Goal: Task Accomplishment & Management: Complete application form

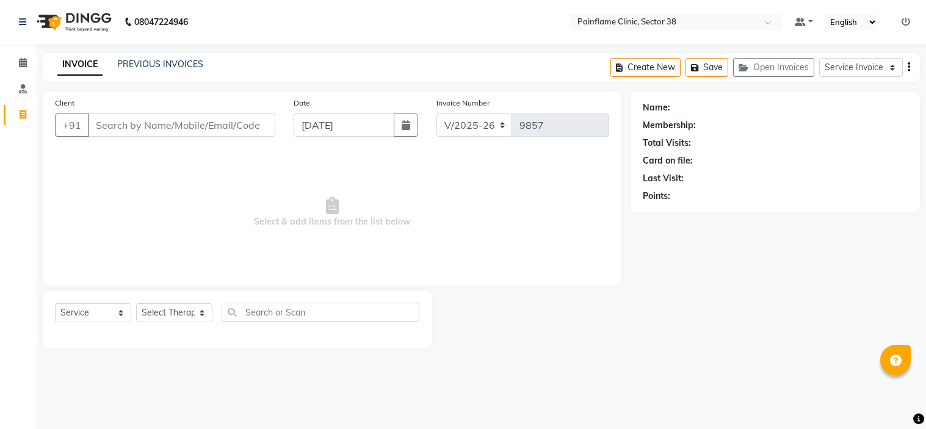
select select "3964"
select select "service"
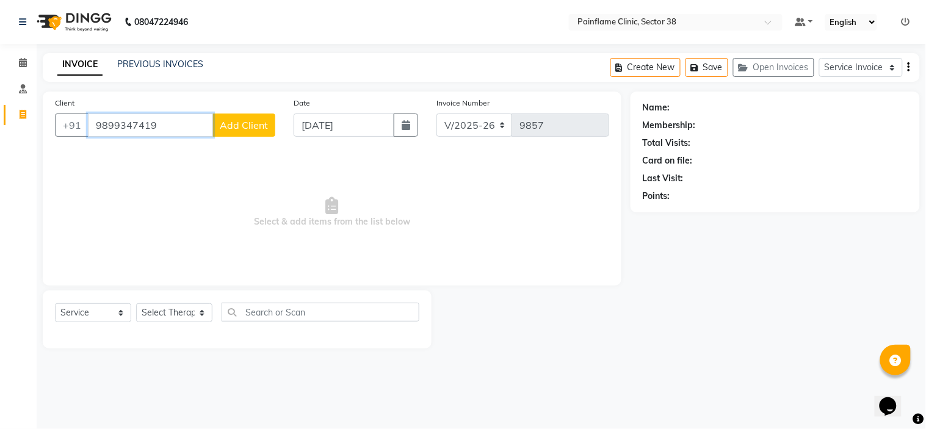
type input "9899347419"
click at [252, 127] on span "Add Client" at bounding box center [244, 125] width 48 height 12
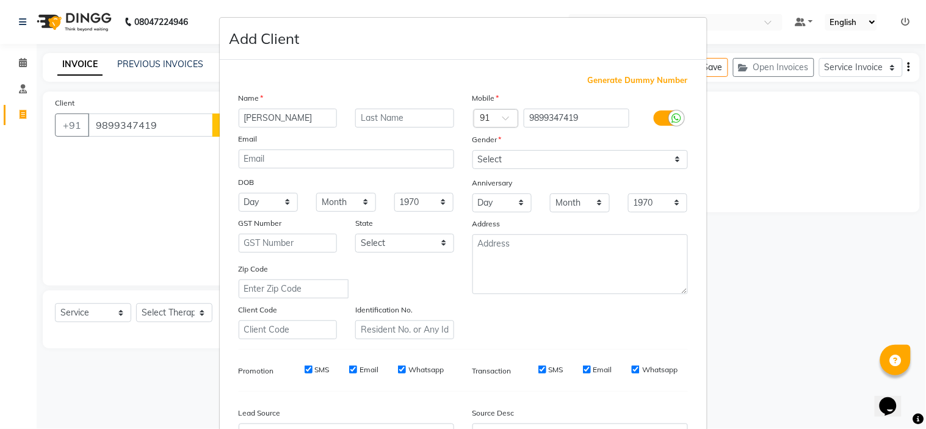
type input "[PERSON_NAME]"
click at [521, 150] on select "Select [DEMOGRAPHIC_DATA] [DEMOGRAPHIC_DATA] Other Prefer Not To Say" at bounding box center [581, 159] width 216 height 19
select select "[DEMOGRAPHIC_DATA]"
click at [473, 150] on select "Select [DEMOGRAPHIC_DATA] [DEMOGRAPHIC_DATA] Other Prefer Not To Say" at bounding box center [581, 159] width 216 height 19
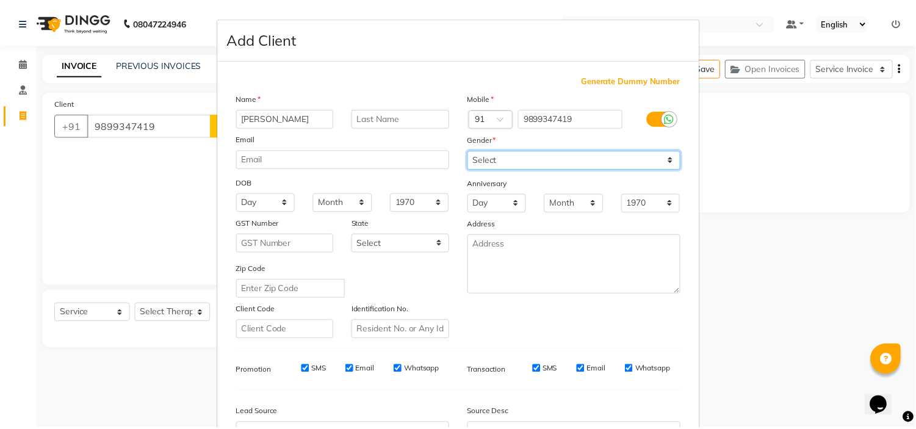
scroll to position [135, 0]
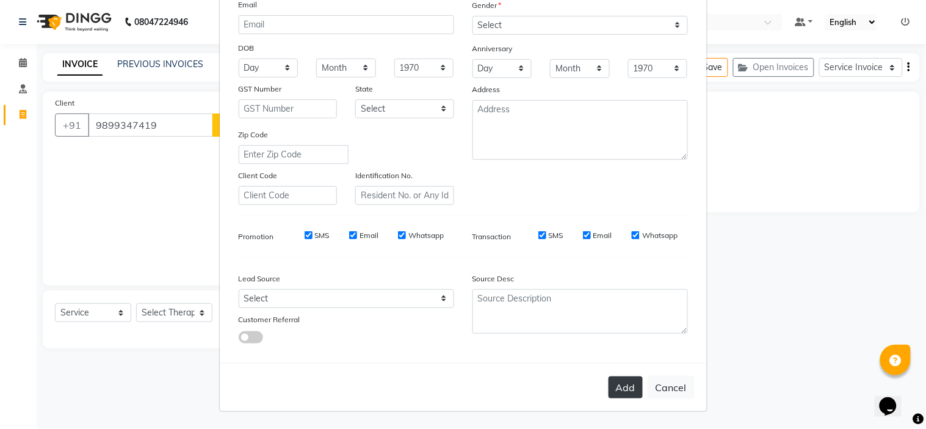
click at [615, 385] on button "Add" at bounding box center [626, 388] width 34 height 22
type input "98******19"
select select
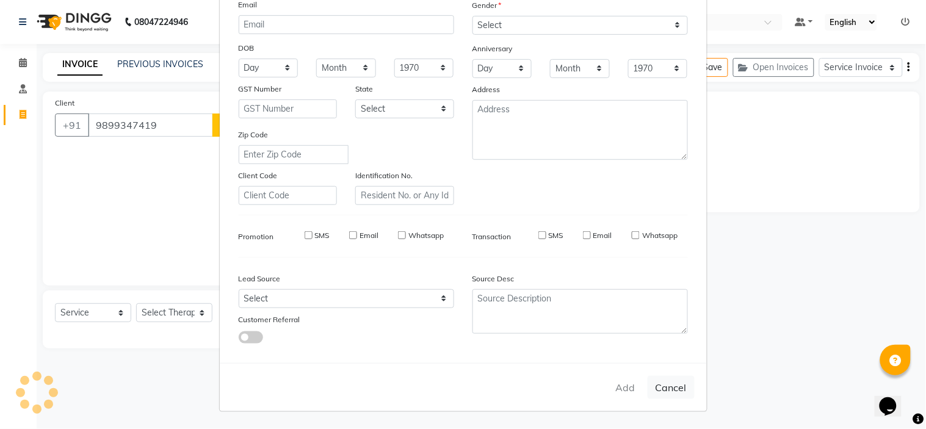
select select
checkbox input "false"
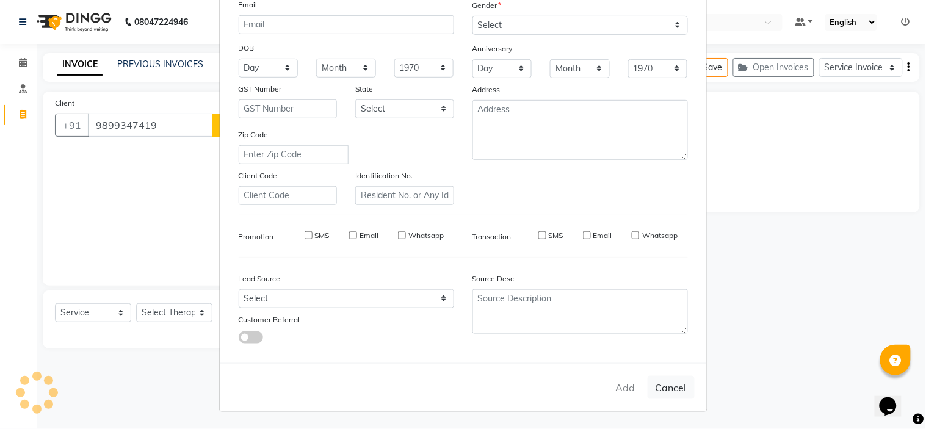
checkbox input "false"
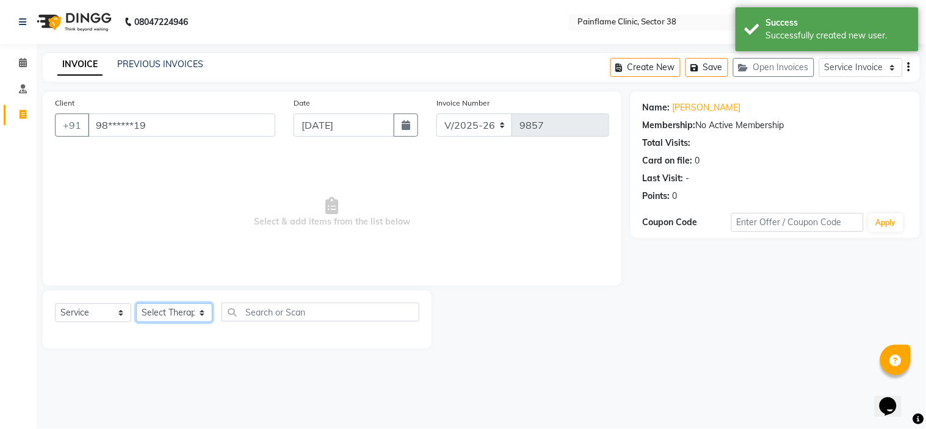
click at [141, 312] on select "Select Therapist [PERSON_NAME] Dr [PERSON_NAME] [PERSON_NAME] Dr [PERSON_NAME] …" at bounding box center [174, 312] width 76 height 19
select select "20209"
click at [136, 304] on select "Select Therapist [PERSON_NAME] Dr [PERSON_NAME] [PERSON_NAME] Dr [PERSON_NAME] …" at bounding box center [174, 312] width 76 height 19
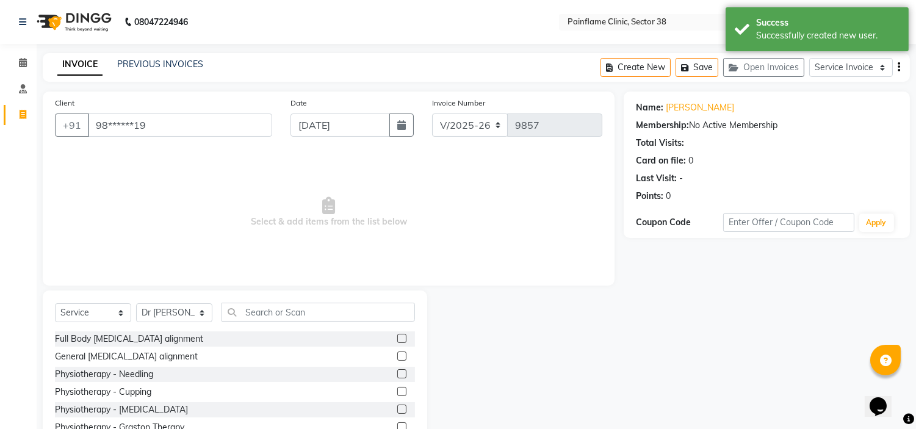
click at [397, 339] on label at bounding box center [401, 338] width 9 height 9
click at [397, 339] on input "checkbox" at bounding box center [401, 339] width 8 height 8
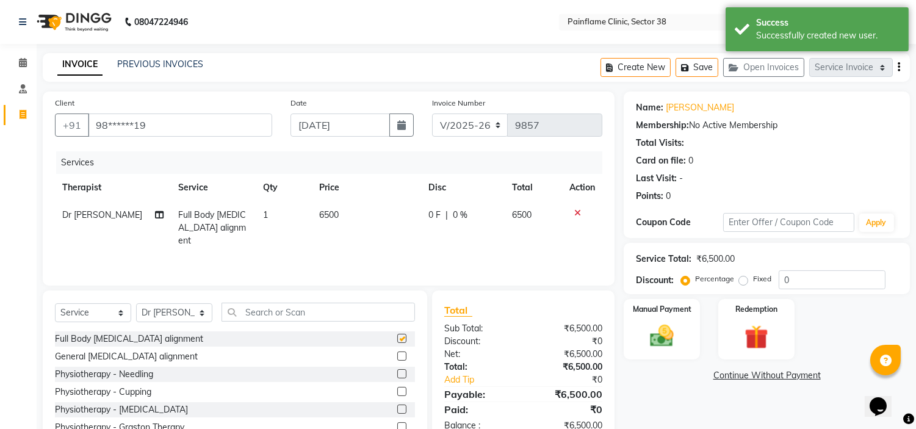
checkbox input "false"
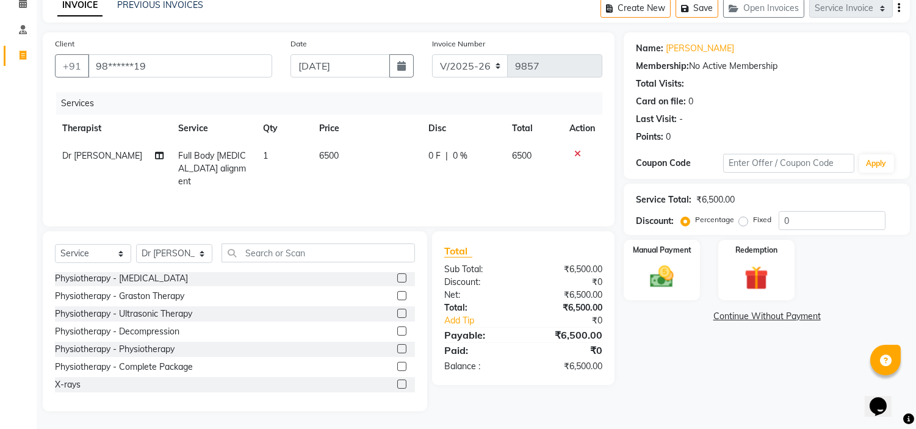
click at [397, 386] on label at bounding box center [401, 384] width 9 height 9
click at [397, 386] on input "checkbox" at bounding box center [401, 385] width 8 height 8
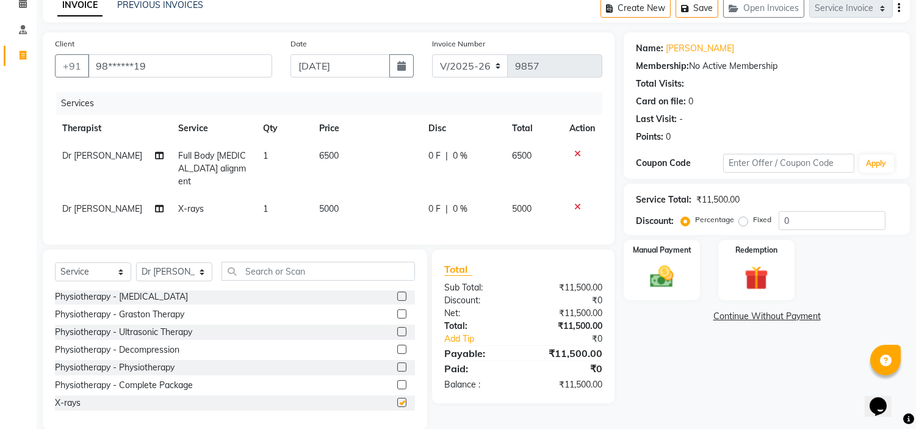
checkbox input "false"
click at [333, 203] on span "5000" at bounding box center [329, 208] width 20 height 11
select select "20209"
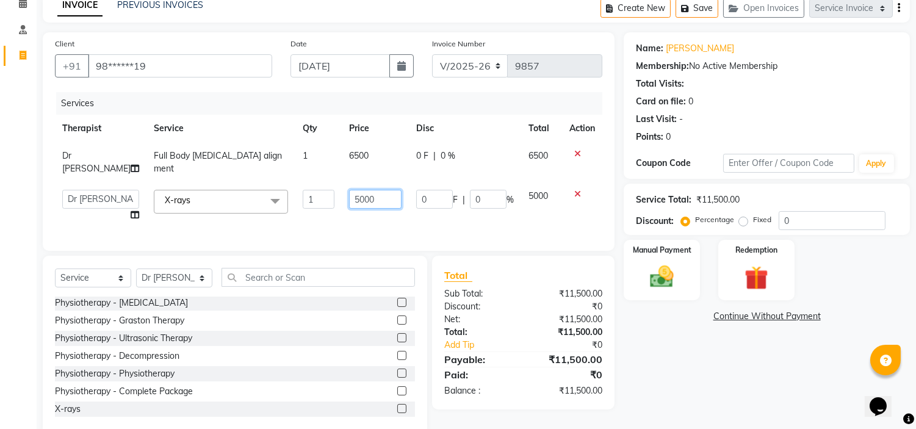
click at [349, 190] on input "5000" at bounding box center [375, 199] width 53 height 19
type input "3000"
click at [753, 220] on label "Fixed" at bounding box center [762, 219] width 18 height 11
click at [742, 220] on input "Fixed" at bounding box center [746, 220] width 9 height 9
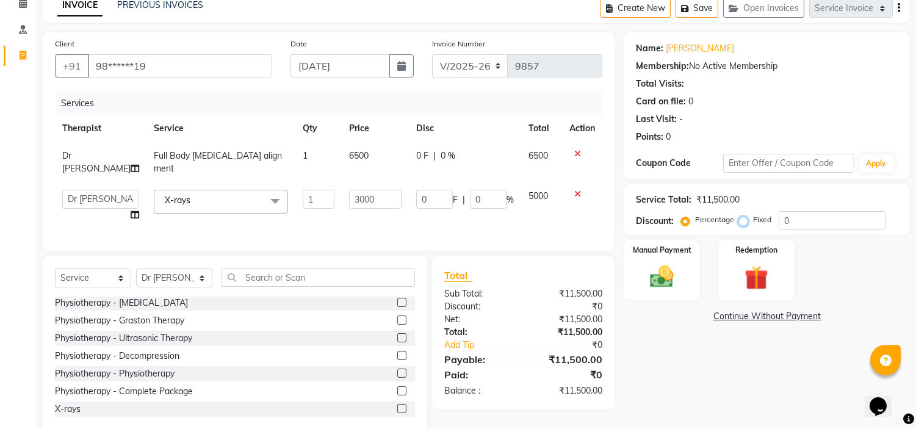
radio input "true"
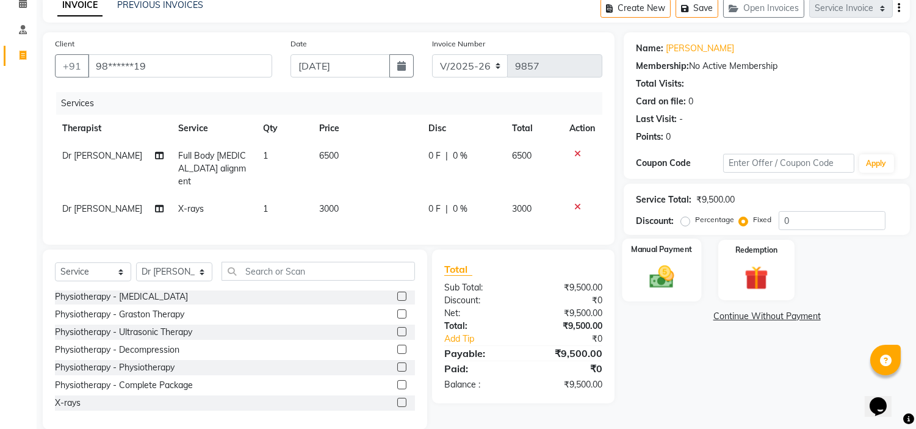
click at [672, 270] on img at bounding box center [662, 277] width 40 height 29
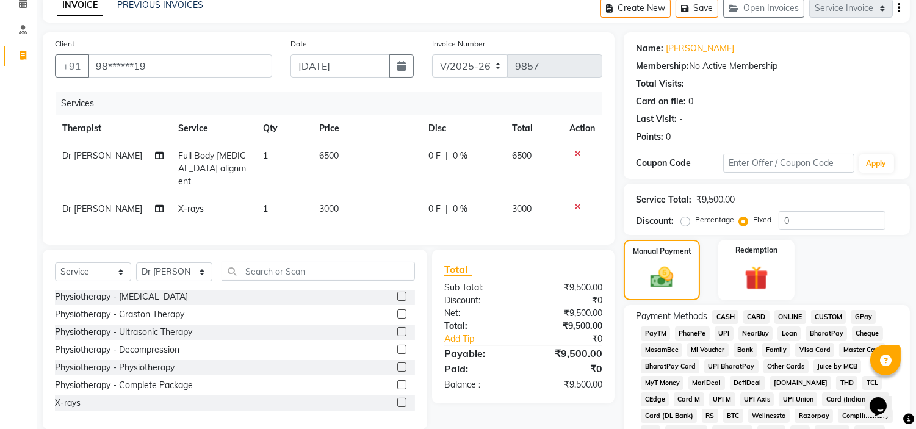
click at [721, 328] on span "UPI" at bounding box center [724, 334] width 19 height 14
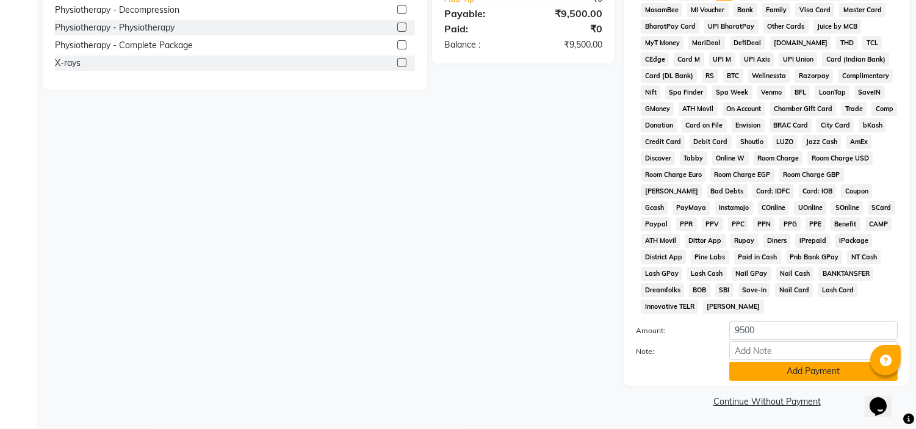
click at [747, 375] on button "Add Payment" at bounding box center [814, 371] width 169 height 19
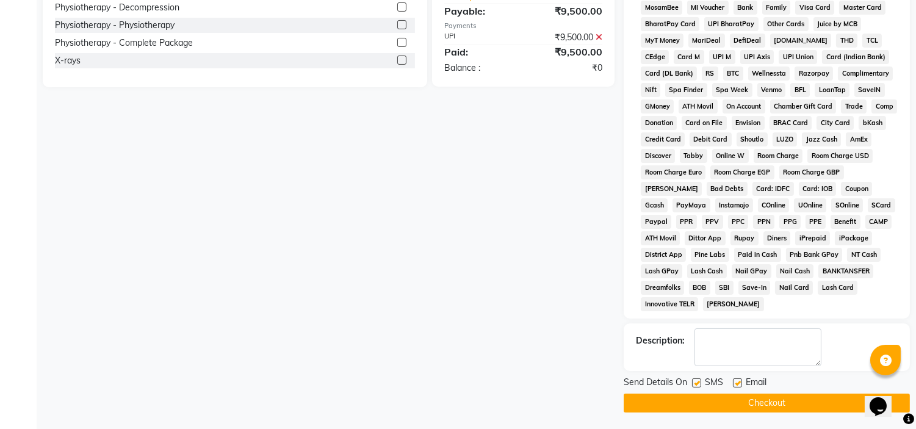
click at [739, 386] on label at bounding box center [737, 383] width 9 height 9
click at [739, 386] on input "checkbox" at bounding box center [737, 384] width 8 height 8
checkbox input "false"
click at [697, 386] on label at bounding box center [696, 383] width 9 height 9
click at [697, 386] on input "checkbox" at bounding box center [696, 384] width 8 height 8
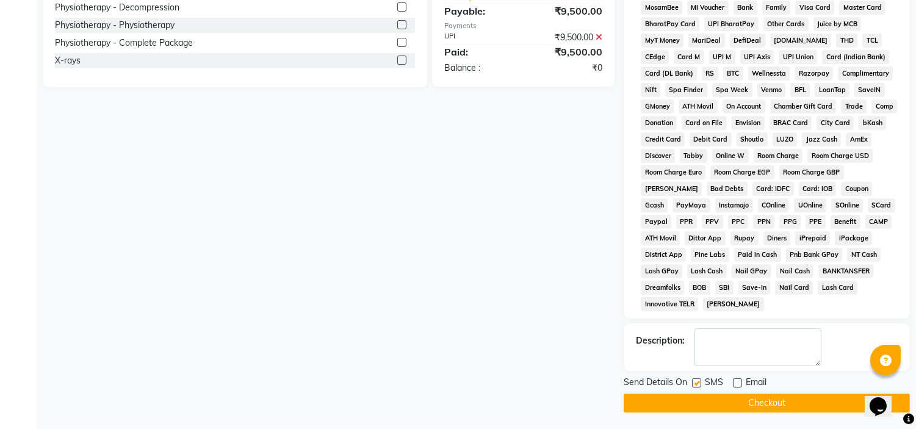
checkbox input "false"
click at [693, 404] on button "Checkout" at bounding box center [767, 403] width 286 height 19
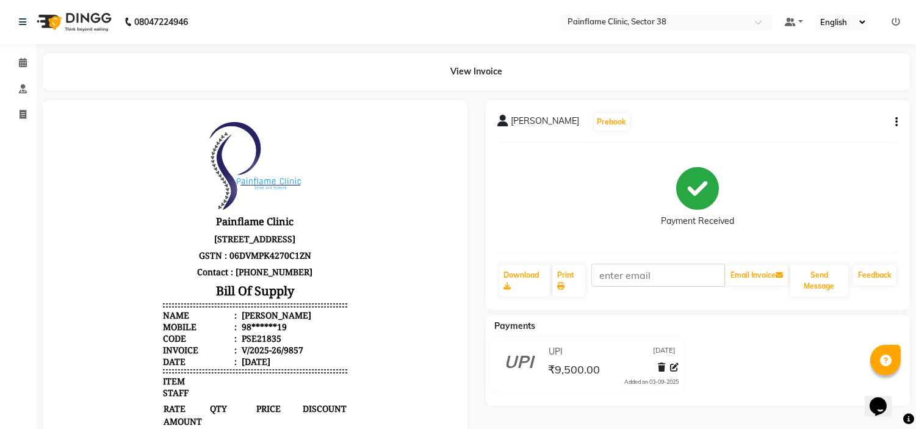
select select "service"
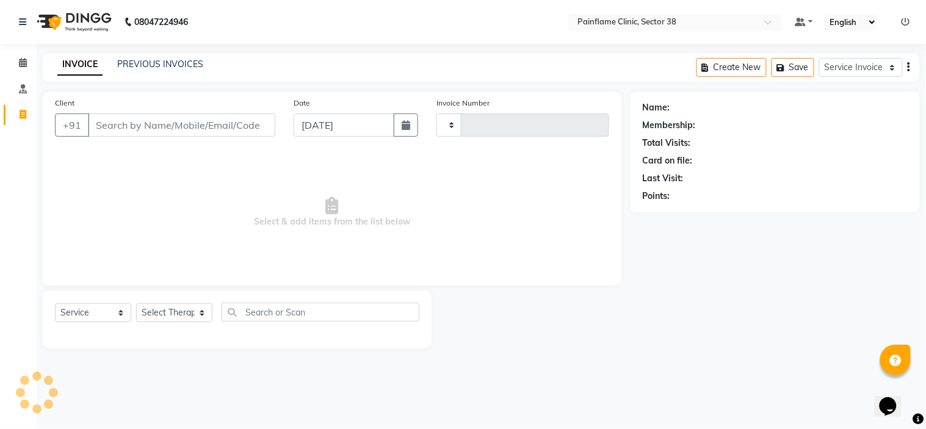
type input "9858"
select select "3964"
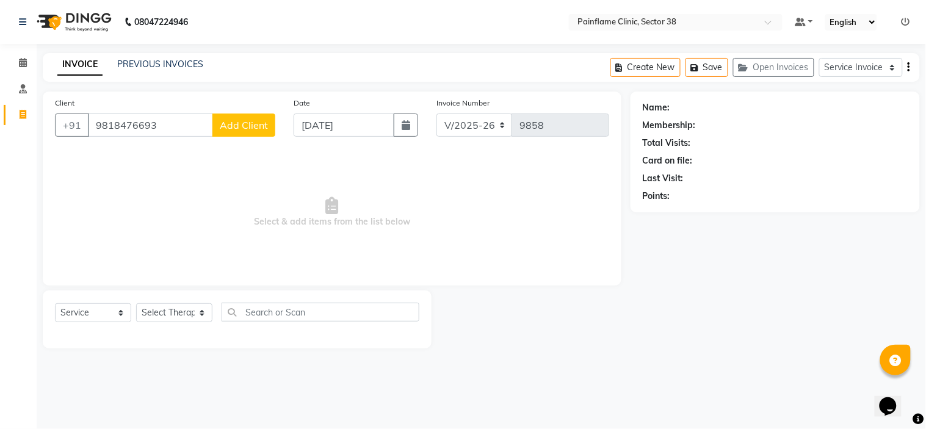
type input "9818476693"
click at [236, 118] on button "Add Client" at bounding box center [243, 125] width 63 height 23
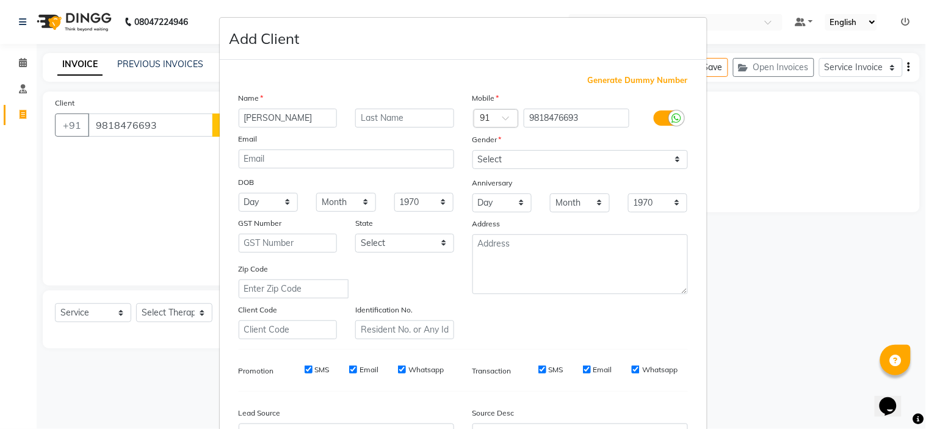
type input "[PERSON_NAME]"
click at [505, 158] on select "Select [DEMOGRAPHIC_DATA] [DEMOGRAPHIC_DATA] Other Prefer Not To Say" at bounding box center [581, 159] width 216 height 19
select select "[DEMOGRAPHIC_DATA]"
click at [473, 150] on select "Select [DEMOGRAPHIC_DATA] [DEMOGRAPHIC_DATA] Other Prefer Not To Say" at bounding box center [581, 159] width 216 height 19
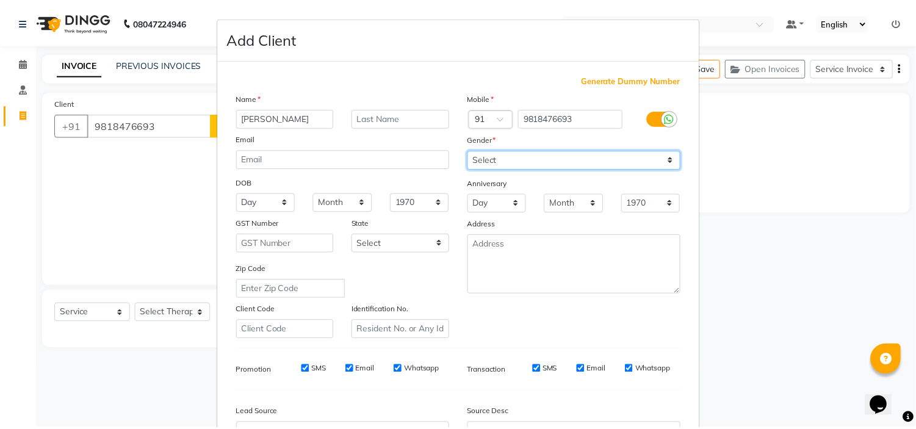
scroll to position [135, 0]
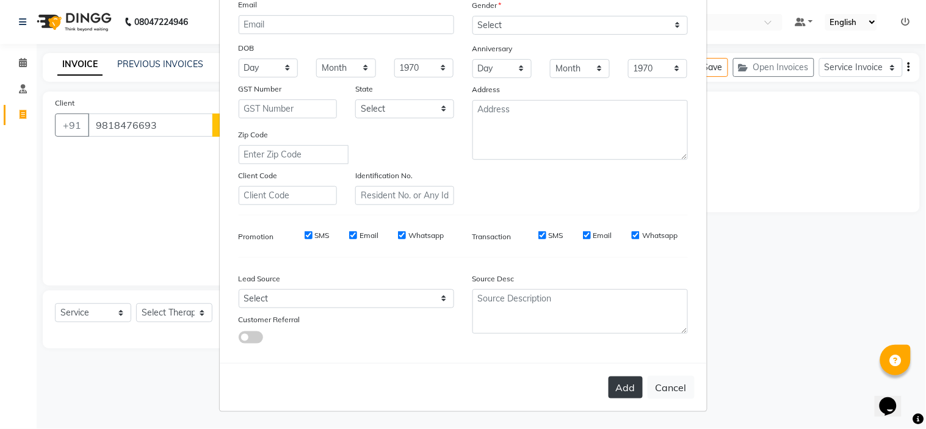
click at [625, 386] on button "Add" at bounding box center [626, 388] width 34 height 22
type input "98******93"
select select
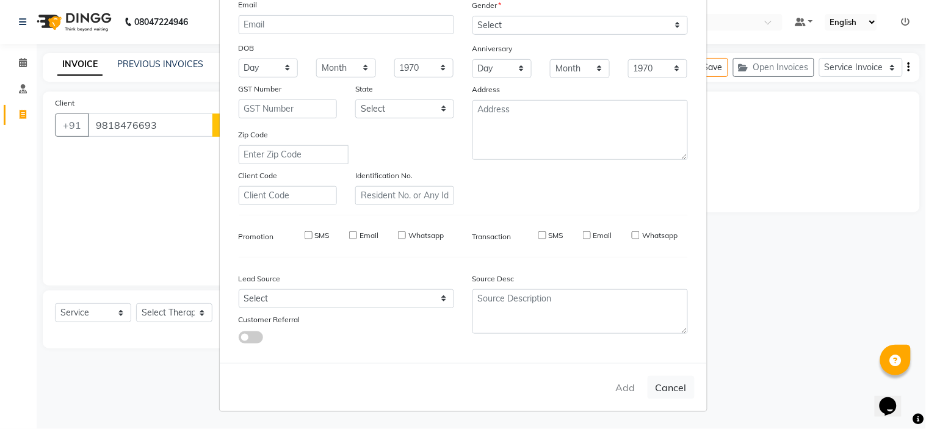
select select
checkbox input "false"
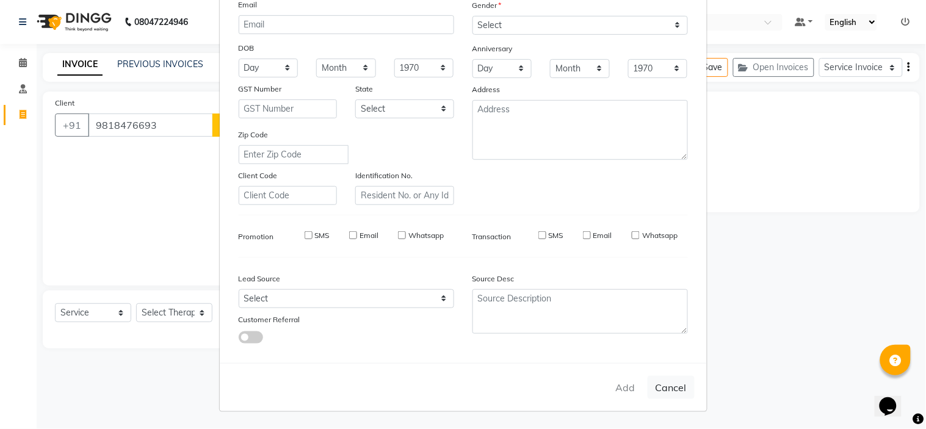
checkbox input "false"
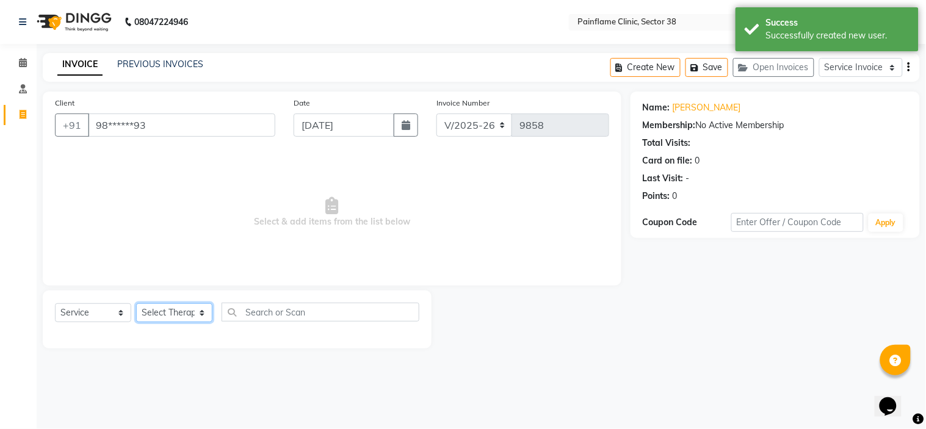
click at [168, 311] on select "Select Therapist [PERSON_NAME] Dr [PERSON_NAME] [PERSON_NAME] Dr [PERSON_NAME] …" at bounding box center [174, 312] width 76 height 19
select select "20209"
click at [136, 304] on select "Select Therapist [PERSON_NAME] Dr [PERSON_NAME] [PERSON_NAME] Dr [PERSON_NAME] …" at bounding box center [174, 312] width 76 height 19
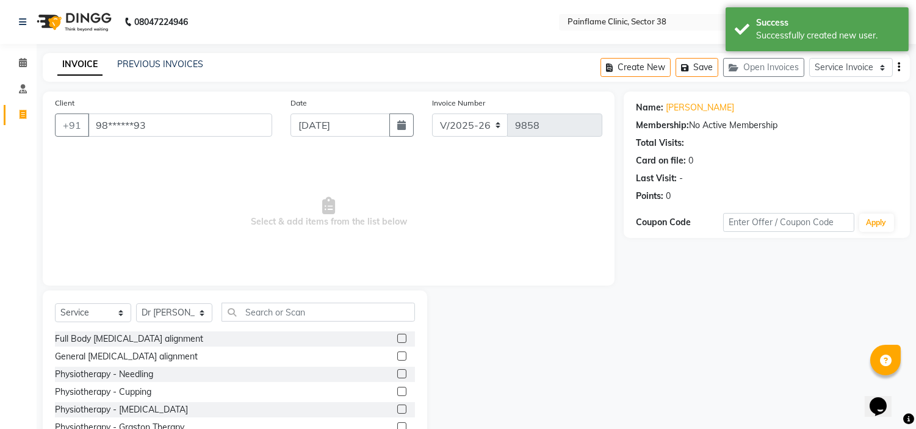
click at [397, 355] on label at bounding box center [401, 356] width 9 height 9
click at [397, 355] on input "checkbox" at bounding box center [401, 357] width 8 height 8
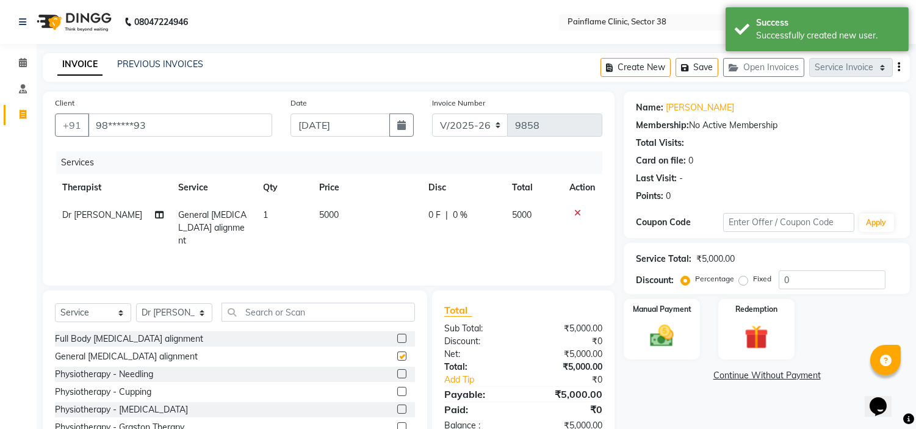
checkbox input "false"
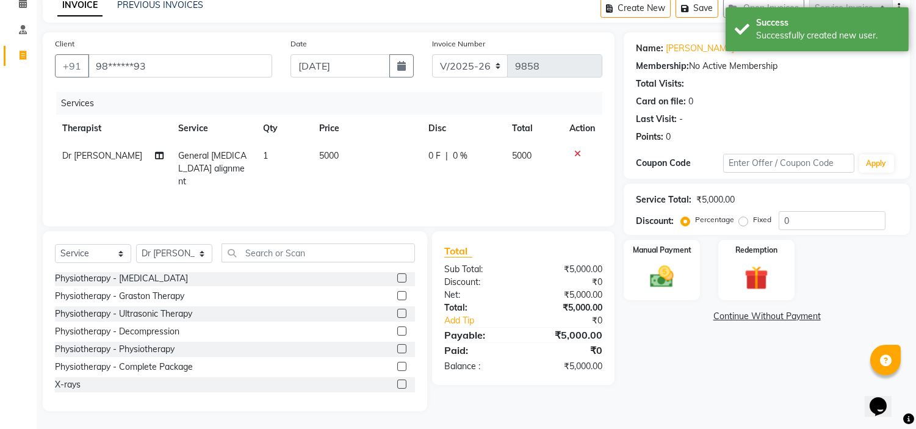
click at [397, 382] on label at bounding box center [401, 384] width 9 height 9
click at [397, 382] on input "checkbox" at bounding box center [401, 385] width 8 height 8
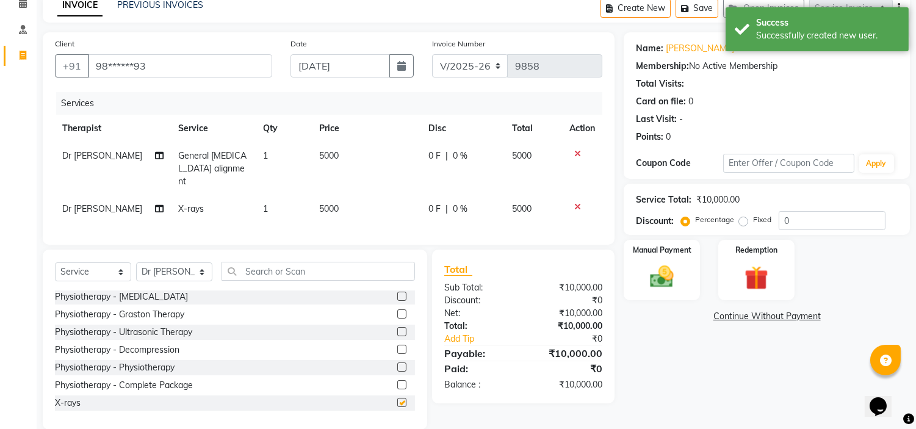
checkbox input "false"
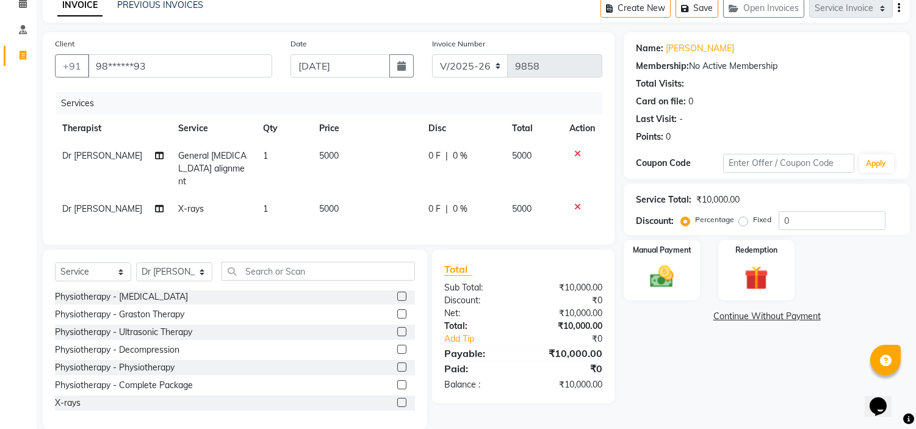
click at [327, 203] on span "5000" at bounding box center [329, 208] width 20 height 11
select select "20209"
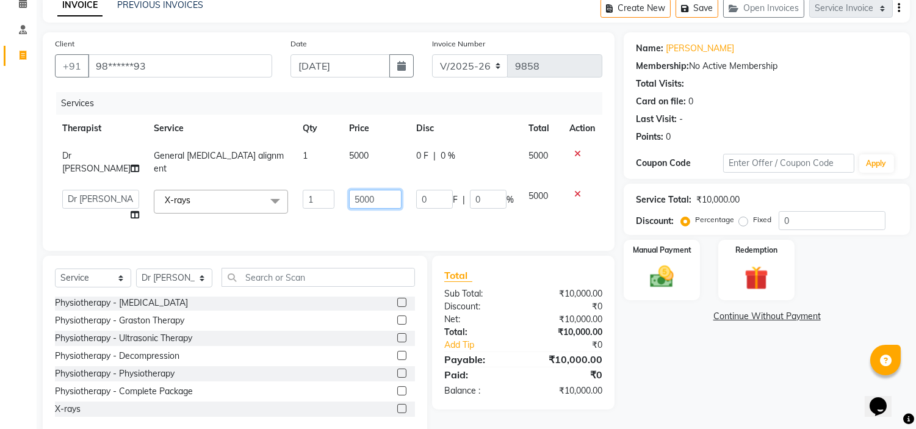
click at [349, 190] on input "5000" at bounding box center [375, 199] width 53 height 19
type input "1100"
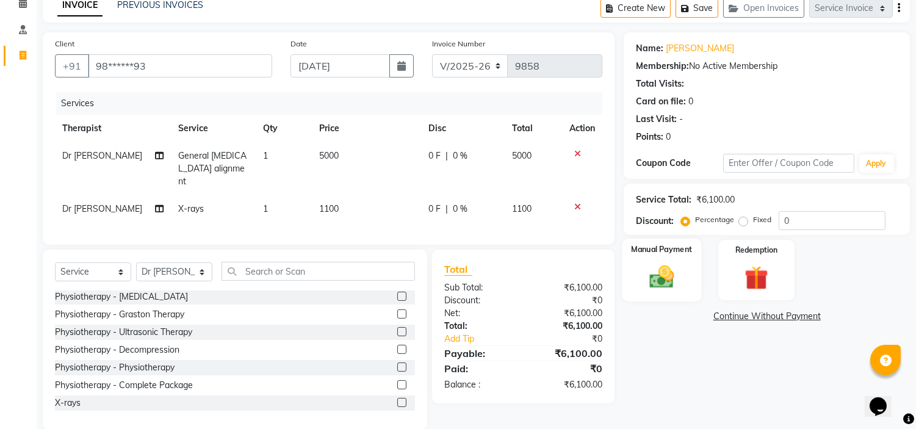
drag, startPoint x: 742, startPoint y: 222, endPoint x: 673, endPoint y: 266, distance: 81.0
click at [673, 266] on div "Name: [PERSON_NAME] Membership: No Active Membership Total Visits: Card on file…" at bounding box center [772, 230] width 296 height 397
click at [673, 266] on img at bounding box center [662, 277] width 40 height 29
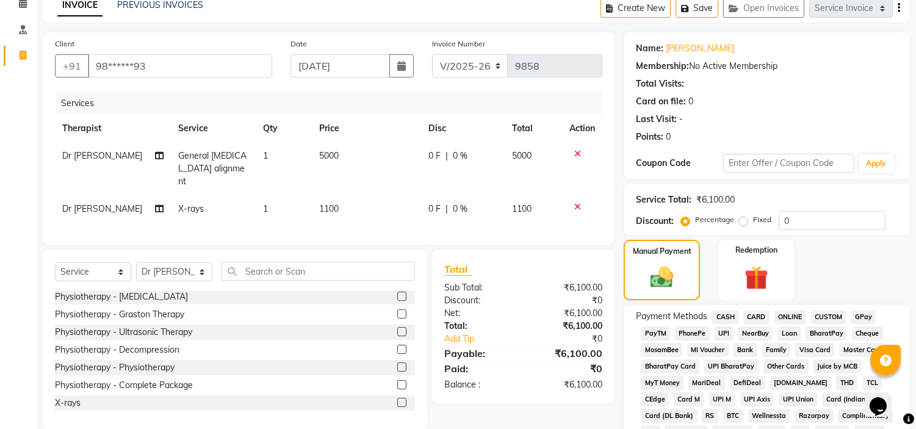
click at [725, 330] on span "UPI" at bounding box center [724, 334] width 19 height 14
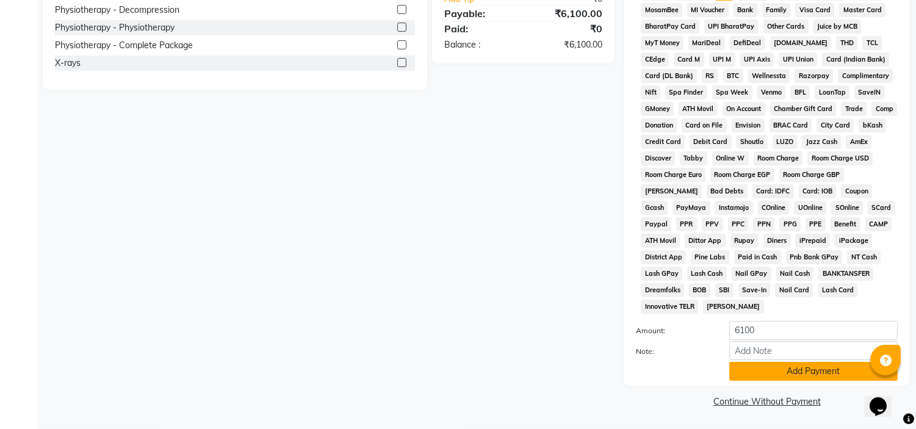
click at [745, 372] on button "Add Payment" at bounding box center [814, 371] width 169 height 19
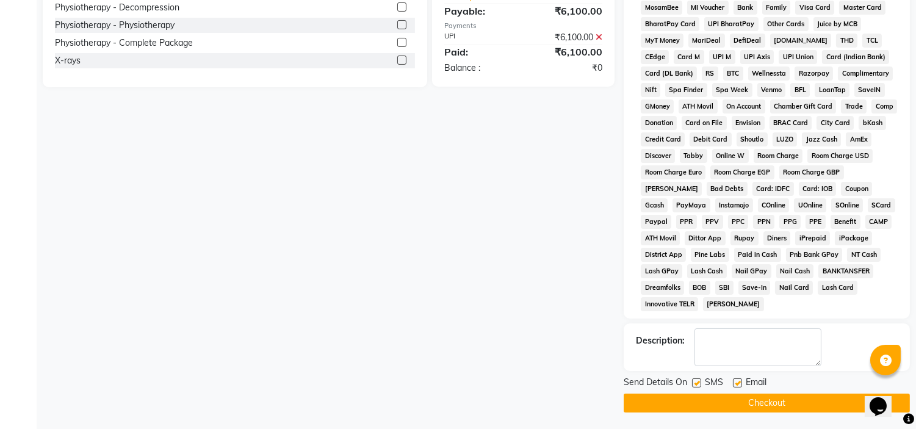
click at [741, 381] on label at bounding box center [737, 383] width 9 height 9
click at [741, 381] on input "checkbox" at bounding box center [737, 384] width 8 height 8
checkbox input "false"
click at [700, 386] on label at bounding box center [696, 383] width 9 height 9
click at [700, 386] on input "checkbox" at bounding box center [696, 384] width 8 height 8
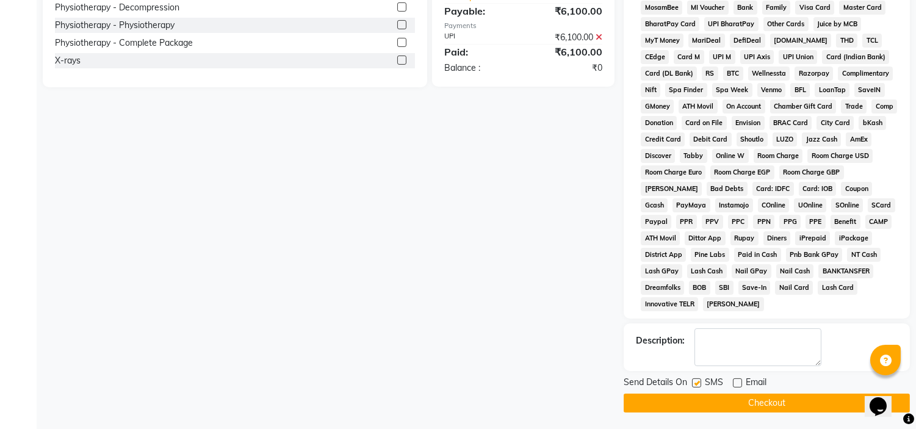
checkbox input "false"
click at [699, 405] on button "Checkout" at bounding box center [767, 403] width 286 height 19
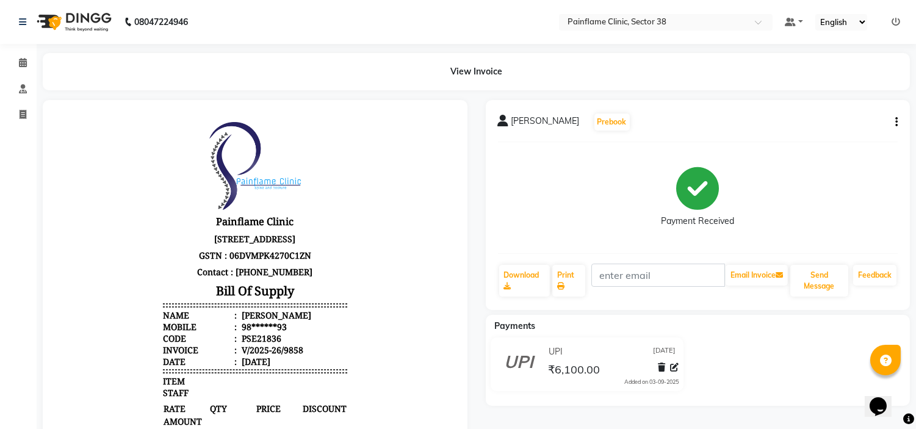
select select "service"
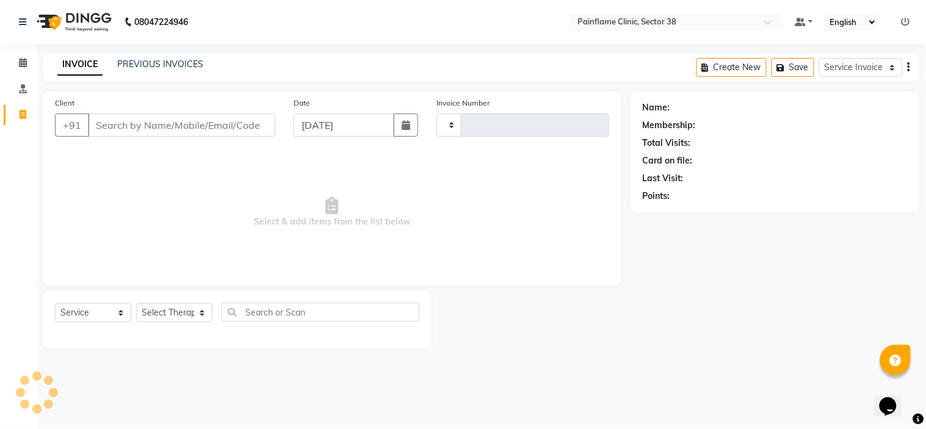
type input "9859"
select select "3964"
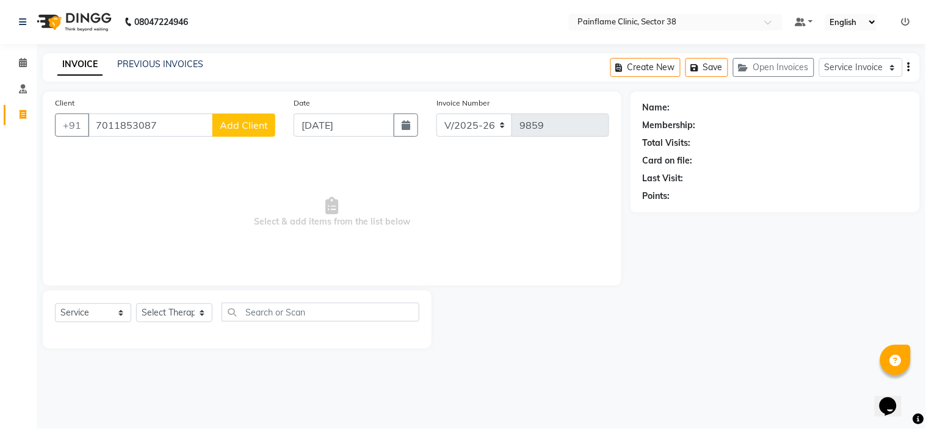
type input "7011853087"
click at [275, 125] on div "Client [PHONE_NUMBER] Add Client" at bounding box center [165, 121] width 239 height 50
click at [267, 123] on span "Add Client" at bounding box center [244, 125] width 48 height 12
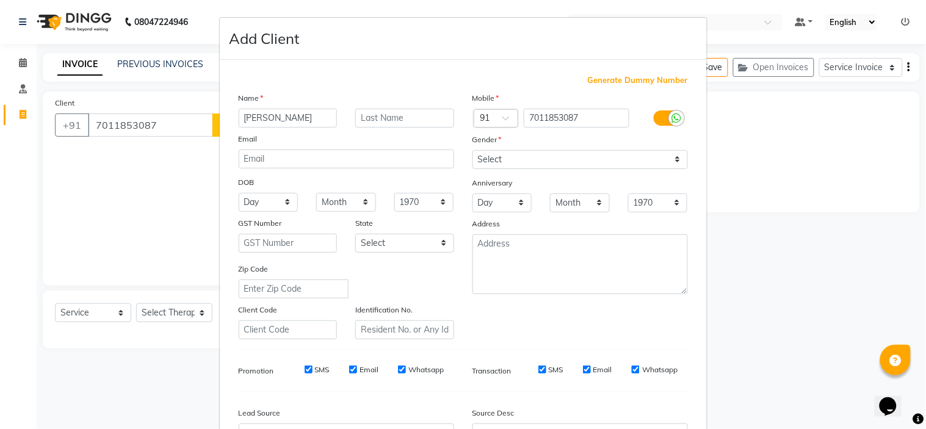
type input "[PERSON_NAME]"
click at [501, 153] on select "Select [DEMOGRAPHIC_DATA] [DEMOGRAPHIC_DATA] Other Prefer Not To Say" at bounding box center [581, 159] width 216 height 19
select select "[DEMOGRAPHIC_DATA]"
click at [473, 150] on select "Select [DEMOGRAPHIC_DATA] [DEMOGRAPHIC_DATA] Other Prefer Not To Say" at bounding box center [581, 159] width 216 height 19
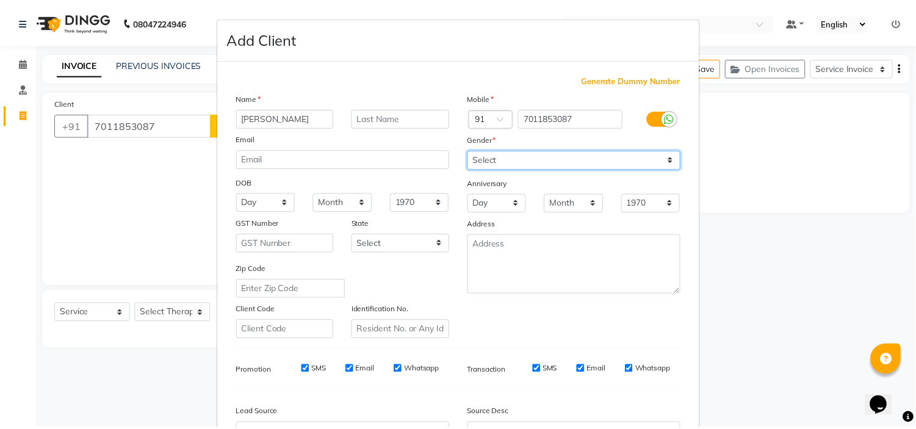
scroll to position [135, 0]
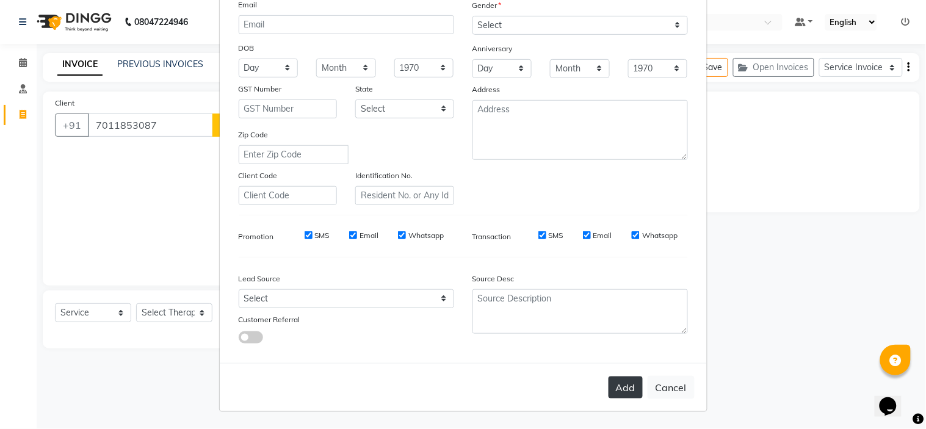
click at [615, 385] on button "Add" at bounding box center [626, 388] width 34 height 22
type input "70******87"
select select
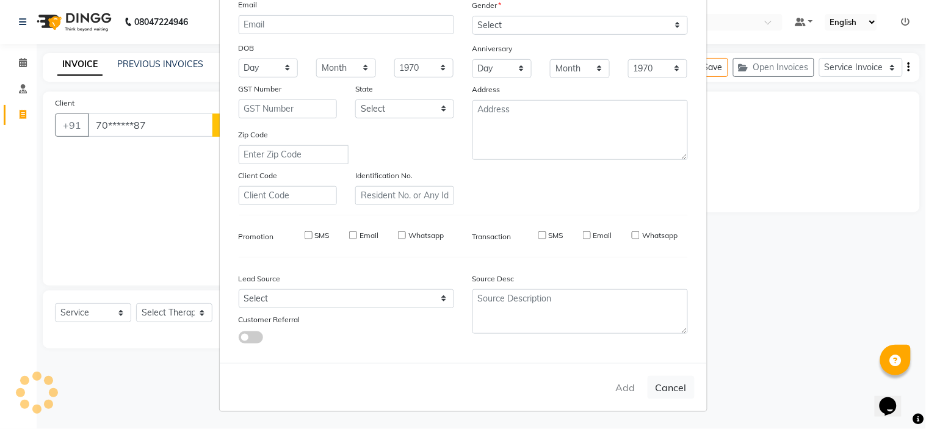
select select
checkbox input "false"
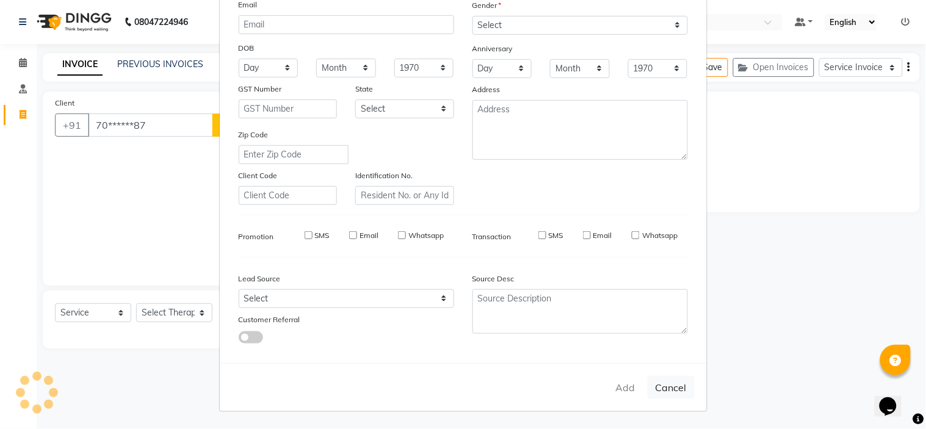
checkbox input "false"
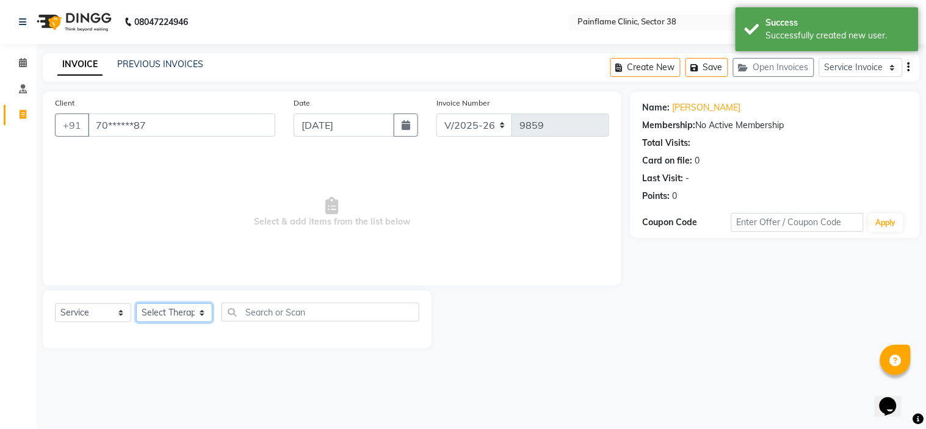
click at [189, 311] on select "Select Therapist [PERSON_NAME] Dr [PERSON_NAME] [PERSON_NAME] Dr [PERSON_NAME] …" at bounding box center [174, 312] width 76 height 19
select select "20209"
click at [136, 304] on select "Select Therapist [PERSON_NAME] Dr [PERSON_NAME] [PERSON_NAME] Dr [PERSON_NAME] …" at bounding box center [174, 312] width 76 height 19
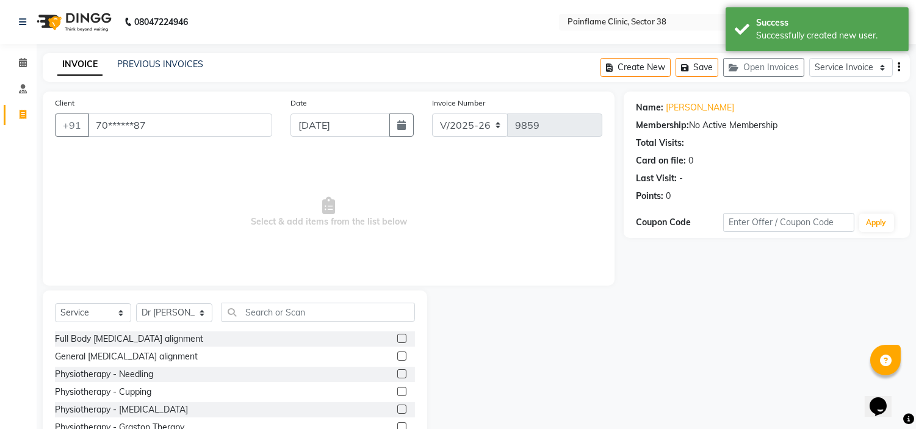
click at [397, 338] on label at bounding box center [401, 338] width 9 height 9
click at [397, 338] on input "checkbox" at bounding box center [401, 339] width 8 height 8
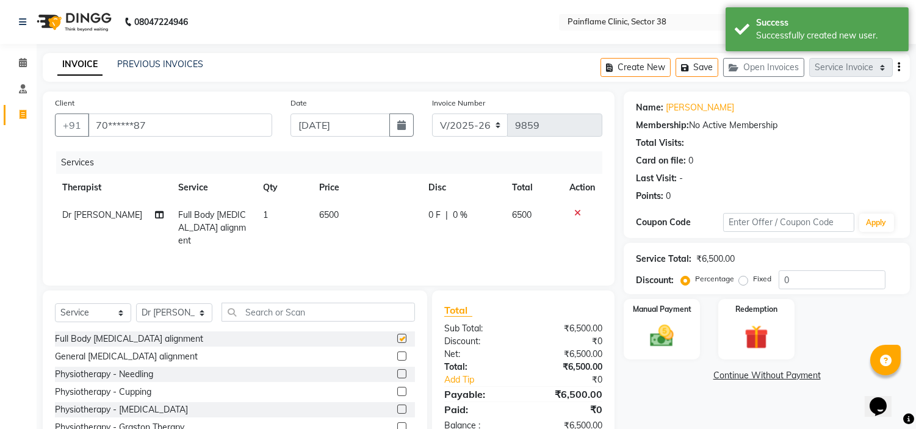
checkbox input "false"
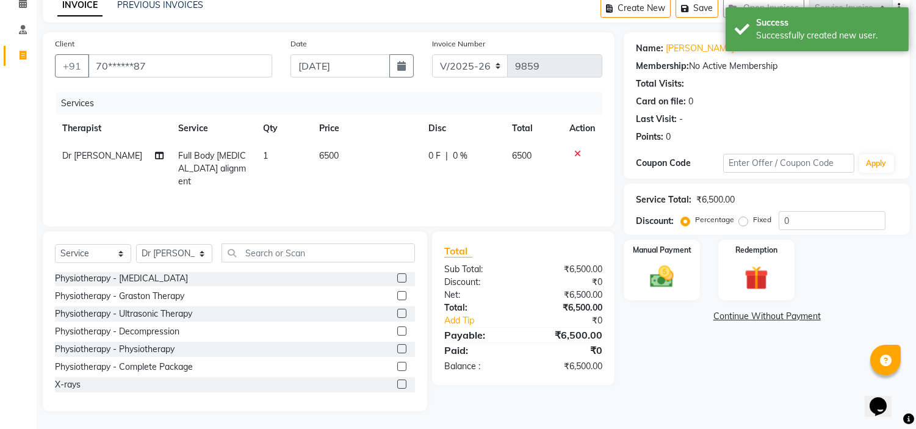
click at [397, 386] on label at bounding box center [401, 384] width 9 height 9
click at [397, 386] on input "checkbox" at bounding box center [401, 385] width 8 height 8
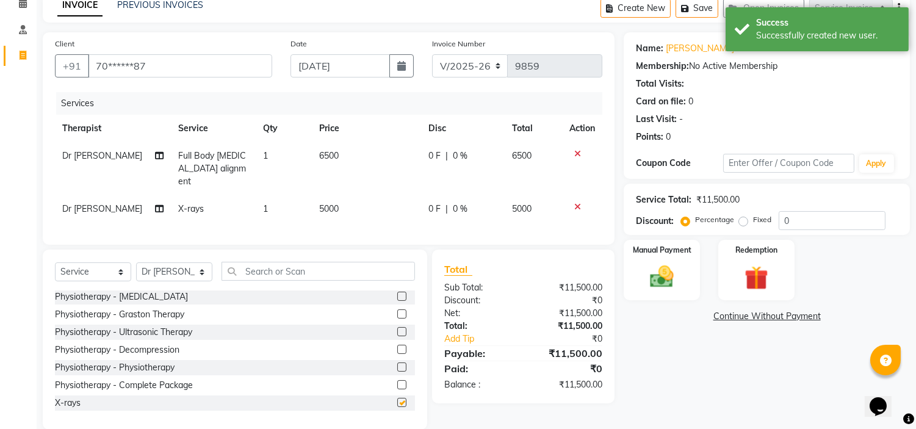
checkbox input "false"
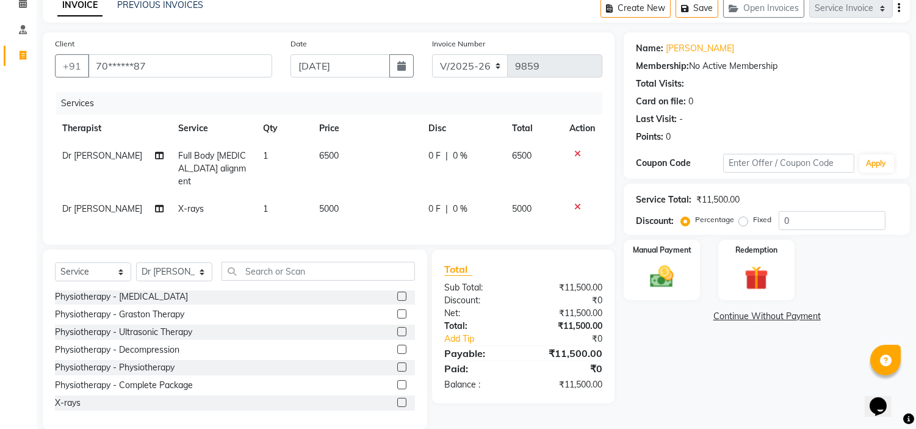
click at [327, 203] on span "5000" at bounding box center [329, 208] width 20 height 11
select select "20209"
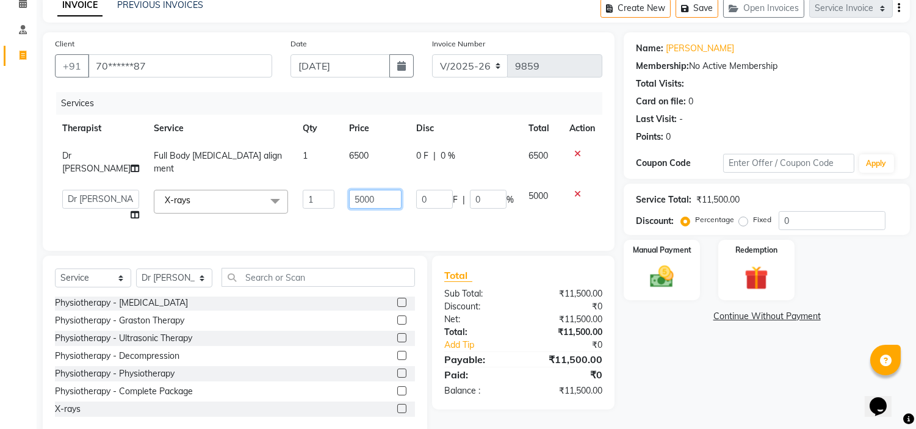
click at [349, 190] on input "5000" at bounding box center [375, 199] width 53 height 19
type input "1800"
click at [747, 215] on div "Fixed" at bounding box center [757, 219] width 30 height 15
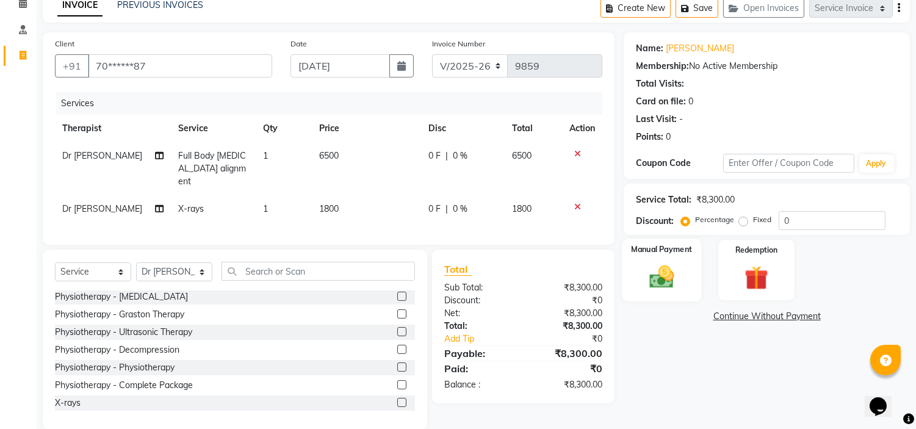
click at [669, 266] on img at bounding box center [662, 277] width 40 height 29
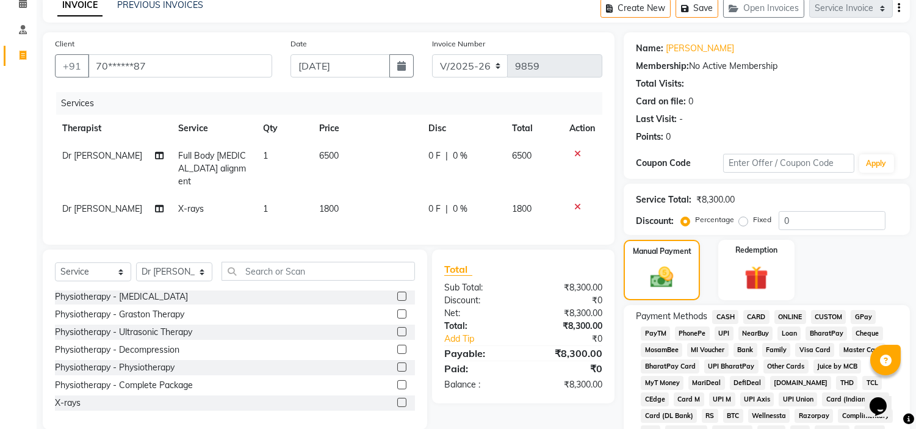
click at [727, 333] on span "UPI" at bounding box center [724, 334] width 19 height 14
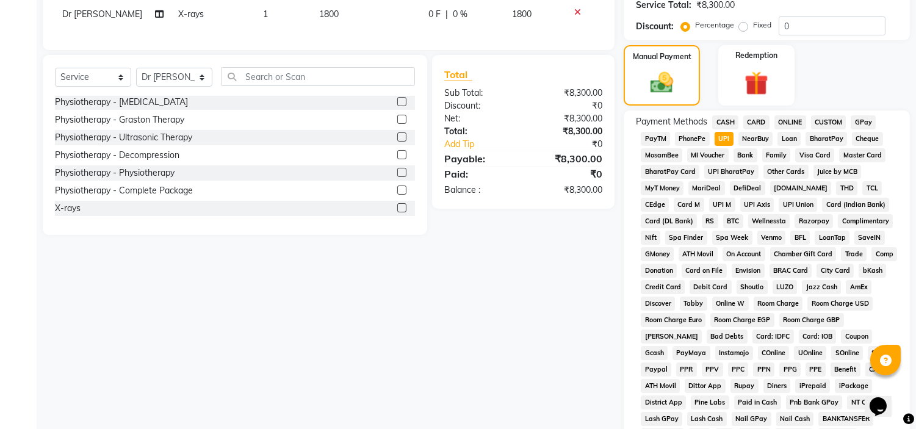
scroll to position [402, 0]
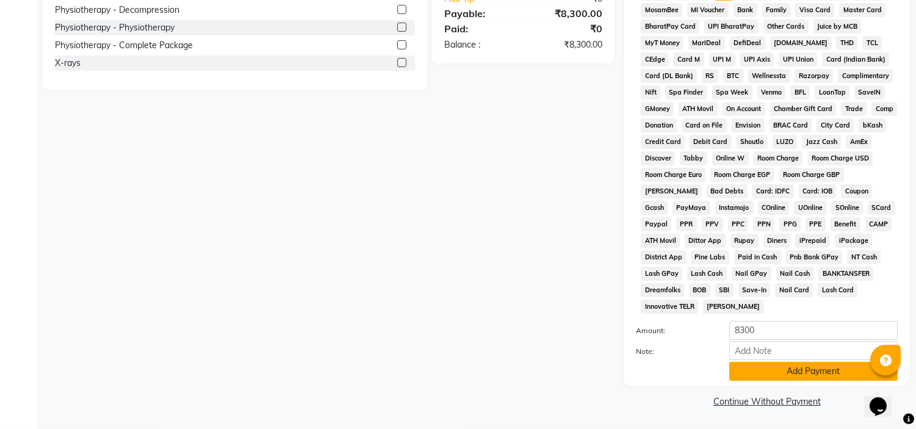
click at [740, 372] on button "Add Payment" at bounding box center [814, 371] width 169 height 19
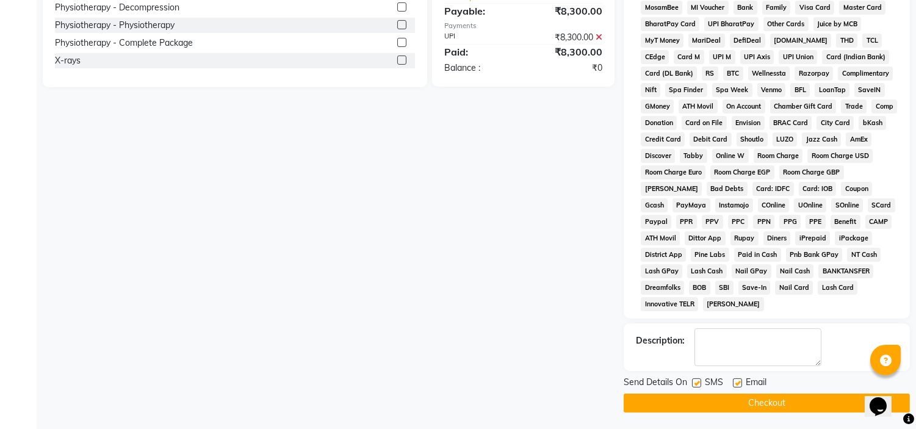
click at [736, 387] on label at bounding box center [737, 383] width 9 height 9
click at [736, 387] on input "checkbox" at bounding box center [737, 384] width 8 height 8
checkbox input "false"
click at [702, 383] on div "SMS" at bounding box center [712, 383] width 41 height 15
click at [697, 380] on label at bounding box center [696, 383] width 9 height 9
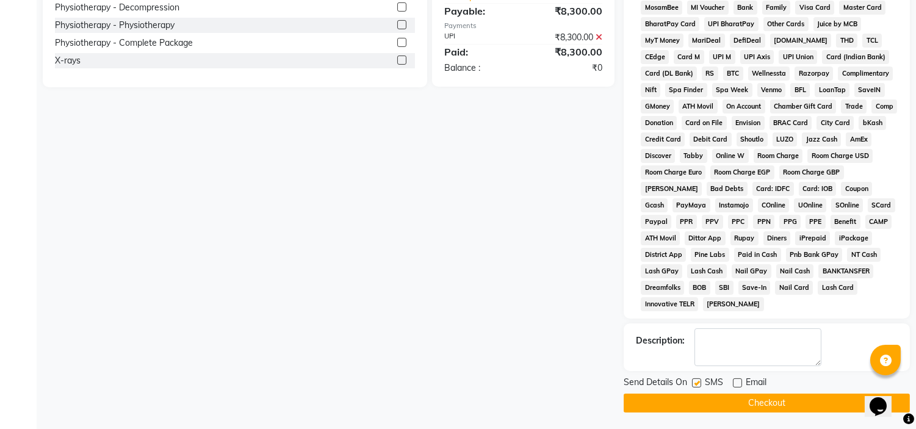
click at [697, 380] on input "checkbox" at bounding box center [696, 384] width 8 height 8
checkbox input "false"
click at [704, 411] on button "Checkout" at bounding box center [767, 403] width 286 height 19
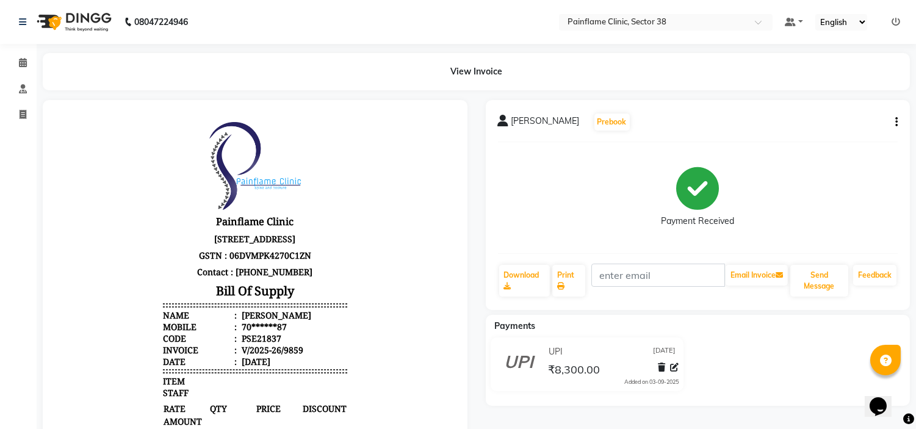
select select "service"
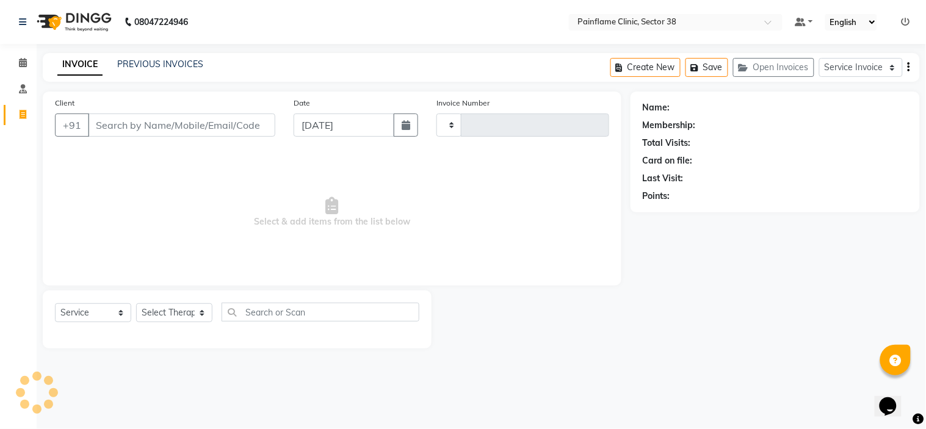
type input "9860"
select select "3964"
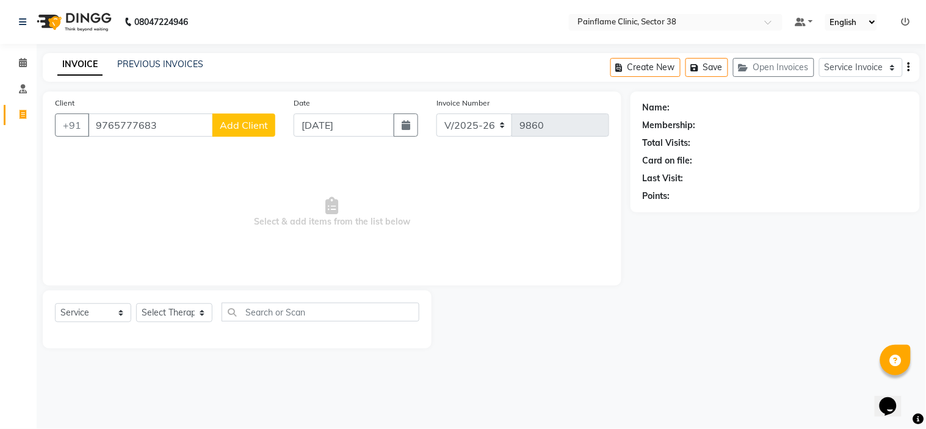
type input "9765777683"
click at [241, 125] on span "Add Client" at bounding box center [244, 125] width 48 height 12
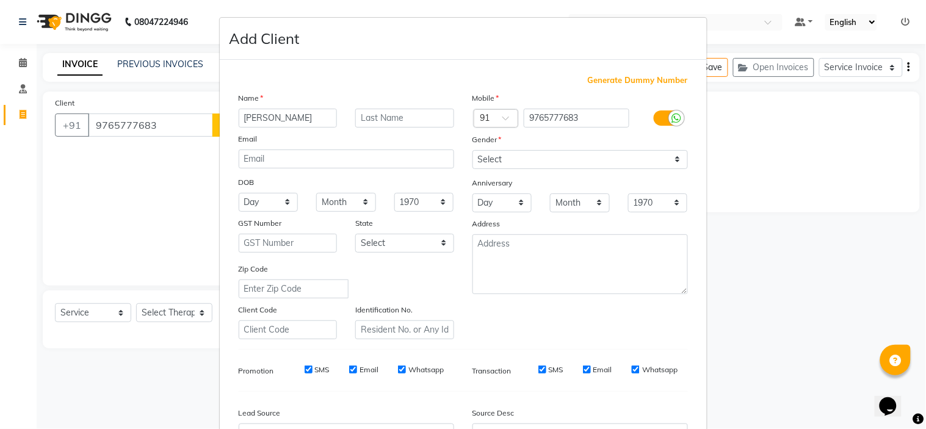
type input "[PERSON_NAME]"
drag, startPoint x: 553, startPoint y: 161, endPoint x: 542, endPoint y: 211, distance: 51.3
click at [542, 211] on div "Mobile Country Code × 91 9765777683 Gender Select [DEMOGRAPHIC_DATA] [DEMOGRAPH…" at bounding box center [580, 216] width 234 height 248
select select "[DEMOGRAPHIC_DATA]"
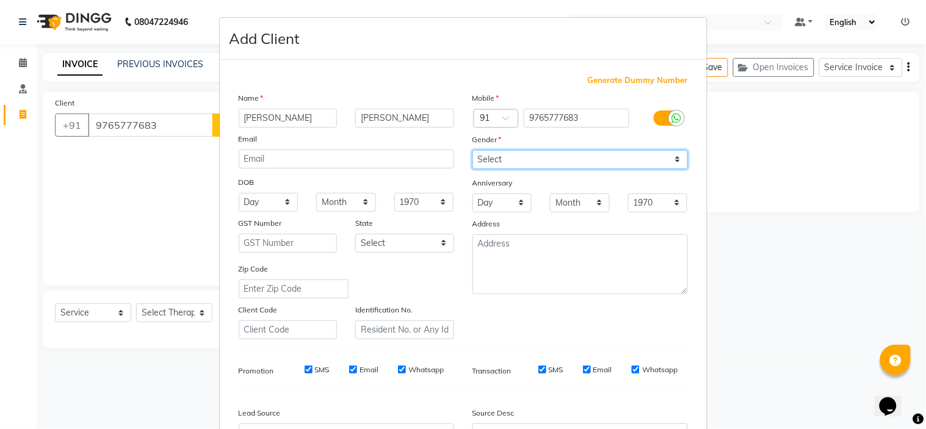
click at [473, 150] on select "Select [DEMOGRAPHIC_DATA] [DEMOGRAPHIC_DATA] Other Prefer Not To Say" at bounding box center [581, 159] width 216 height 19
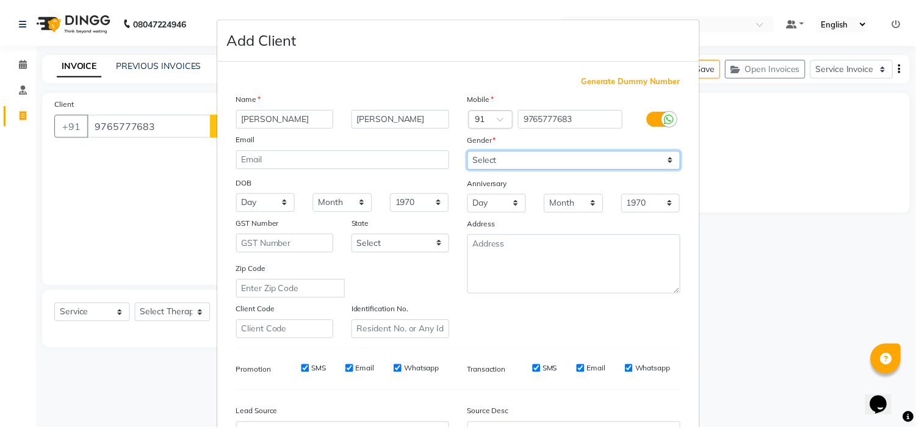
scroll to position [135, 0]
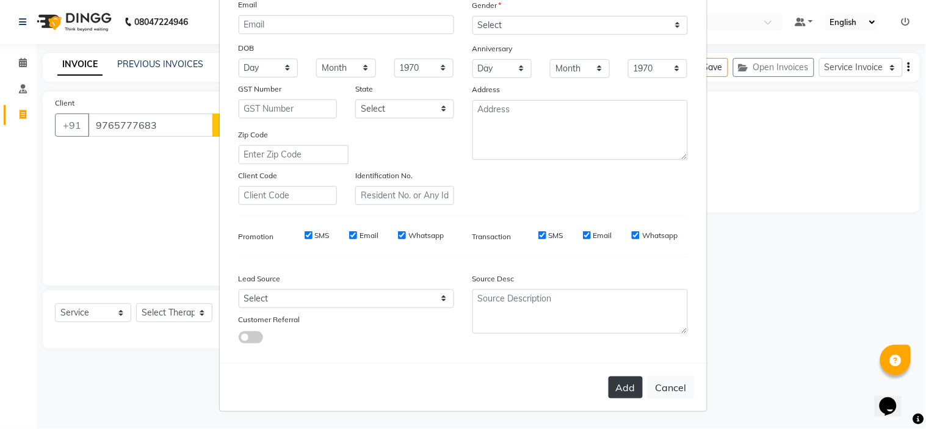
click at [622, 382] on button "Add" at bounding box center [626, 388] width 34 height 22
type input "97******83"
select select
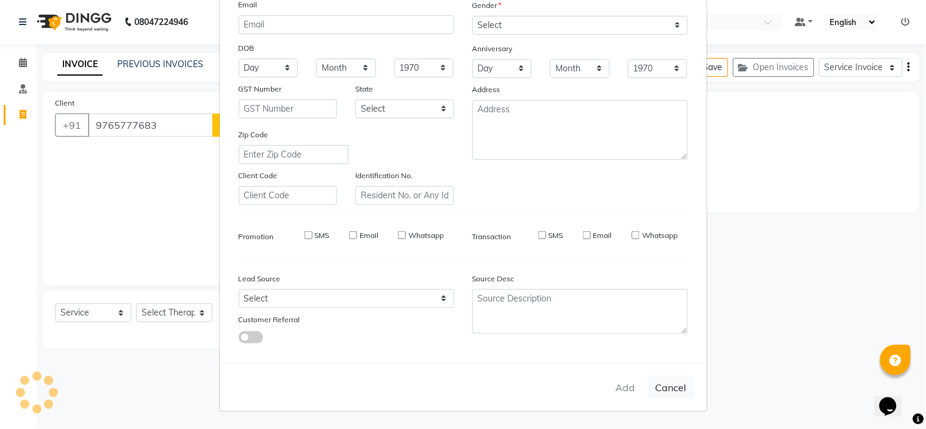
select select
checkbox input "false"
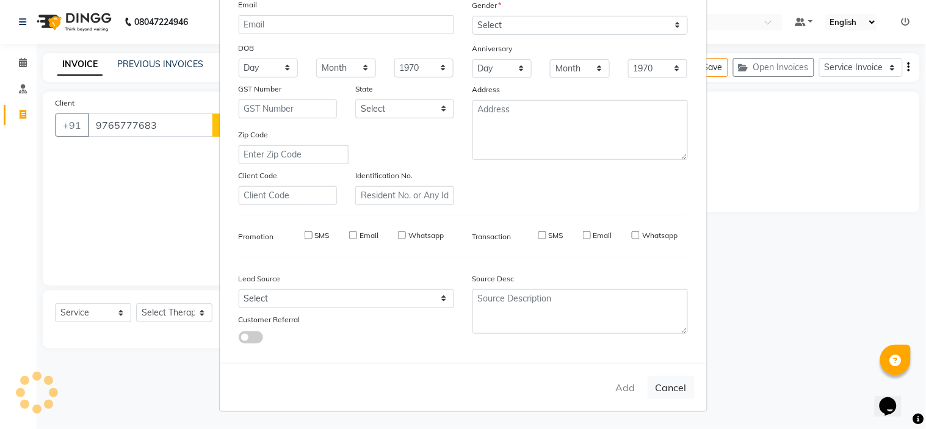
checkbox input "false"
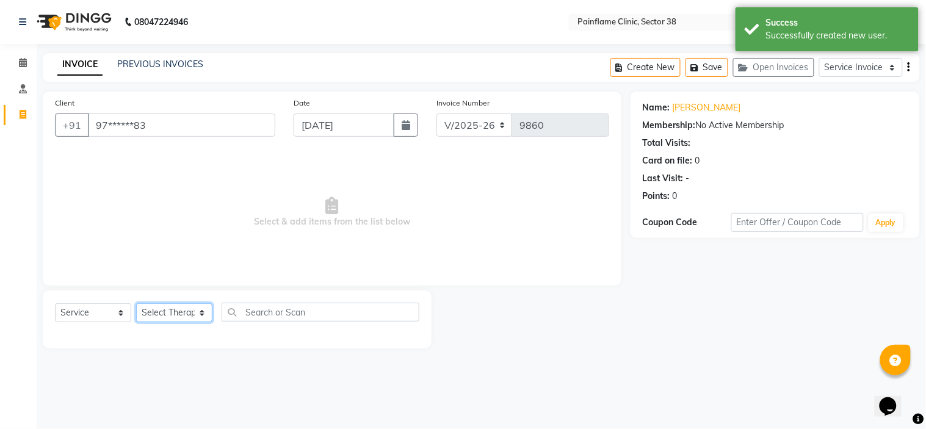
click at [178, 310] on select "Select Therapist [PERSON_NAME] Dr [PERSON_NAME] [PERSON_NAME] Dr [PERSON_NAME] …" at bounding box center [174, 312] width 76 height 19
select select "20209"
click at [136, 304] on select "Select Therapist [PERSON_NAME] Dr [PERSON_NAME] [PERSON_NAME] Dr [PERSON_NAME] …" at bounding box center [174, 312] width 76 height 19
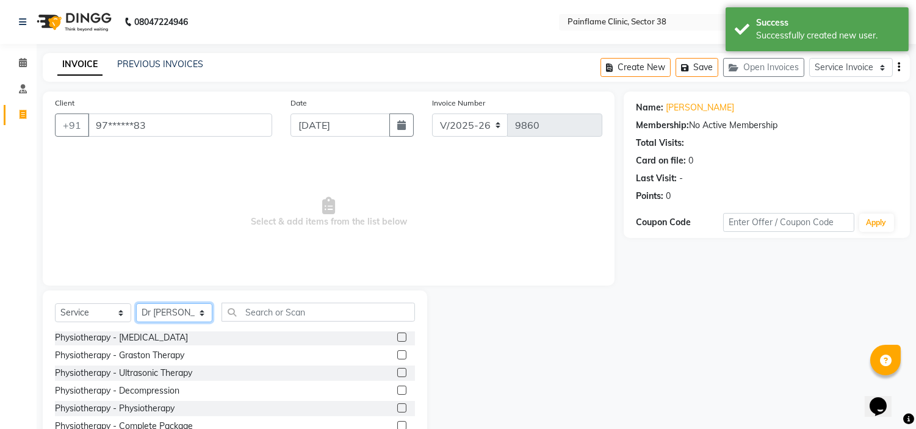
scroll to position [59, 0]
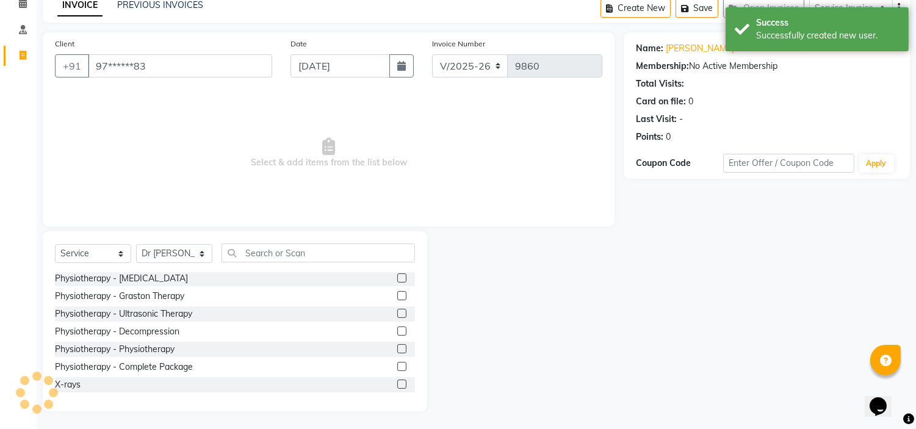
click at [397, 383] on label at bounding box center [401, 384] width 9 height 9
click at [397, 383] on input "checkbox" at bounding box center [401, 385] width 8 height 8
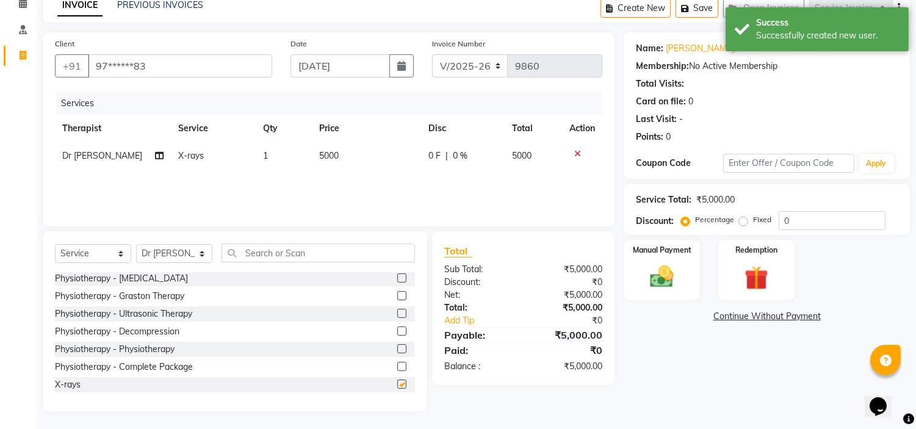
checkbox input "false"
click at [319, 157] on span "5000" at bounding box center [329, 155] width 20 height 11
select select "20209"
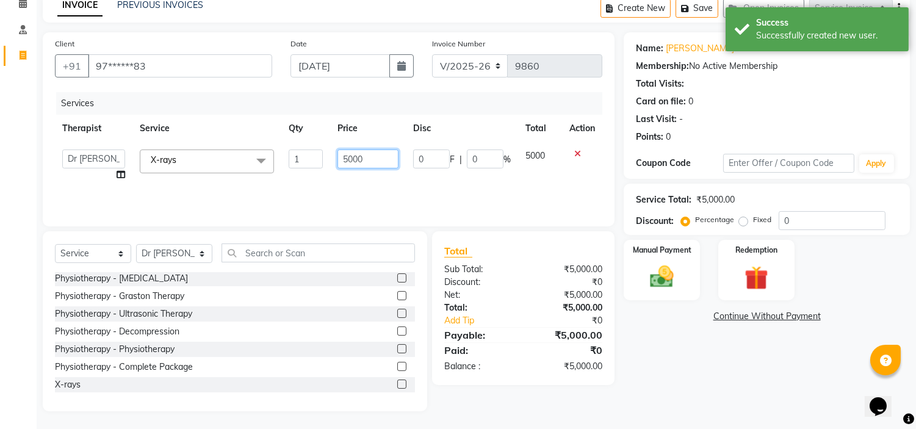
click at [354, 156] on input "5000" at bounding box center [368, 159] width 61 height 19
type input "4000"
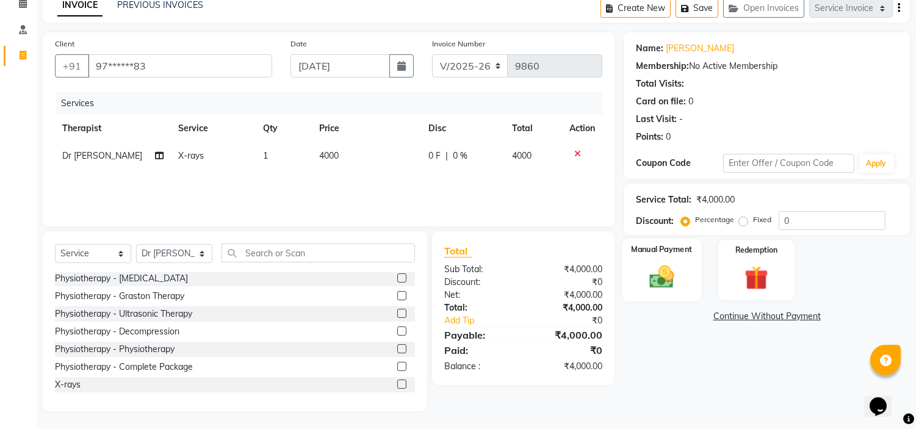
click at [676, 272] on img at bounding box center [662, 277] width 40 height 29
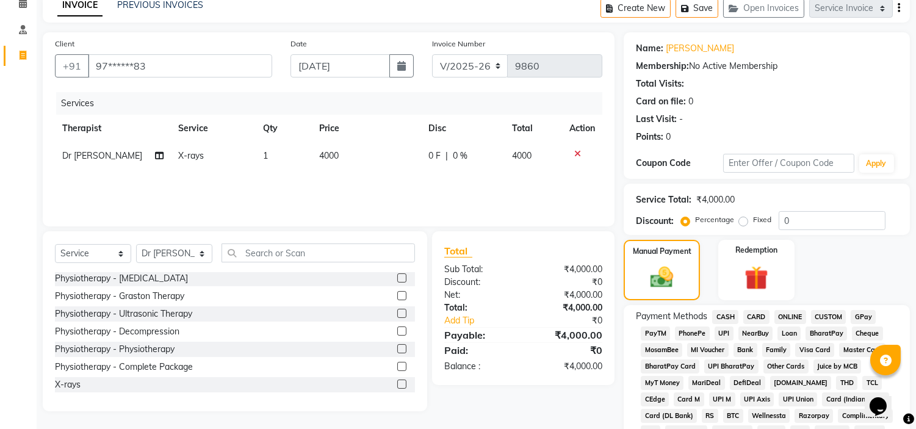
click at [721, 333] on span "UPI" at bounding box center [724, 334] width 19 height 14
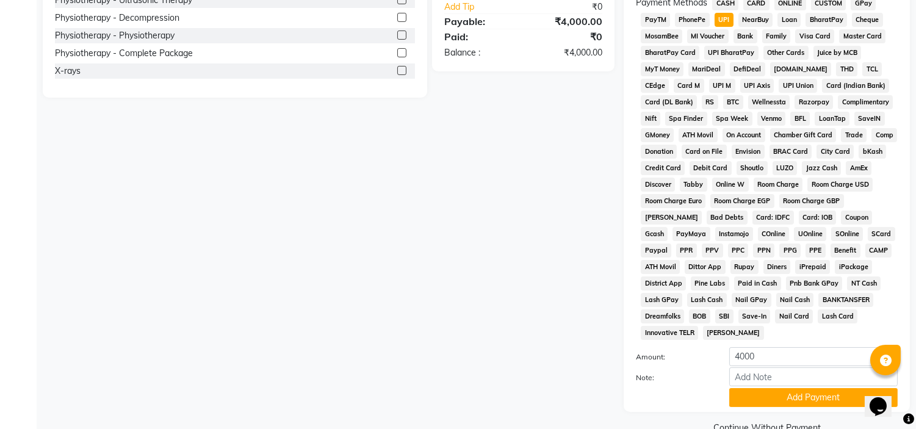
scroll to position [402, 0]
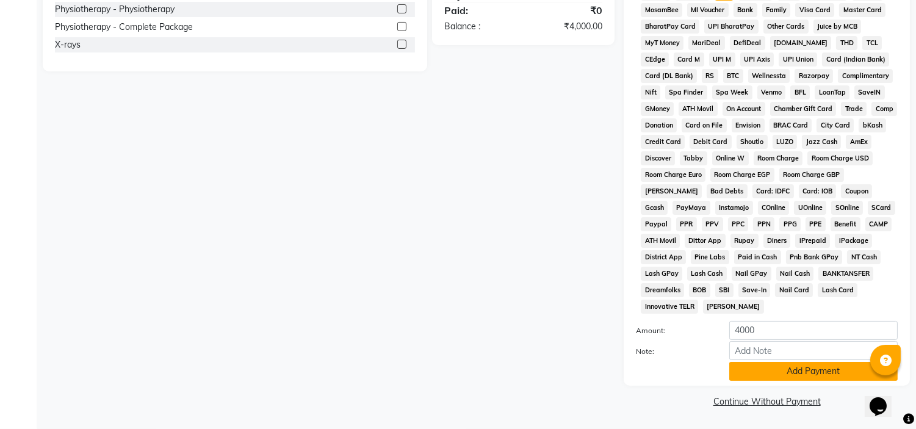
click at [754, 380] on button "Add Payment" at bounding box center [814, 371] width 169 height 19
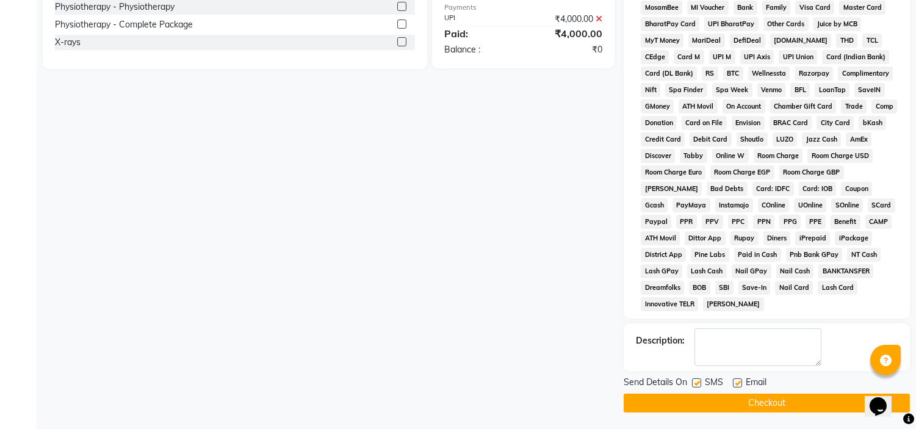
click at [739, 385] on label at bounding box center [737, 383] width 9 height 9
click at [739, 385] on input "checkbox" at bounding box center [737, 384] width 8 height 8
checkbox input "false"
click at [698, 383] on label at bounding box center [696, 383] width 9 height 9
click at [698, 383] on input "checkbox" at bounding box center [696, 384] width 8 height 8
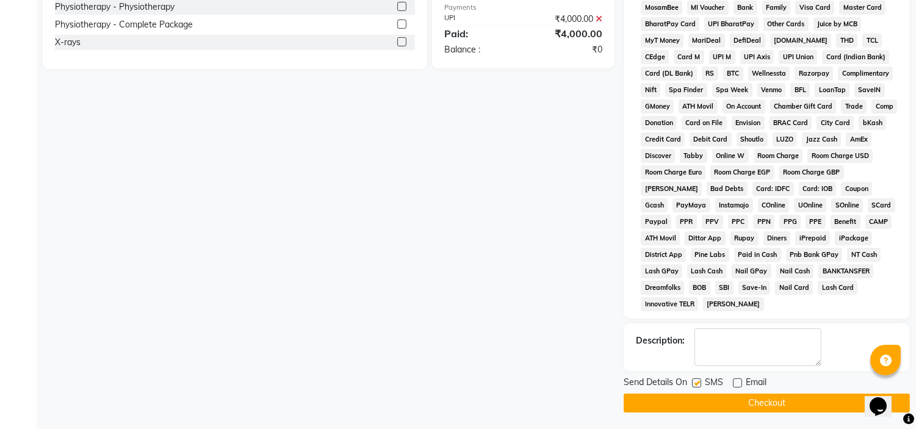
checkbox input "false"
click at [703, 407] on button "Checkout" at bounding box center [767, 403] width 286 height 19
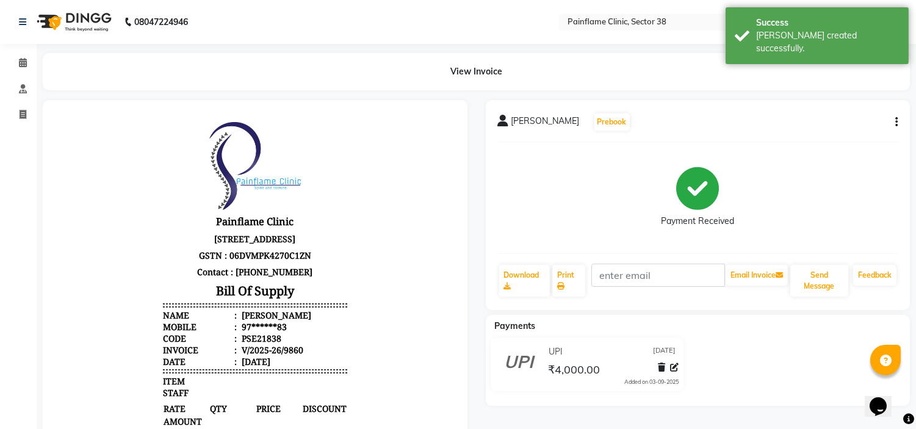
select select "service"
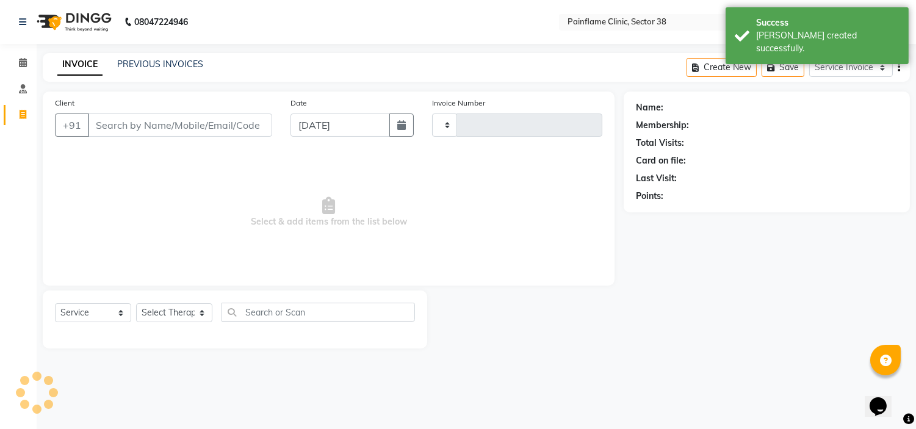
type input "9861"
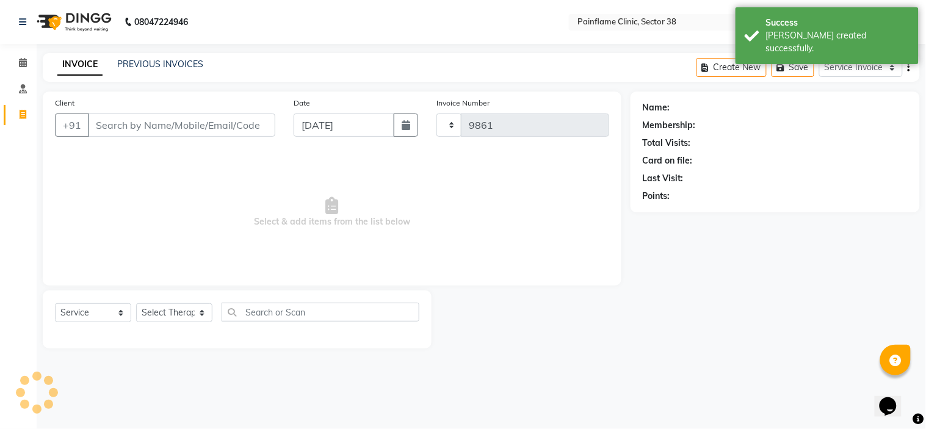
select select "3964"
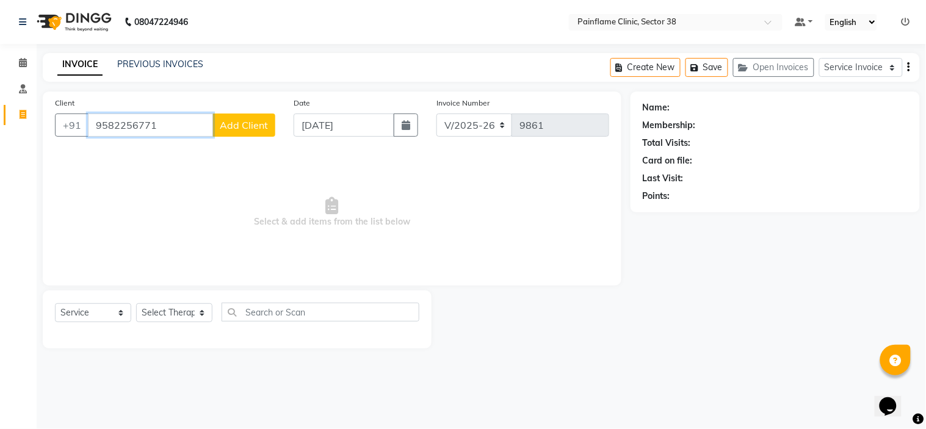
type input "9582256771"
click at [260, 121] on span "Add Client" at bounding box center [244, 125] width 48 height 12
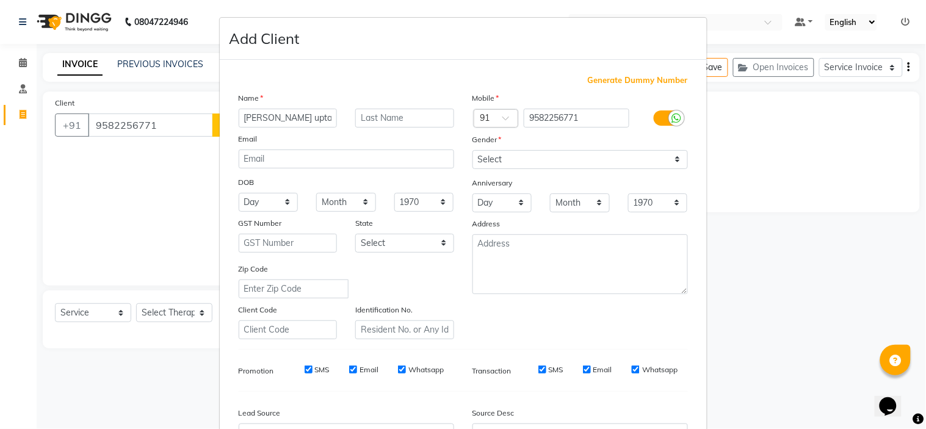
click at [263, 111] on input "[PERSON_NAME] upta" at bounding box center [288, 118] width 99 height 19
type input "[PERSON_NAME]"
click at [526, 153] on select "Select [DEMOGRAPHIC_DATA] [DEMOGRAPHIC_DATA] Other Prefer Not To Say" at bounding box center [581, 159] width 216 height 19
select select "[DEMOGRAPHIC_DATA]"
click at [473, 150] on select "Select [DEMOGRAPHIC_DATA] [DEMOGRAPHIC_DATA] Other Prefer Not To Say" at bounding box center [581, 159] width 216 height 19
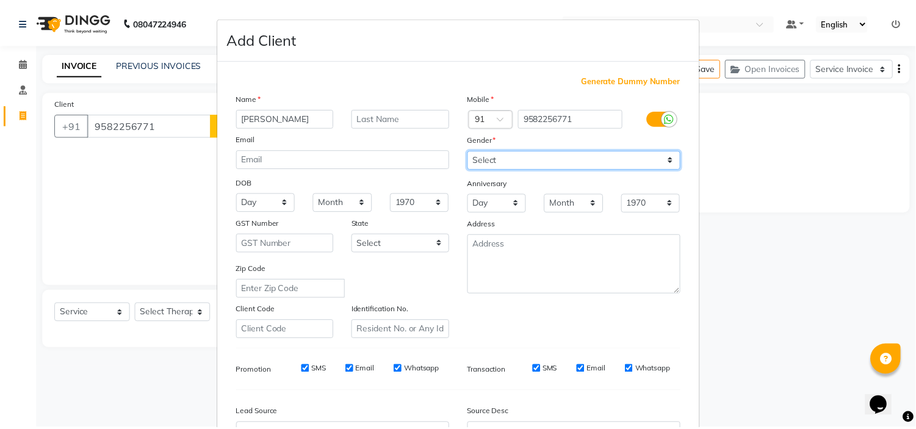
scroll to position [135, 0]
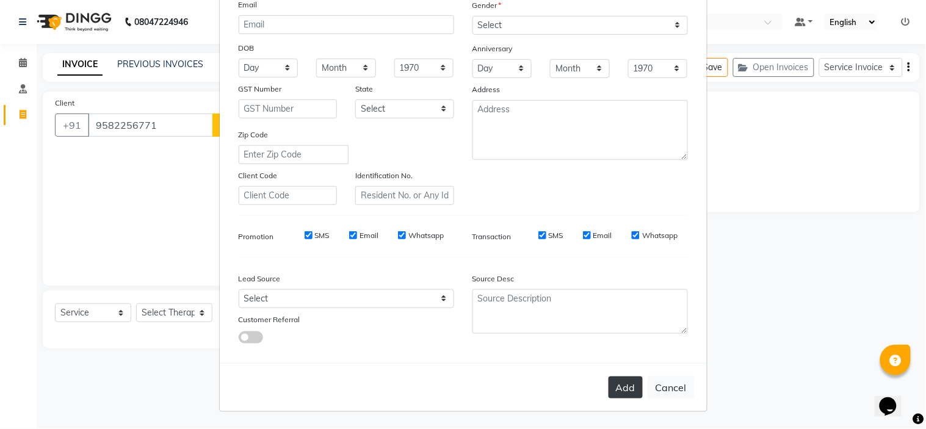
click at [614, 391] on button "Add" at bounding box center [626, 388] width 34 height 22
type input "95******71"
select select
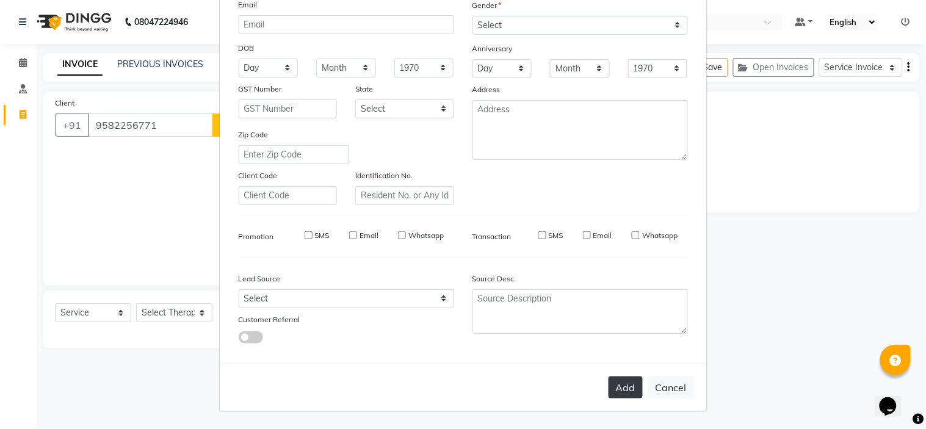
select select
checkbox input "false"
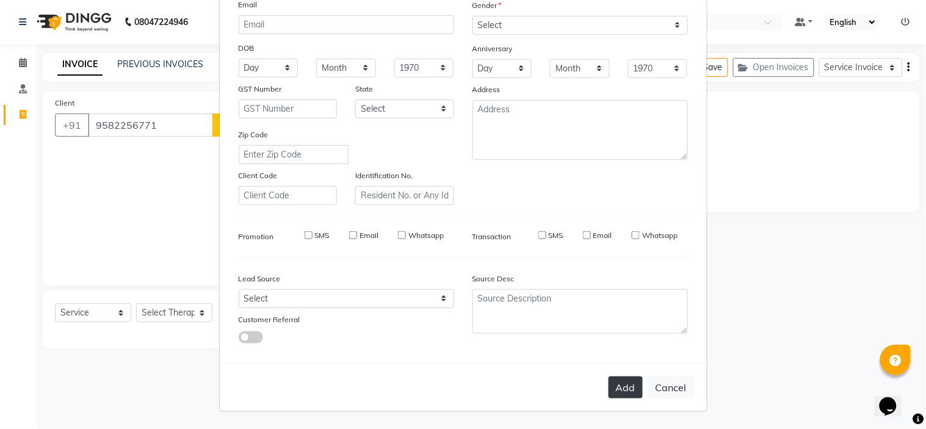
checkbox input "false"
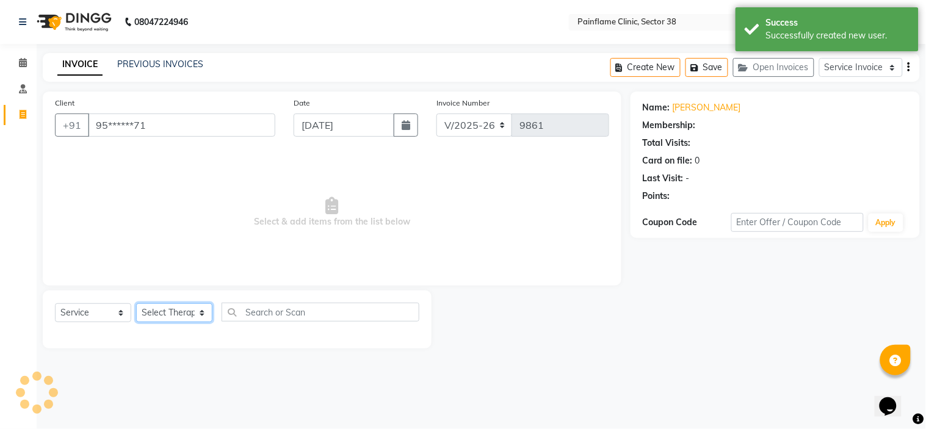
click at [175, 308] on select "Select Therapist [PERSON_NAME] Dr [PERSON_NAME] [PERSON_NAME] Dr [PERSON_NAME] …" at bounding box center [174, 312] width 76 height 19
select select "20216"
click at [136, 304] on select "Select Therapist [PERSON_NAME] Dr [PERSON_NAME] [PERSON_NAME] Dr [PERSON_NAME] …" at bounding box center [174, 312] width 76 height 19
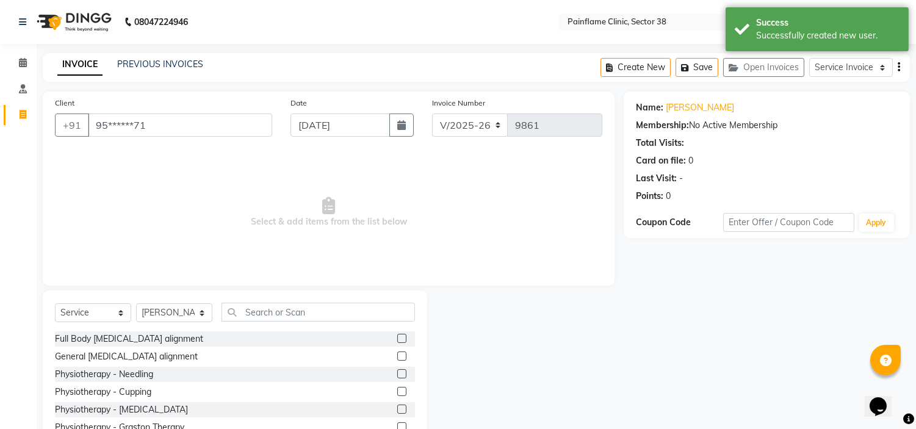
click at [397, 358] on label at bounding box center [401, 356] width 9 height 9
click at [397, 358] on input "checkbox" at bounding box center [401, 357] width 8 height 8
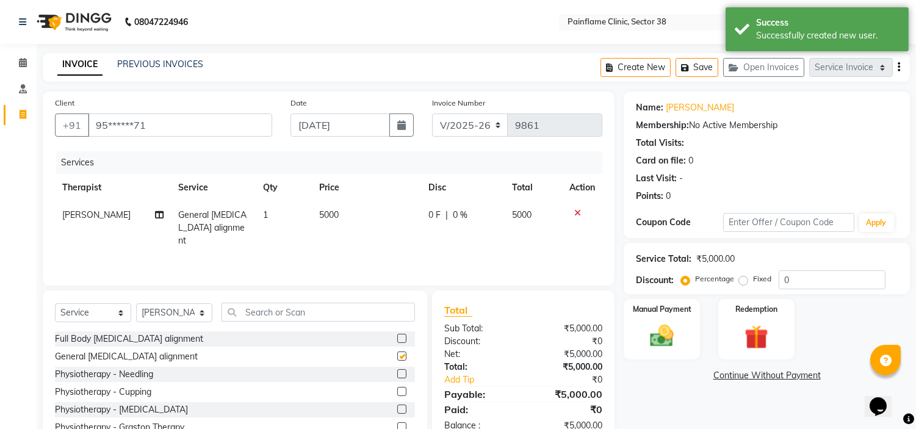
checkbox input "false"
click at [330, 219] on span "5000" at bounding box center [329, 214] width 20 height 11
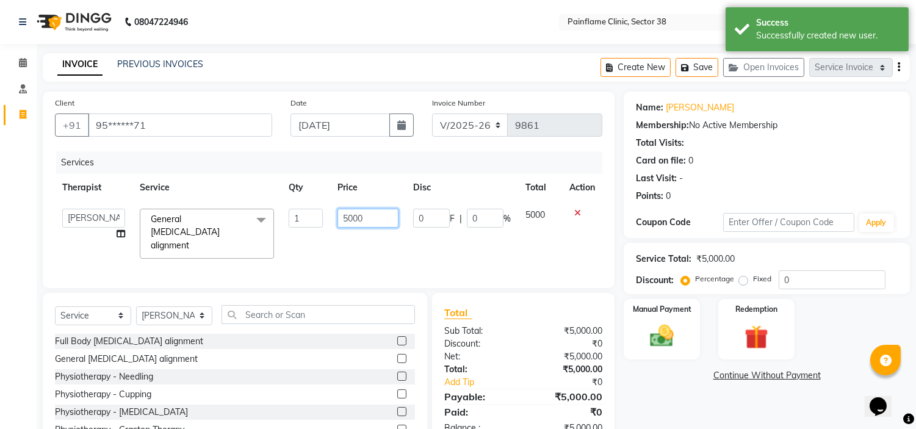
click at [353, 215] on input "5000" at bounding box center [368, 218] width 61 height 19
type input "2000"
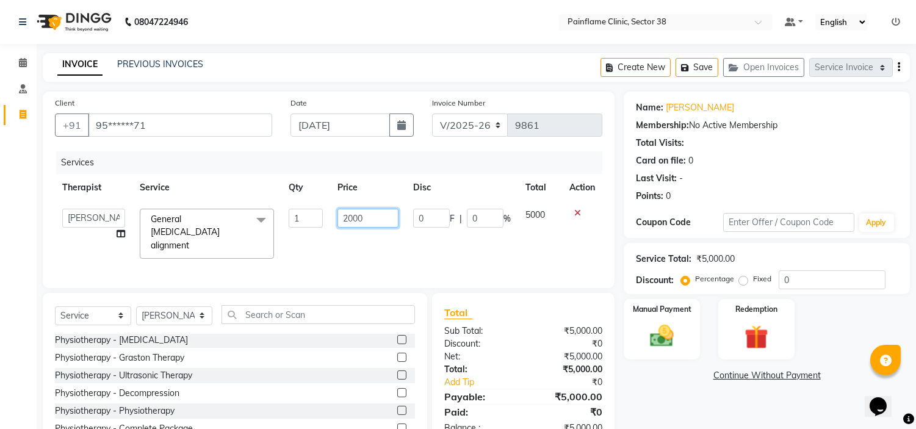
scroll to position [59, 0]
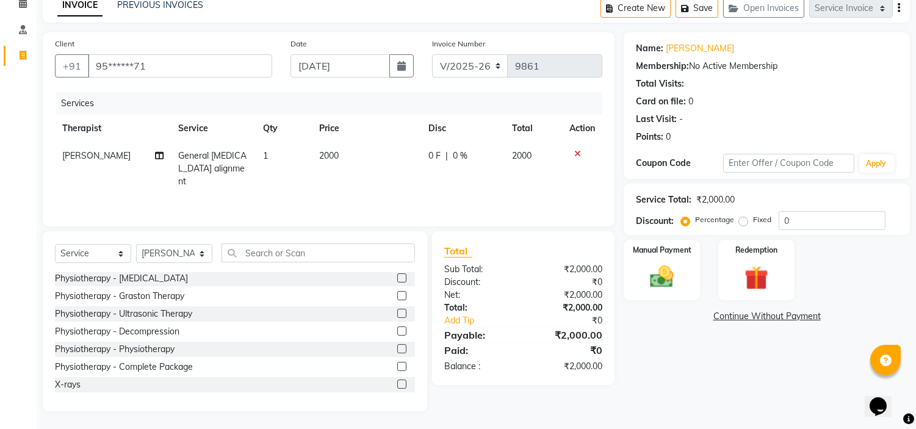
click at [397, 383] on label at bounding box center [401, 384] width 9 height 9
click at [397, 383] on input "checkbox" at bounding box center [401, 385] width 8 height 8
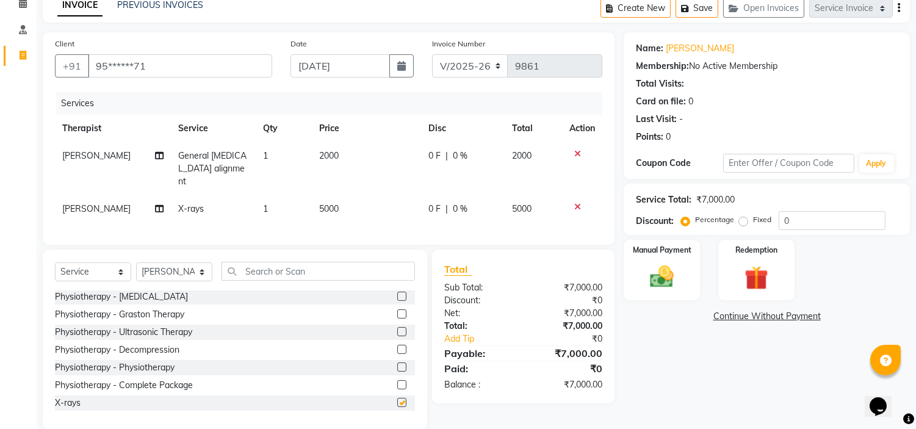
checkbox input "false"
click at [327, 203] on span "5000" at bounding box center [329, 208] width 20 height 11
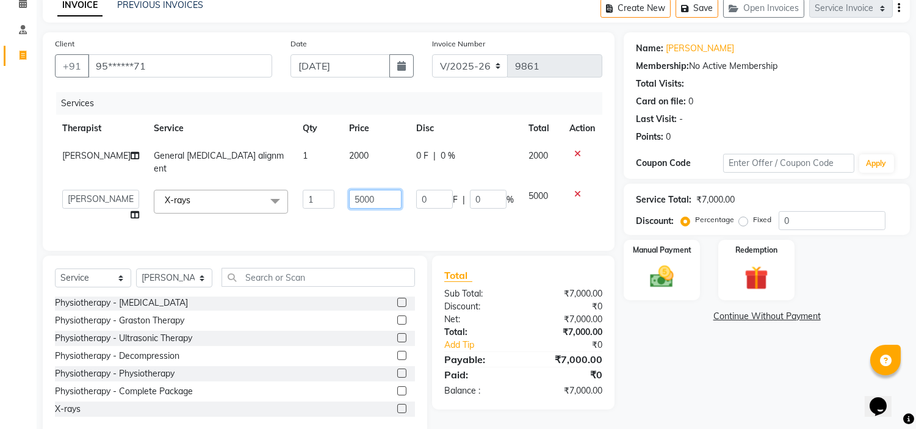
click at [349, 190] on input "5000" at bounding box center [375, 199] width 53 height 19
type input "1100"
click at [753, 218] on label "Fixed" at bounding box center [762, 219] width 18 height 11
click at [742, 218] on input "Fixed" at bounding box center [746, 220] width 9 height 9
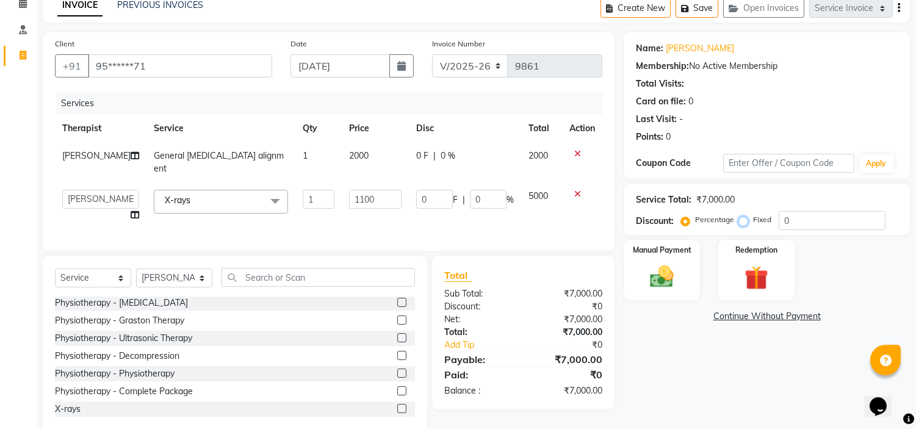
radio input "true"
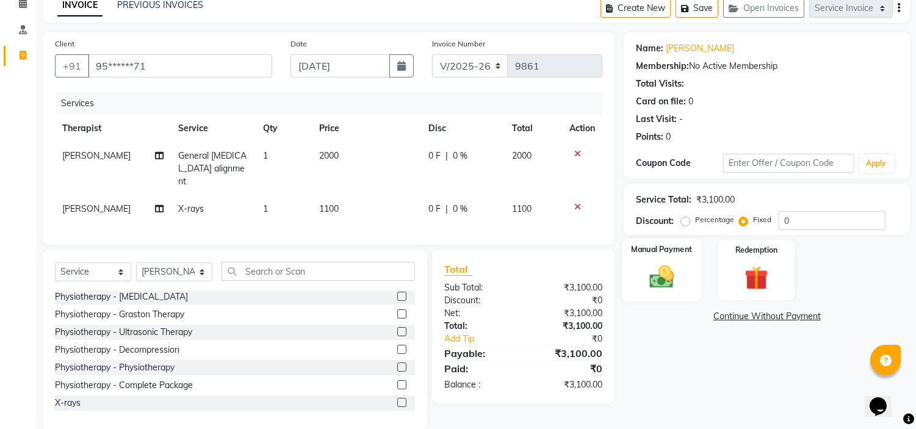
click at [666, 266] on img at bounding box center [662, 277] width 40 height 29
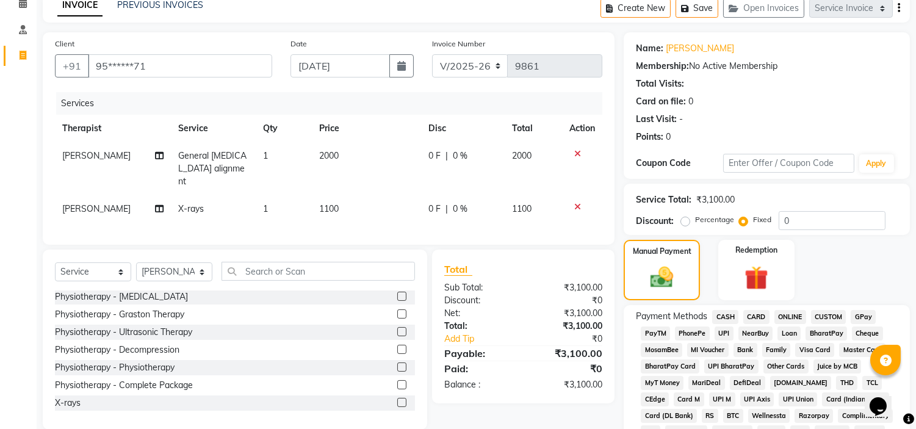
click at [755, 317] on span "CARD" at bounding box center [757, 317] width 26 height 14
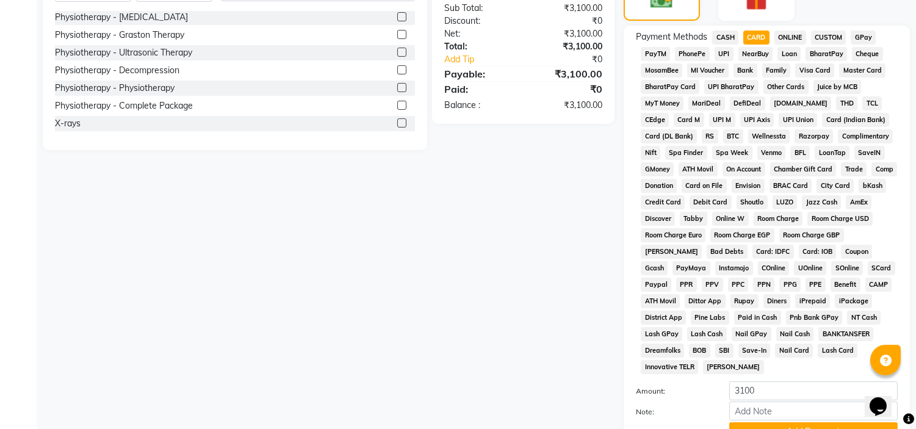
scroll to position [402, 0]
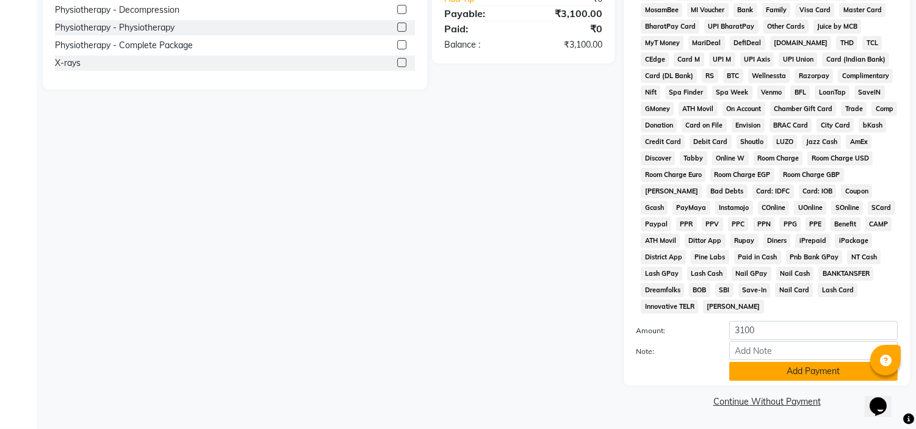
click at [778, 371] on button "Add Payment" at bounding box center [814, 371] width 169 height 19
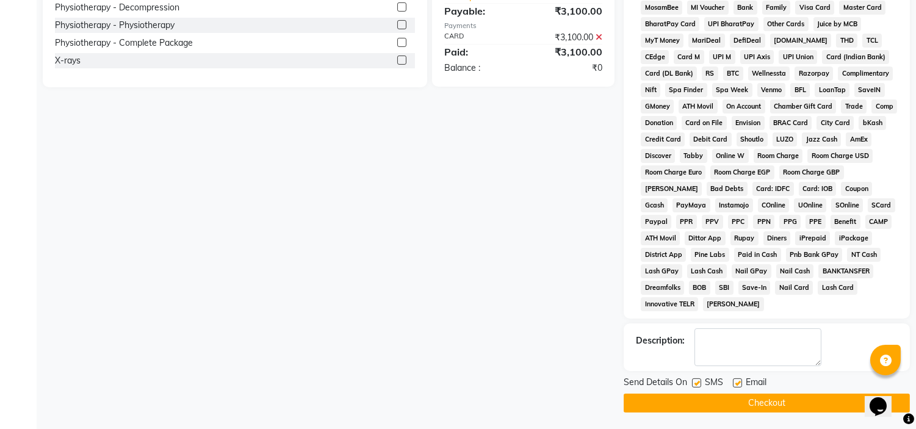
click at [738, 381] on label at bounding box center [737, 383] width 9 height 9
click at [738, 381] on input "checkbox" at bounding box center [737, 384] width 8 height 8
checkbox input "false"
click at [693, 382] on label at bounding box center [696, 383] width 9 height 9
click at [693, 382] on input "checkbox" at bounding box center [696, 384] width 8 height 8
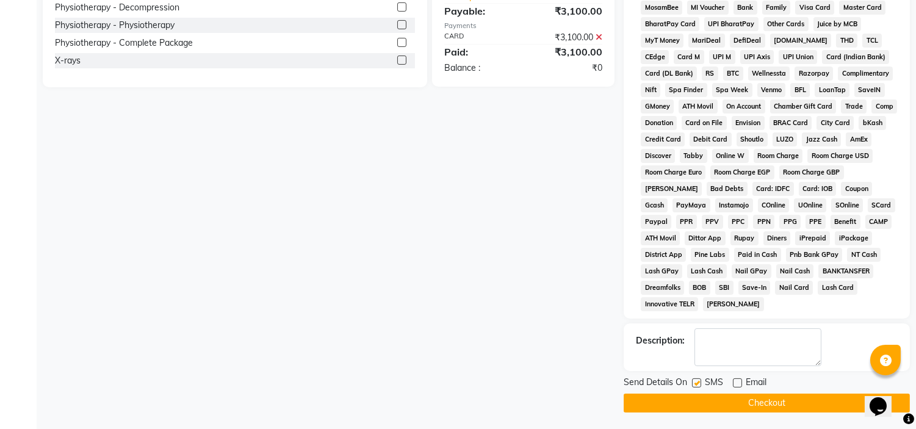
checkbox input "false"
click at [691, 399] on button "Checkout" at bounding box center [767, 403] width 286 height 19
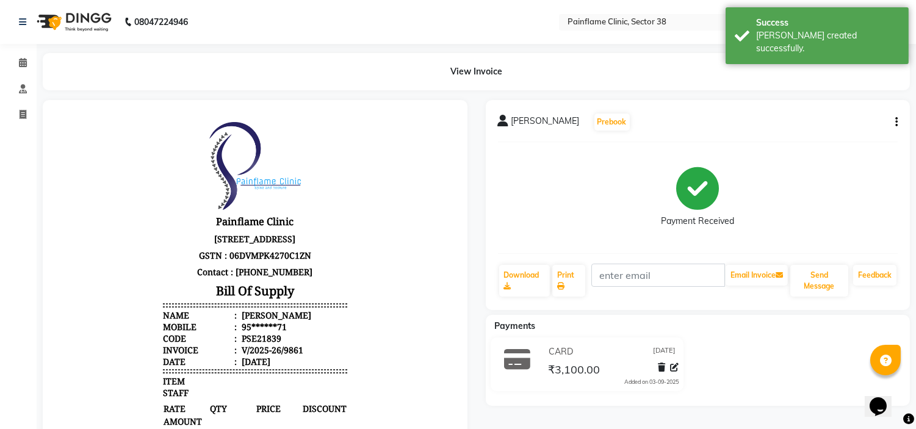
select select "service"
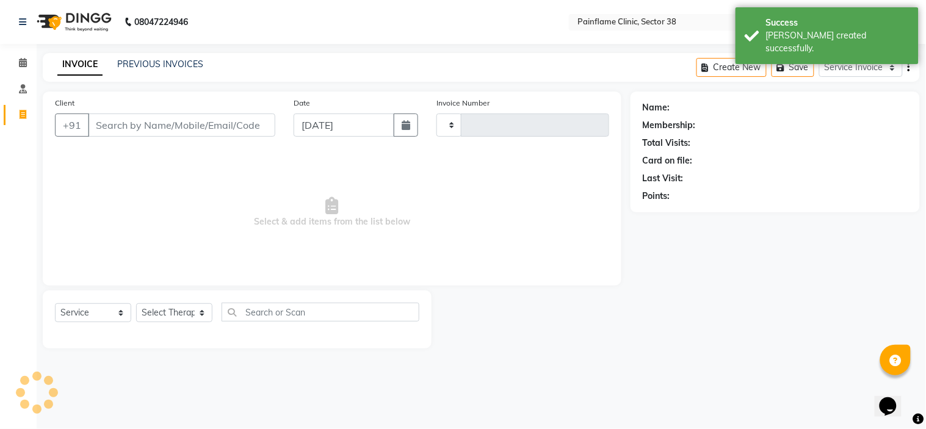
type input "9862"
select select "3964"
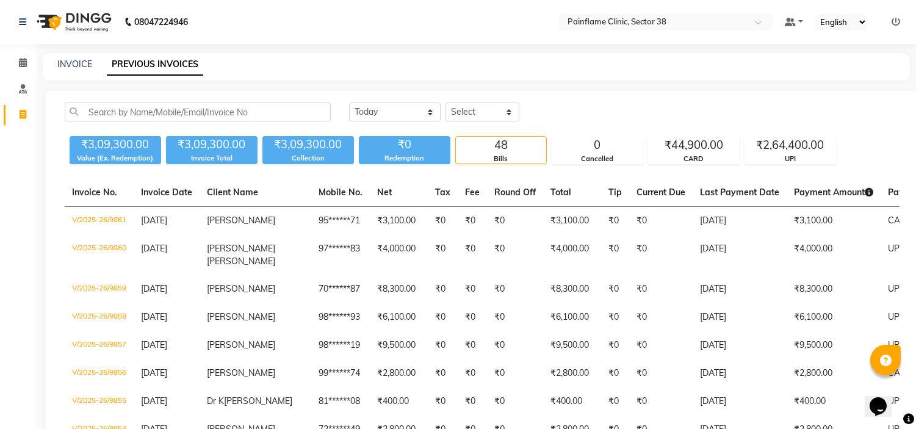
click at [71, 57] on div "INVOICE PREVIOUS INVOICES" at bounding box center [477, 66] width 868 height 27
click at [71, 62] on link "INVOICE" at bounding box center [74, 64] width 35 height 11
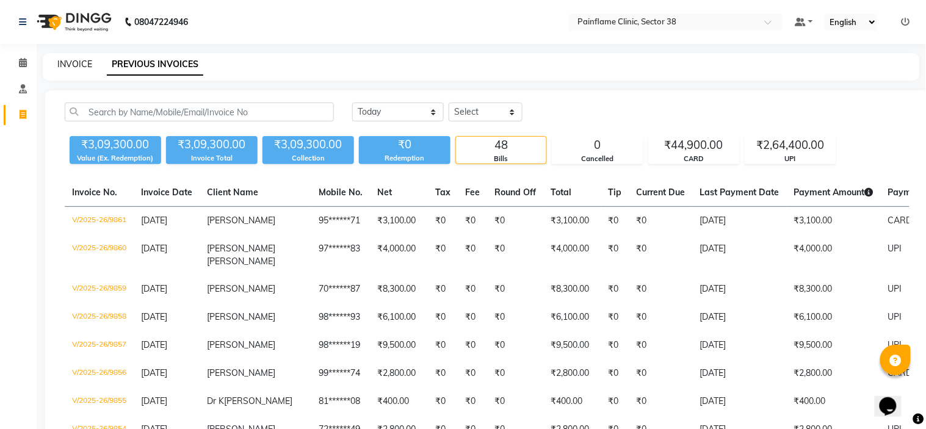
select select "3964"
select select "service"
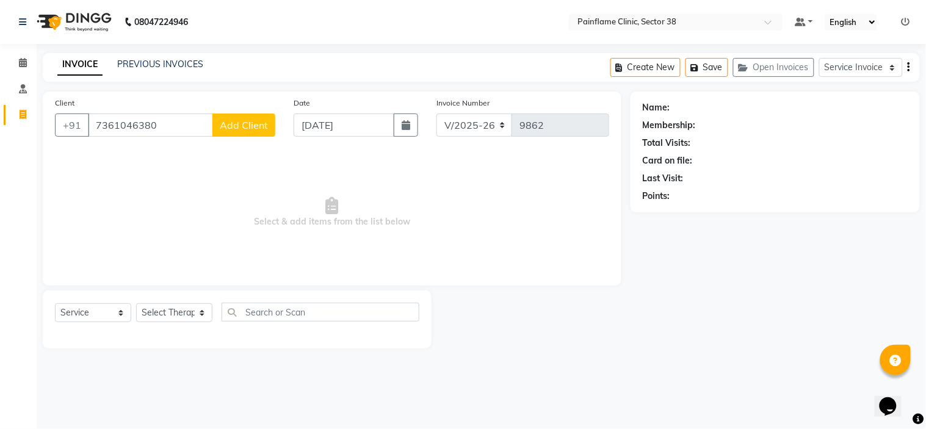
type input "7361046380"
click at [247, 126] on span "Add Client" at bounding box center [244, 125] width 48 height 12
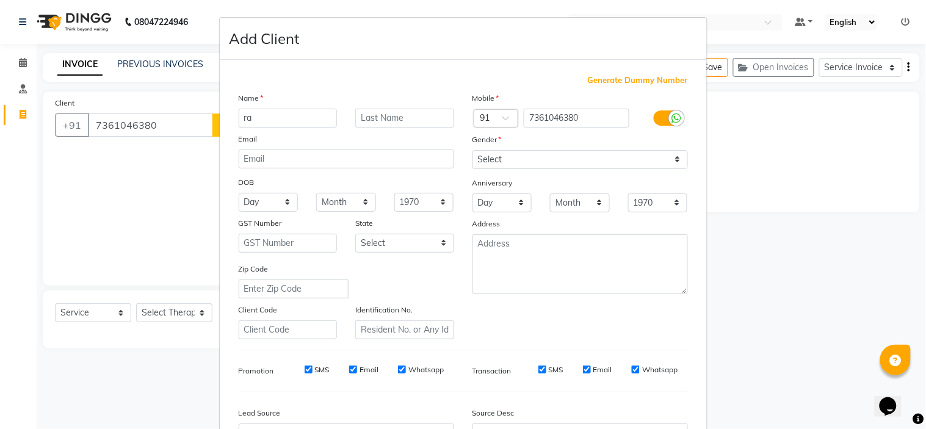
type input "r"
type input "[PERSON_NAME] [PERSON_NAME]"
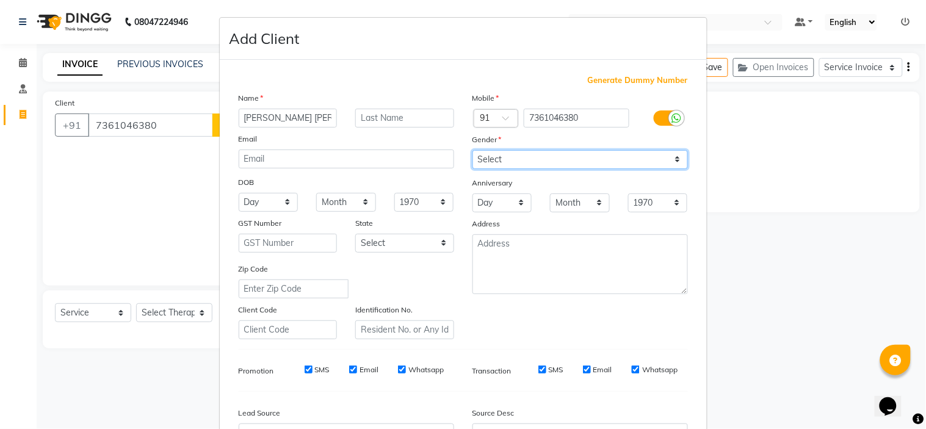
click at [510, 161] on select "Select [DEMOGRAPHIC_DATA] [DEMOGRAPHIC_DATA] Other Prefer Not To Say" at bounding box center [581, 159] width 216 height 19
select select "[DEMOGRAPHIC_DATA]"
click at [473, 150] on select "Select [DEMOGRAPHIC_DATA] [DEMOGRAPHIC_DATA] Other Prefer Not To Say" at bounding box center [581, 159] width 216 height 19
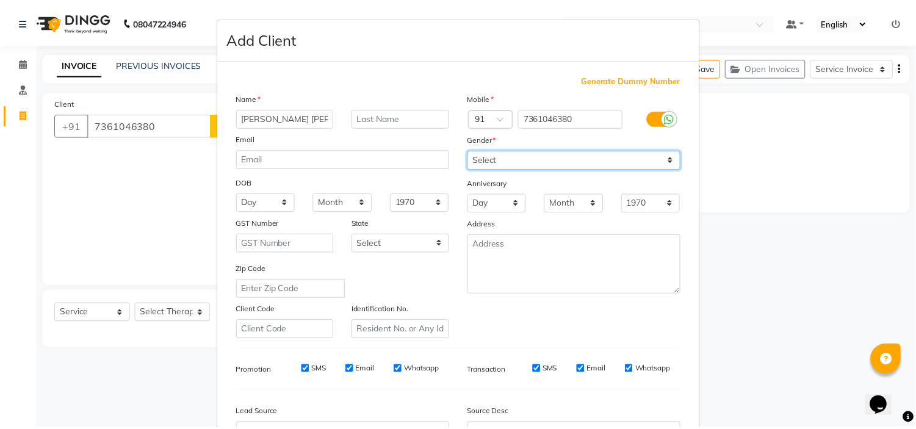
scroll to position [135, 0]
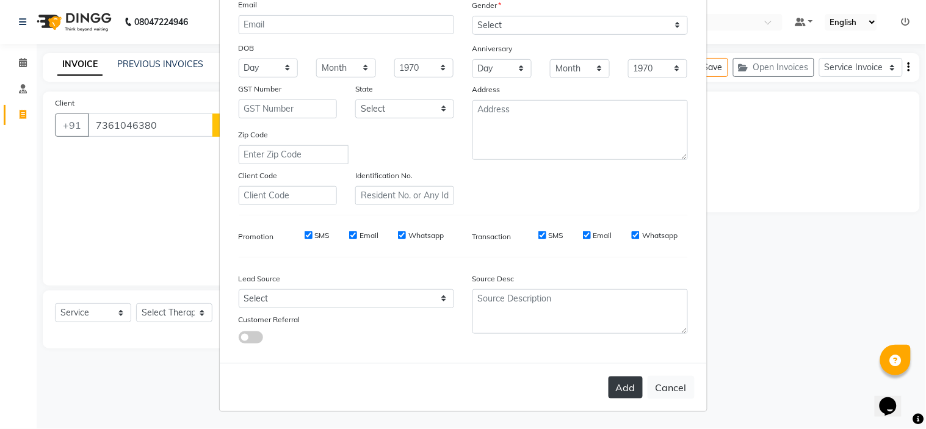
click at [617, 387] on button "Add" at bounding box center [626, 388] width 34 height 22
type input "73******80"
select select
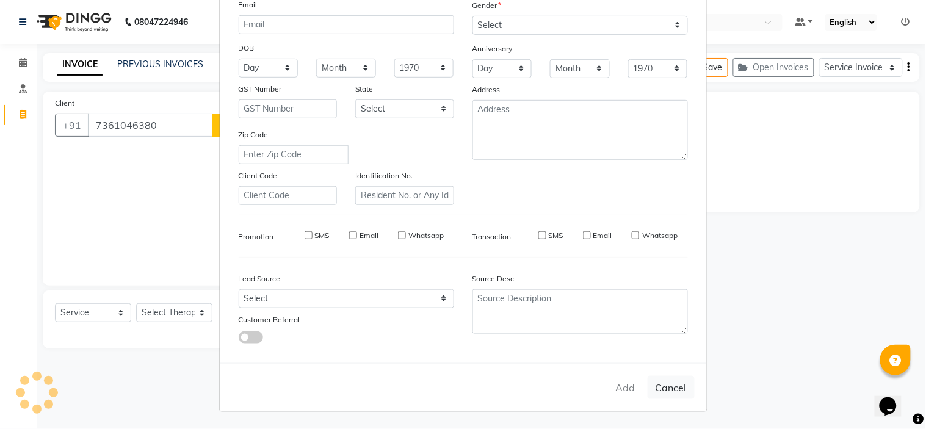
select select
checkbox input "false"
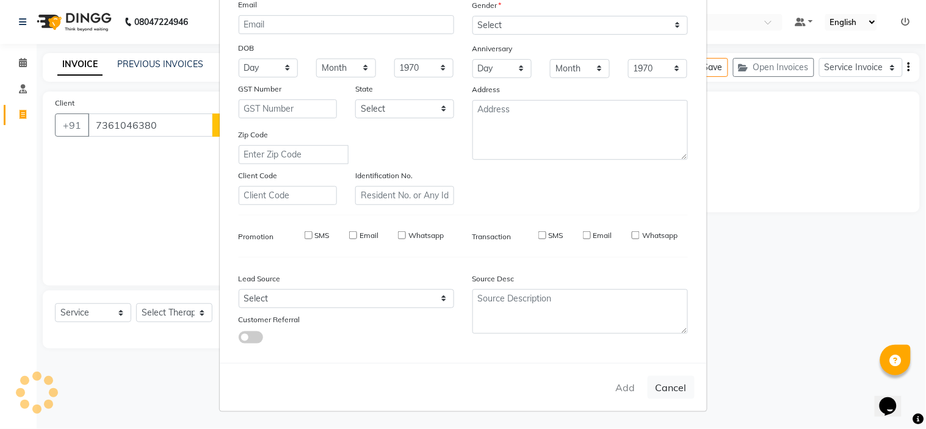
checkbox input "false"
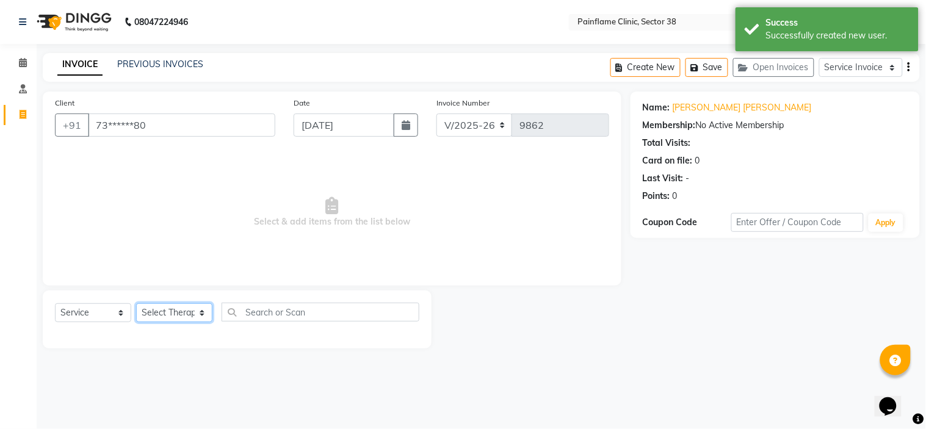
click at [198, 318] on select "Select Therapist [PERSON_NAME] Dr [PERSON_NAME] [PERSON_NAME] Dr [PERSON_NAME] …" at bounding box center [174, 312] width 76 height 19
click at [136, 304] on select "Select Therapist [PERSON_NAME] Dr [PERSON_NAME] [PERSON_NAME] Dr [PERSON_NAME] …" at bounding box center [174, 312] width 76 height 19
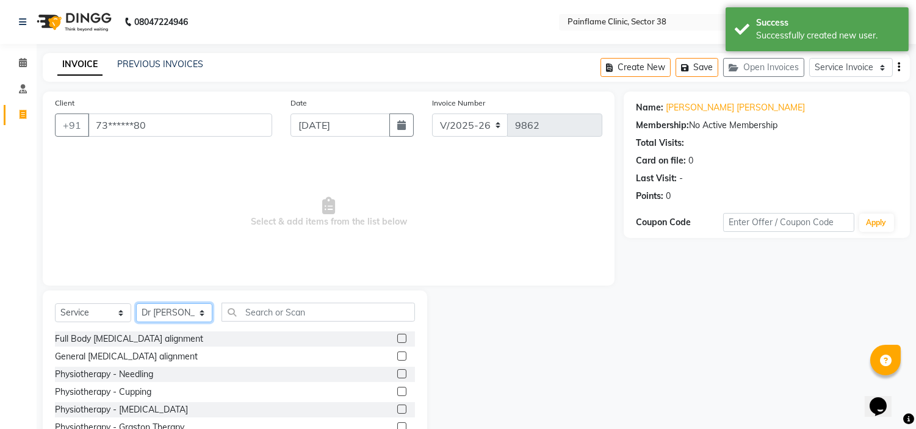
click at [198, 316] on select "Select Therapist [PERSON_NAME] Dr [PERSON_NAME] [PERSON_NAME] Dr [PERSON_NAME] …" at bounding box center [174, 312] width 76 height 19
select select "20216"
click at [136, 304] on select "Select Therapist [PERSON_NAME] Dr [PERSON_NAME] [PERSON_NAME] Dr [PERSON_NAME] …" at bounding box center [174, 312] width 76 height 19
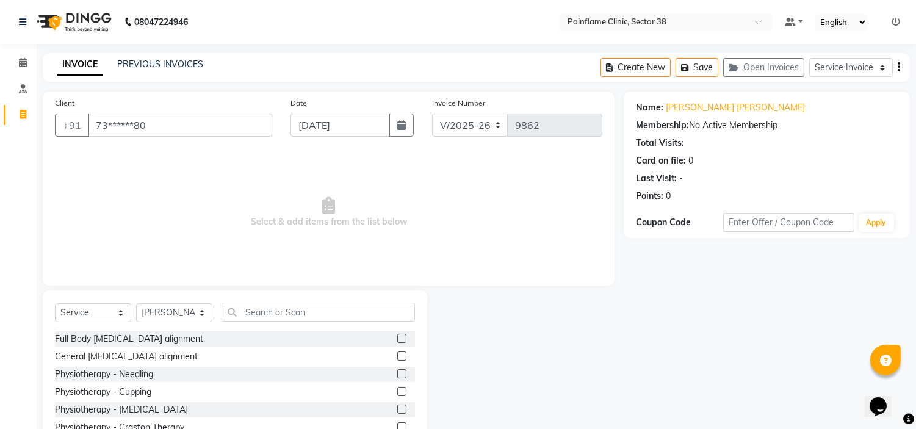
click at [397, 355] on label at bounding box center [401, 356] width 9 height 9
click at [397, 355] on input "checkbox" at bounding box center [401, 357] width 8 height 8
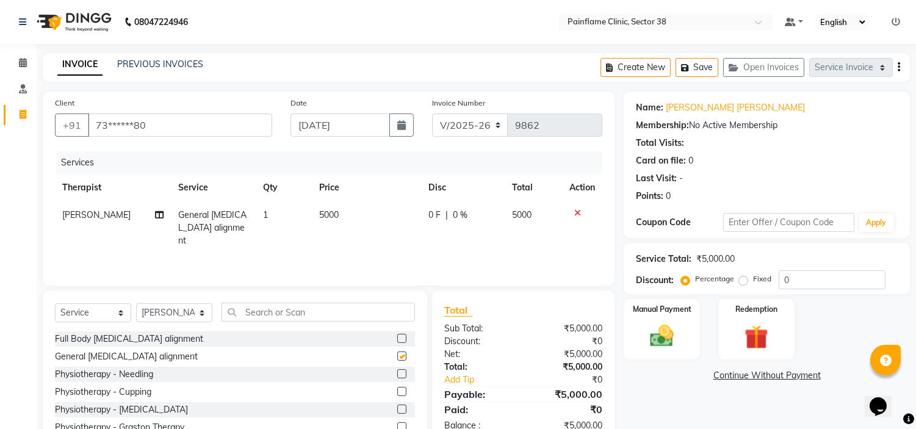
checkbox input "false"
click at [328, 214] on span "5000" at bounding box center [329, 214] width 20 height 11
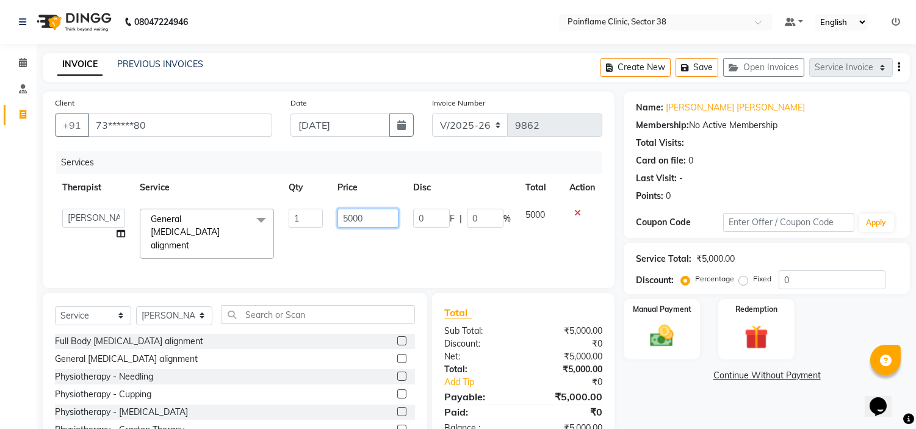
click at [350, 216] on input "5000" at bounding box center [368, 218] width 61 height 19
type input "2000"
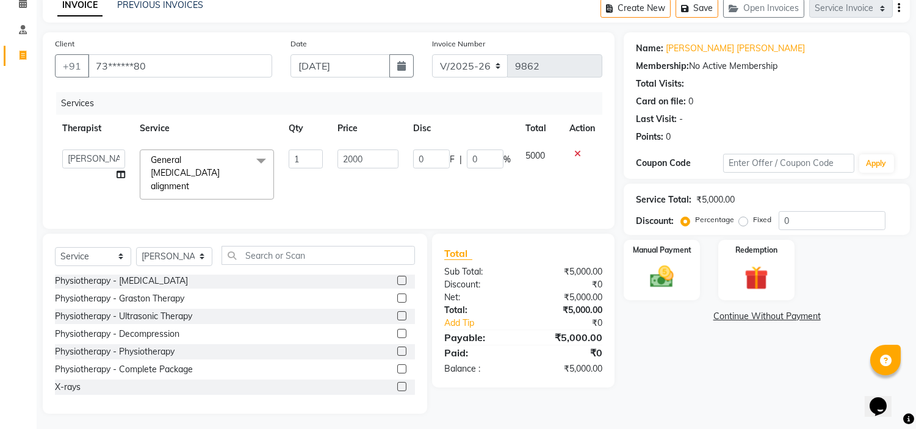
click at [397, 382] on label at bounding box center [401, 386] width 9 height 9
click at [397, 383] on input "checkbox" at bounding box center [401, 387] width 8 height 8
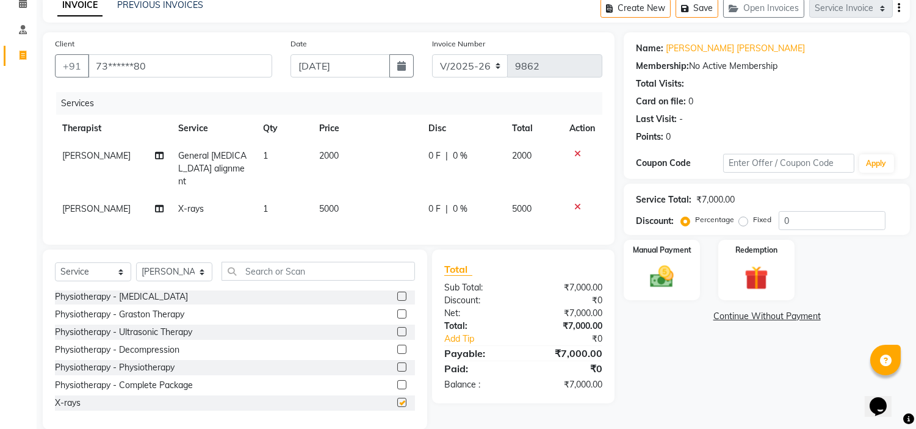
checkbox input "false"
click at [325, 203] on span "5000" at bounding box center [329, 208] width 20 height 11
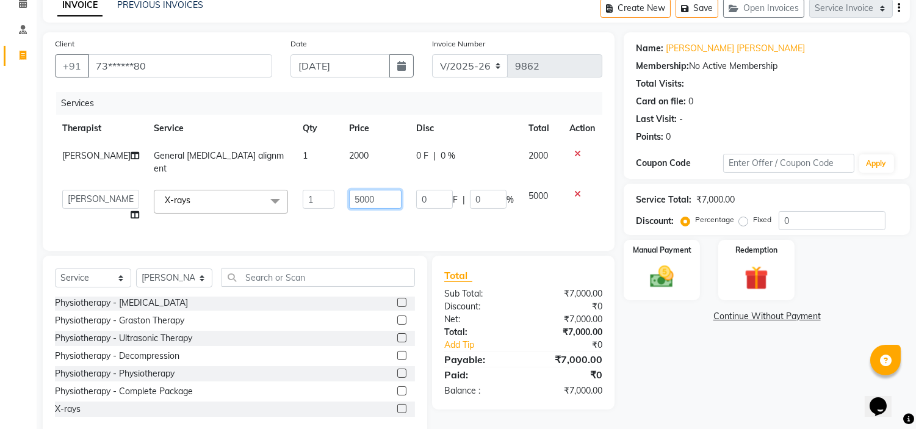
click at [349, 190] on input "5000" at bounding box center [375, 199] width 53 height 19
type input "1100"
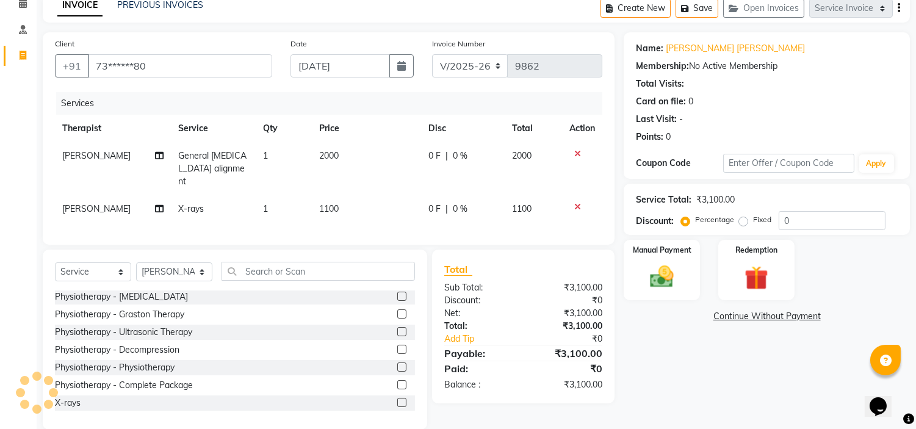
click at [753, 216] on label "Fixed" at bounding box center [762, 219] width 18 height 11
click at [743, 216] on input "Fixed" at bounding box center [746, 220] width 9 height 9
radio input "true"
click at [675, 253] on label "Manual Payment" at bounding box center [662, 250] width 61 height 12
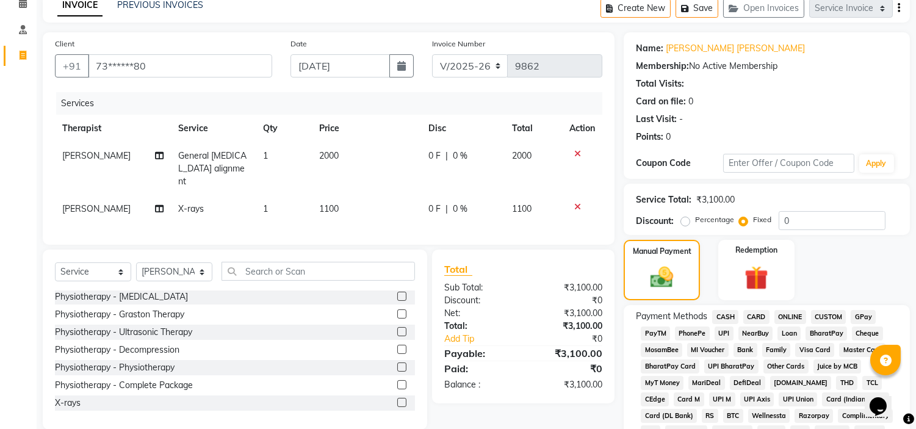
click at [725, 332] on span "UPI" at bounding box center [724, 334] width 19 height 14
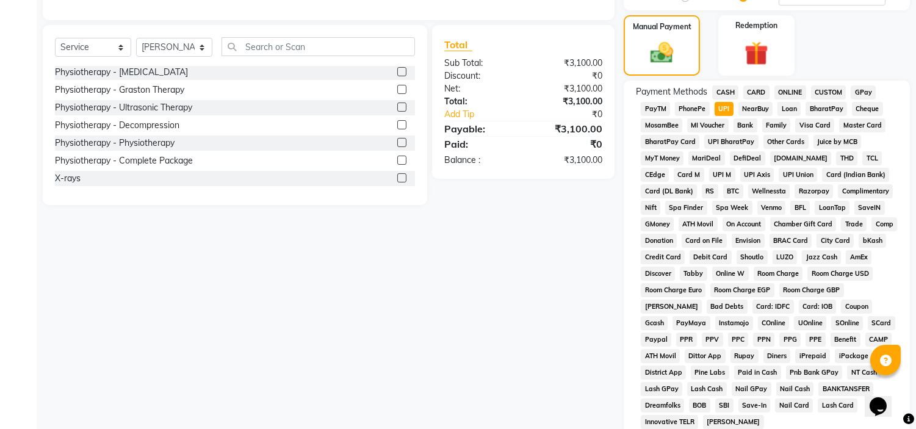
scroll to position [402, 0]
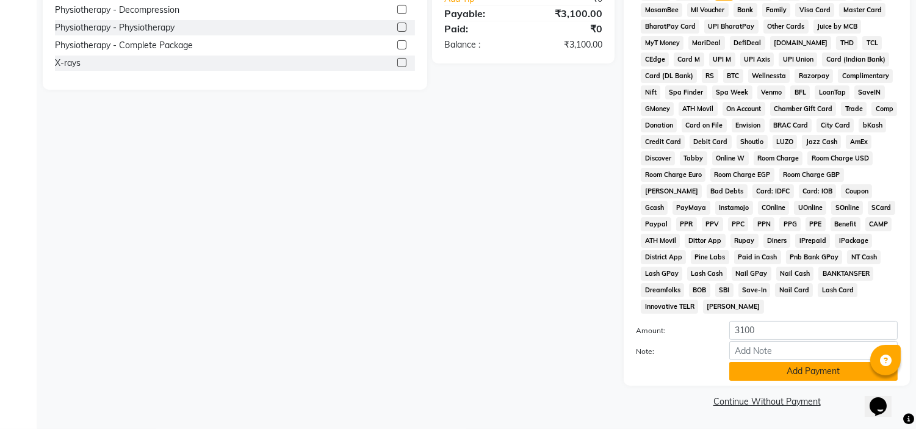
click at [752, 369] on button "Add Payment" at bounding box center [814, 371] width 169 height 19
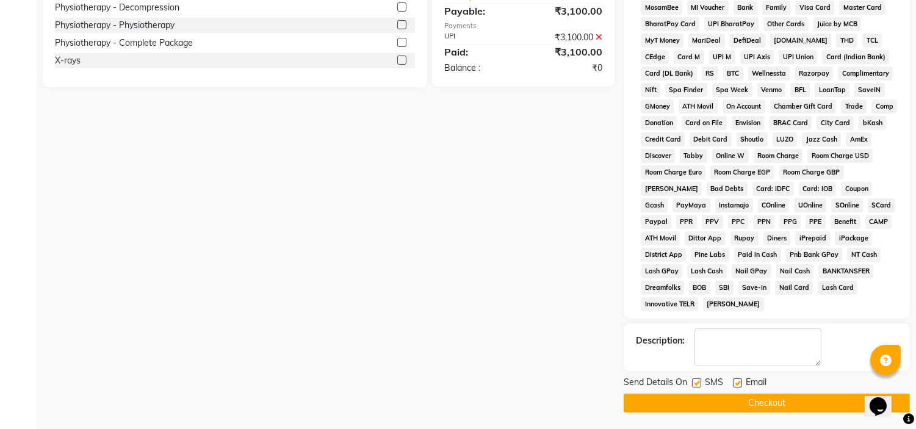
click at [737, 382] on label at bounding box center [737, 383] width 9 height 9
click at [737, 382] on input "checkbox" at bounding box center [737, 384] width 8 height 8
checkbox input "false"
click at [692, 388] on div "Send Details On SMS Email" at bounding box center [767, 383] width 286 height 15
click at [696, 386] on label at bounding box center [696, 383] width 9 height 9
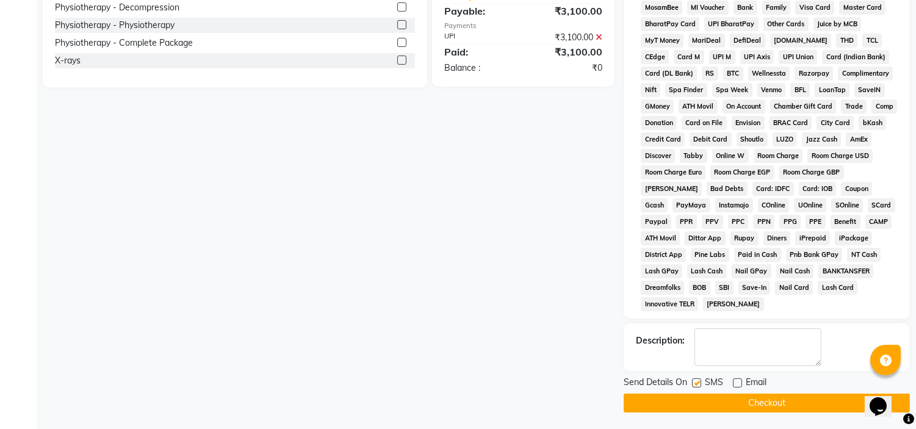
click at [696, 386] on input "checkbox" at bounding box center [696, 384] width 8 height 8
checkbox input "false"
click at [694, 397] on button "Checkout" at bounding box center [767, 403] width 286 height 19
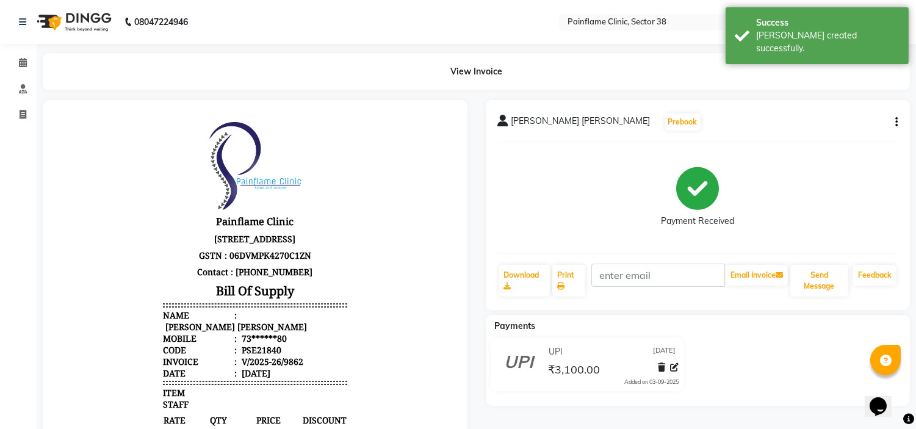
select select "service"
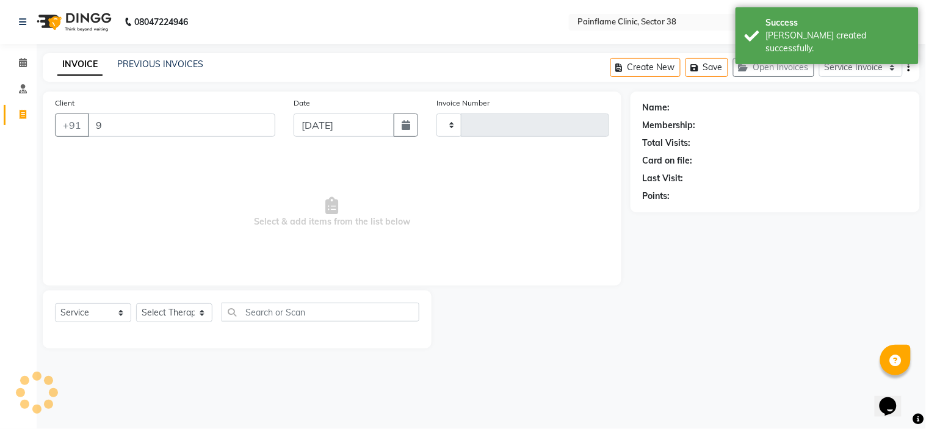
type input "92"
type input "9863"
select select "3964"
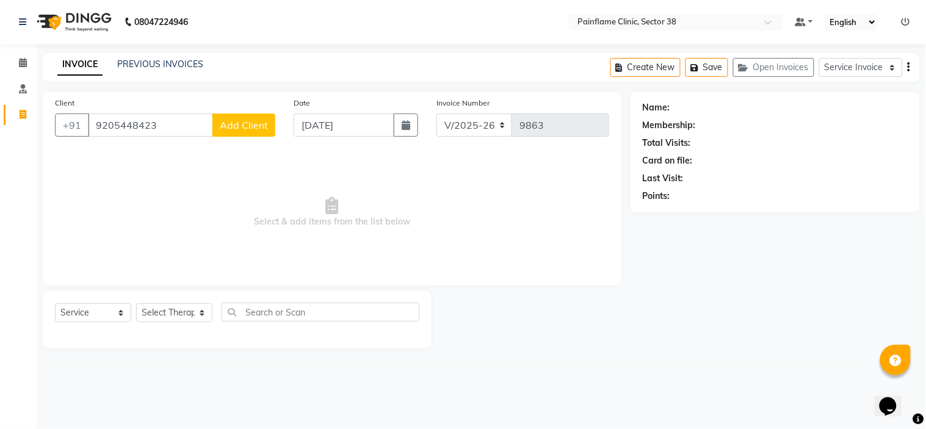
type input "9205448423"
click at [246, 121] on span "Add Client" at bounding box center [244, 125] width 48 height 12
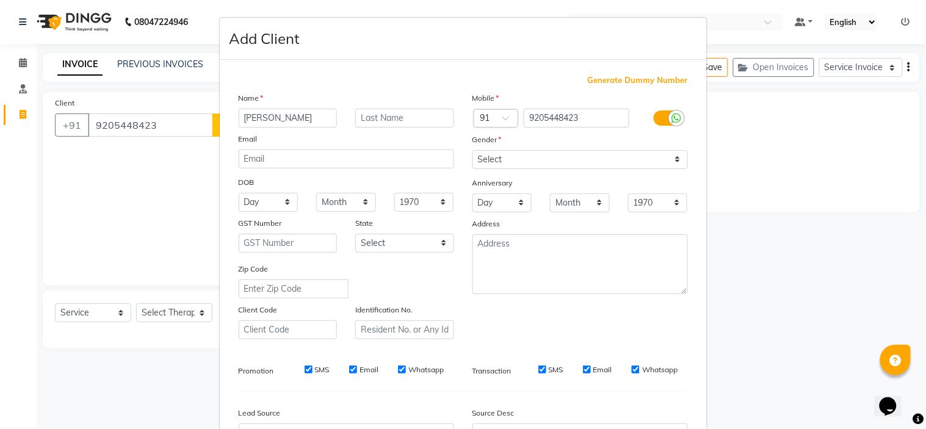
type input "[PERSON_NAME]"
click at [520, 161] on select "Select [DEMOGRAPHIC_DATA] [DEMOGRAPHIC_DATA] Other Prefer Not To Say" at bounding box center [581, 159] width 216 height 19
select select "[DEMOGRAPHIC_DATA]"
click at [473, 150] on select "Select [DEMOGRAPHIC_DATA] [DEMOGRAPHIC_DATA] Other Prefer Not To Say" at bounding box center [581, 159] width 216 height 19
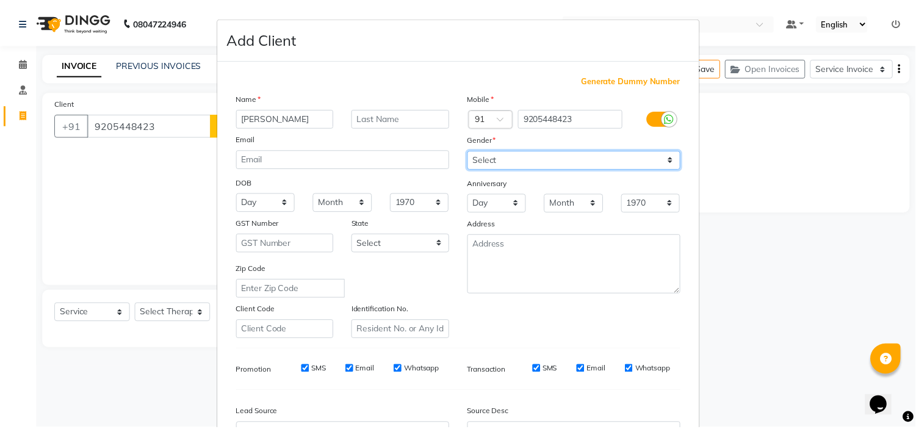
scroll to position [135, 0]
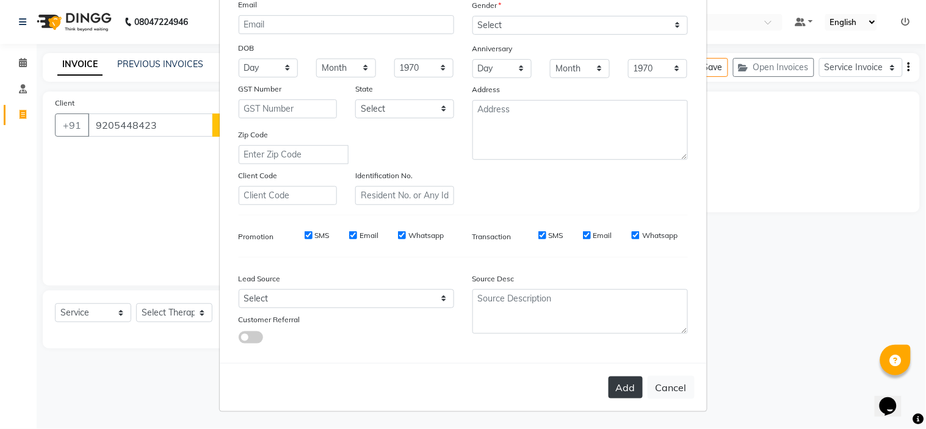
click at [615, 387] on button "Add" at bounding box center [626, 388] width 34 height 22
type input "92******23"
select select
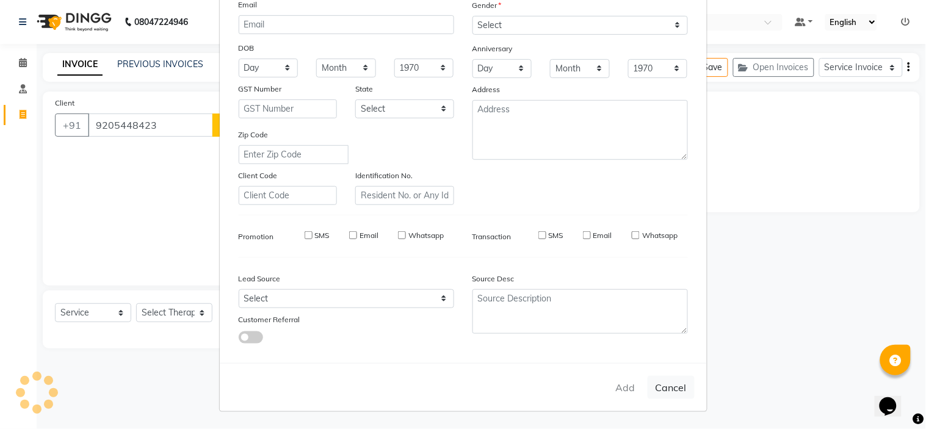
select select
checkbox input "false"
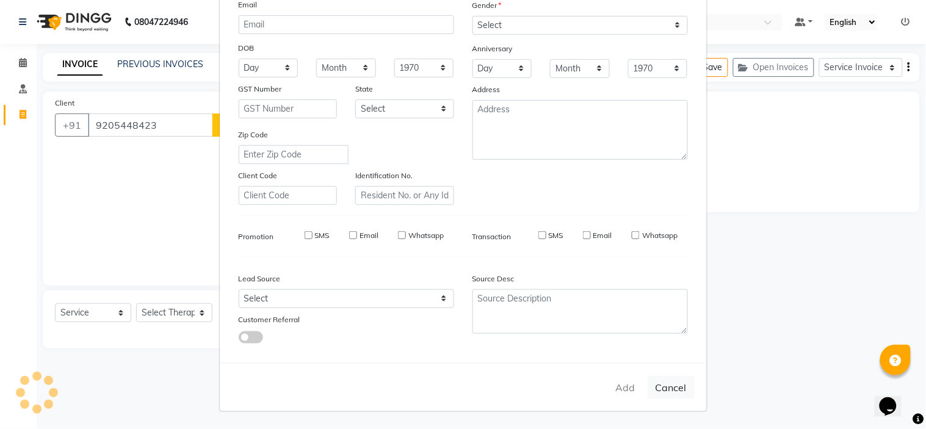
checkbox input "false"
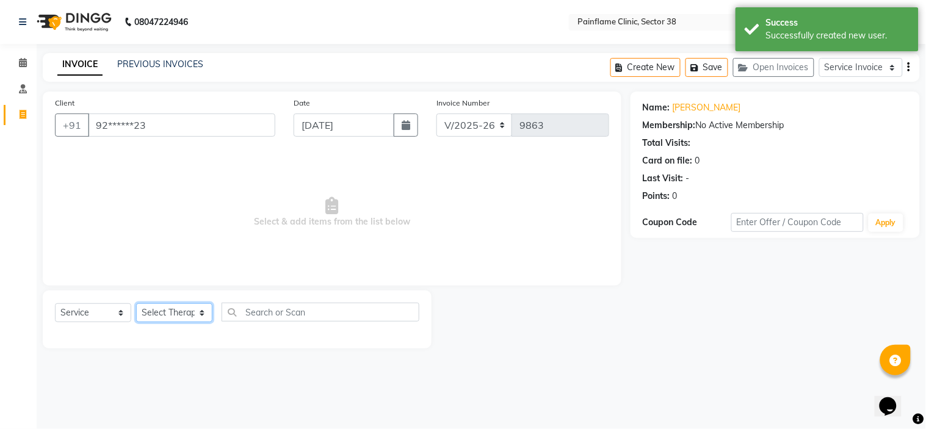
click at [179, 314] on select "Select Therapist [PERSON_NAME] Dr [PERSON_NAME] [PERSON_NAME] Dr [PERSON_NAME] …" at bounding box center [174, 312] width 76 height 19
select select "20216"
click at [136, 304] on select "Select Therapist [PERSON_NAME] Dr [PERSON_NAME] [PERSON_NAME] Dr [PERSON_NAME] …" at bounding box center [174, 312] width 76 height 19
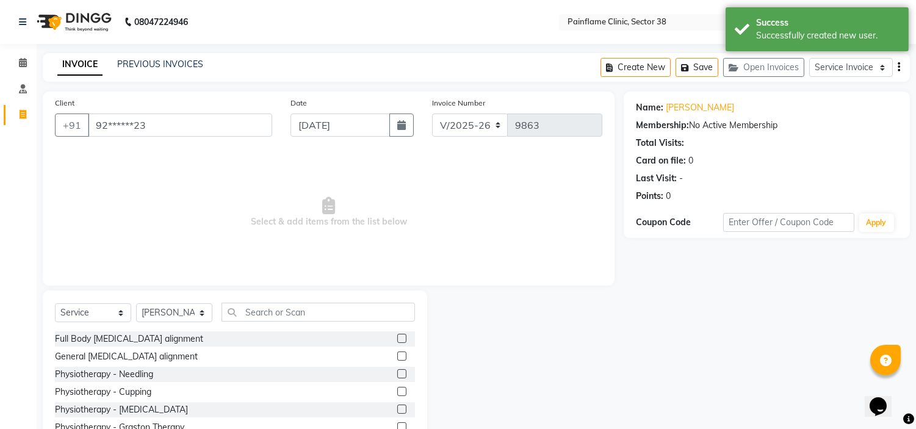
click at [397, 353] on label at bounding box center [401, 356] width 9 height 9
click at [397, 353] on input "checkbox" at bounding box center [401, 357] width 8 height 8
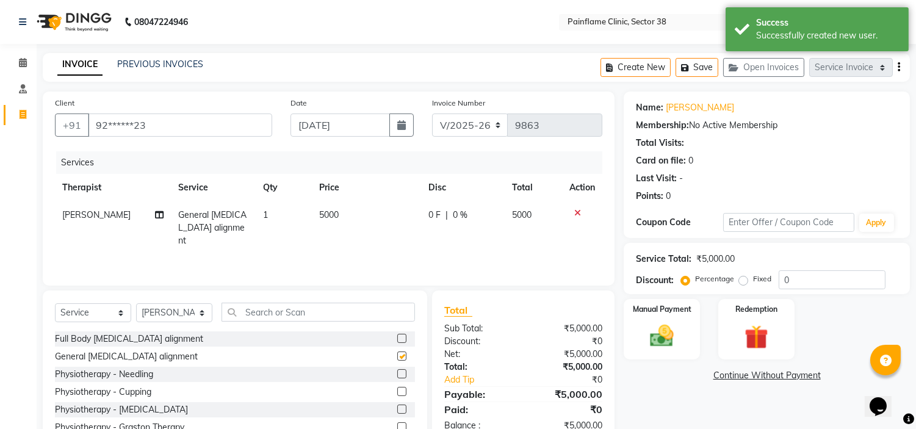
checkbox input "false"
click at [321, 212] on span "5000" at bounding box center [329, 214] width 20 height 11
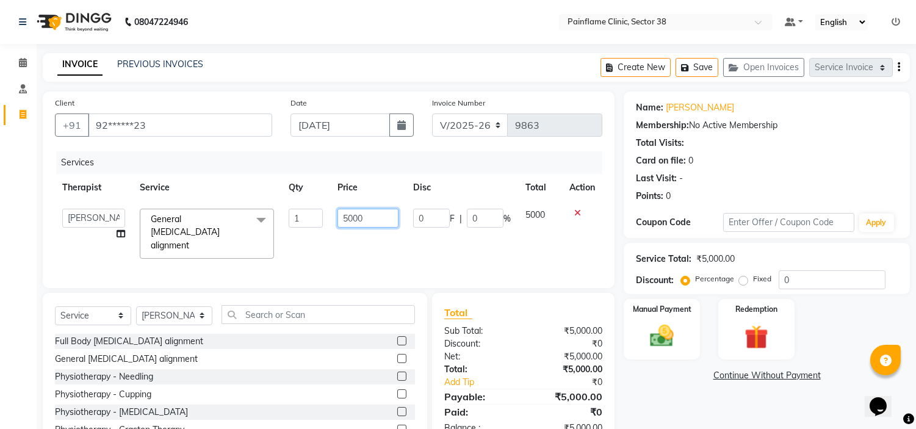
click at [350, 220] on input "5000" at bounding box center [368, 218] width 61 height 19
type input "2000"
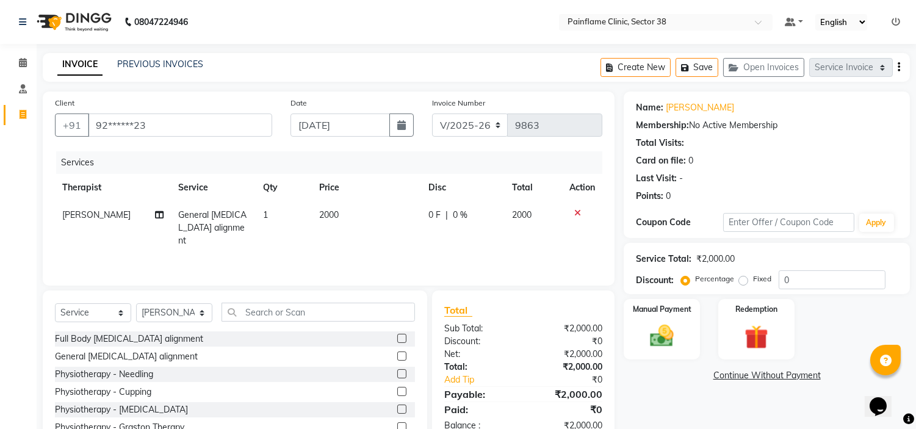
click at [753, 281] on label "Fixed" at bounding box center [762, 279] width 18 height 11
click at [745, 281] on input "Fixed" at bounding box center [746, 279] width 9 height 9
radio input "true"
click at [686, 325] on div "Manual Payment" at bounding box center [662, 329] width 79 height 62
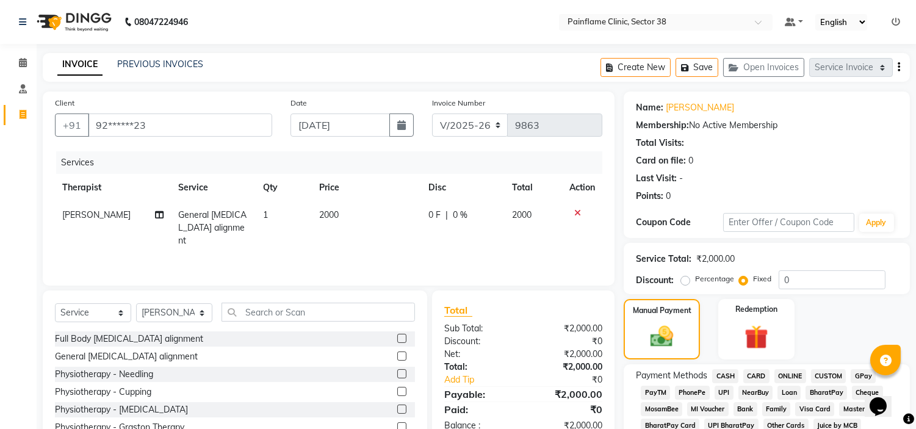
click at [717, 386] on span "UPI" at bounding box center [724, 393] width 19 height 14
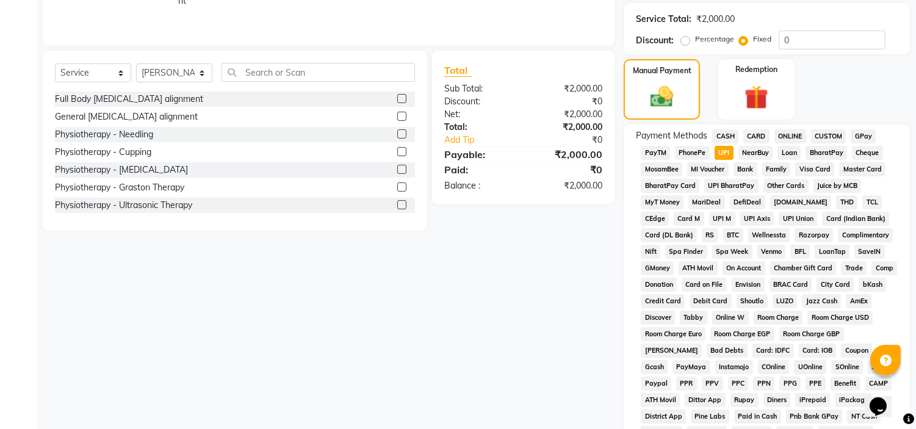
scroll to position [402, 0]
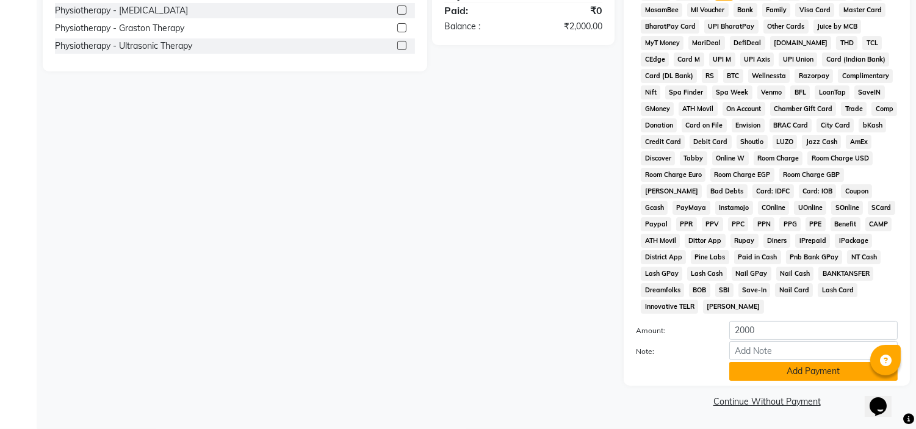
click at [748, 363] on button "Add Payment" at bounding box center [814, 371] width 169 height 19
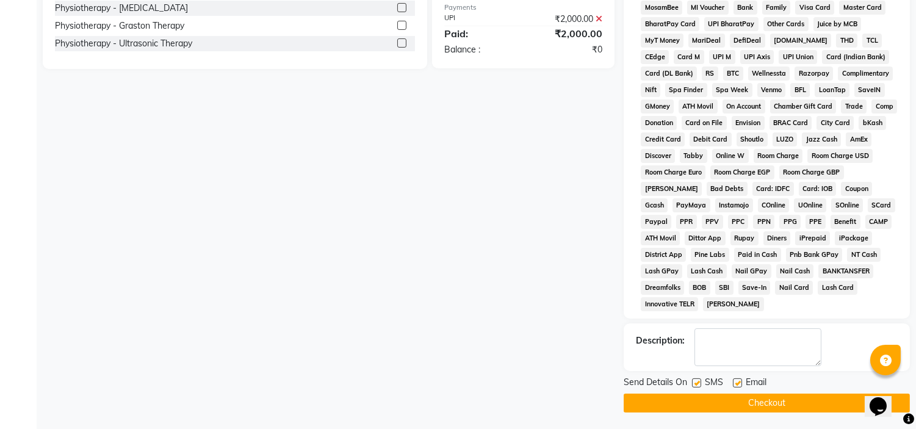
click at [741, 382] on label at bounding box center [737, 383] width 9 height 9
click at [741, 382] on input "checkbox" at bounding box center [737, 384] width 8 height 8
checkbox input "false"
click at [700, 381] on label at bounding box center [696, 383] width 9 height 9
click at [700, 381] on input "checkbox" at bounding box center [696, 384] width 8 height 8
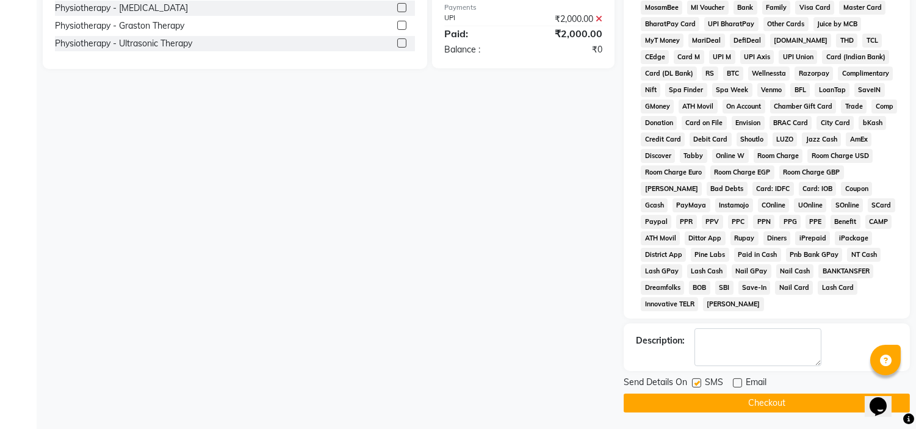
checkbox input "false"
click at [690, 404] on button "Checkout" at bounding box center [767, 403] width 286 height 19
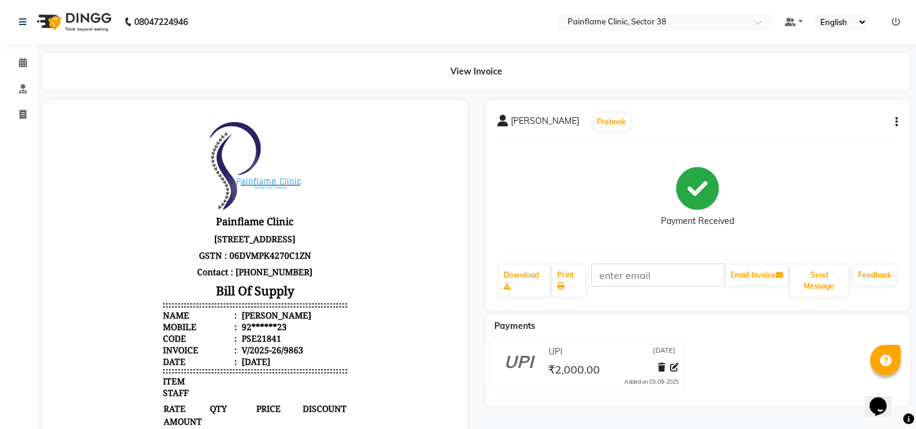
select select "service"
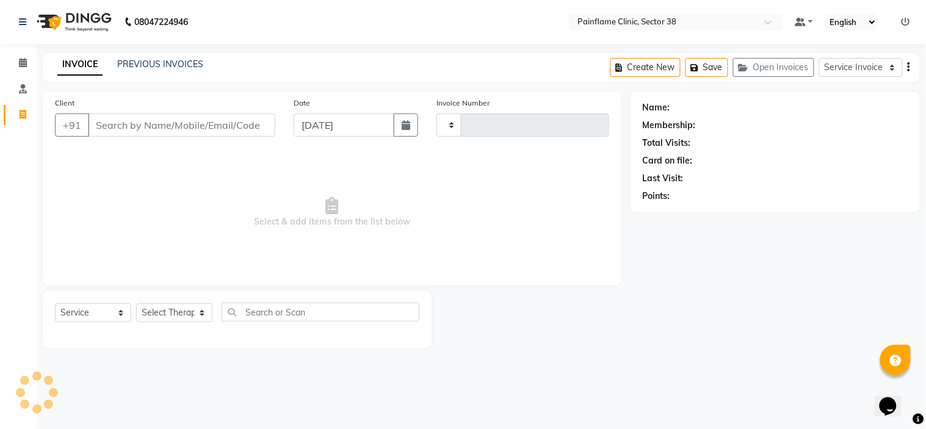
type input "9864"
select select "3964"
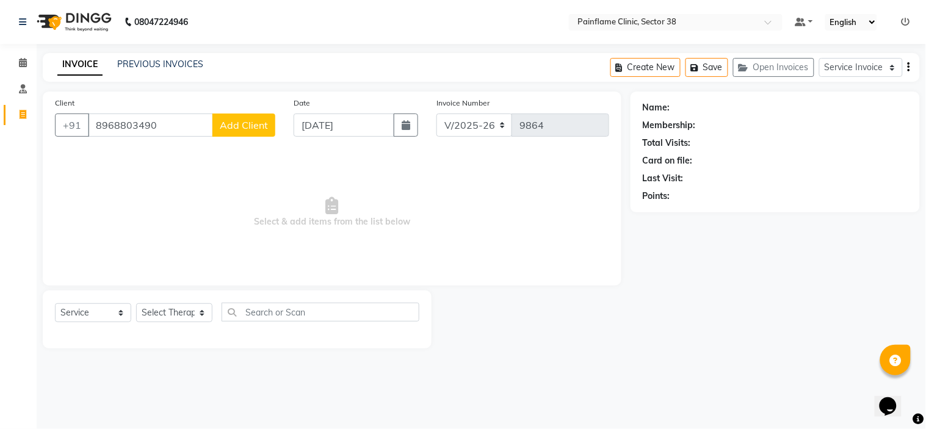
type input "8968803490"
click at [263, 131] on button "Add Client" at bounding box center [243, 125] width 63 height 23
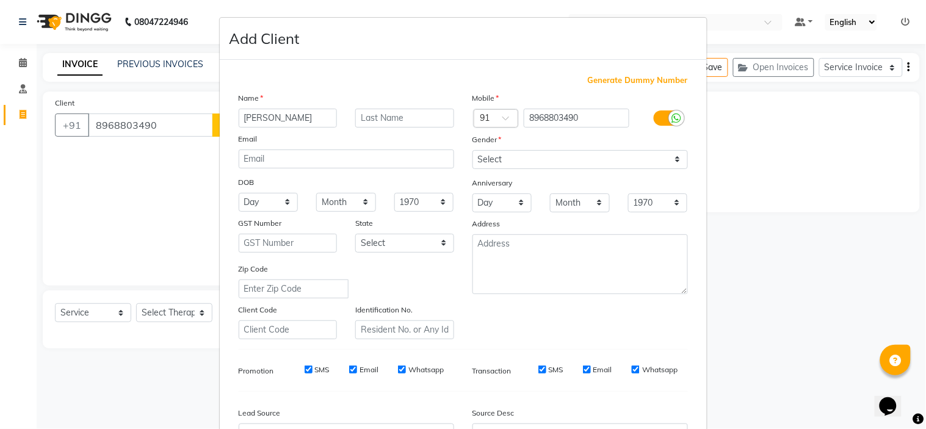
type input "[PERSON_NAME]"
click at [512, 159] on select "Select [DEMOGRAPHIC_DATA] [DEMOGRAPHIC_DATA] Other Prefer Not To Say" at bounding box center [581, 159] width 216 height 19
click at [473, 150] on select "Select [DEMOGRAPHIC_DATA] [DEMOGRAPHIC_DATA] Other Prefer Not To Say" at bounding box center [581, 159] width 216 height 19
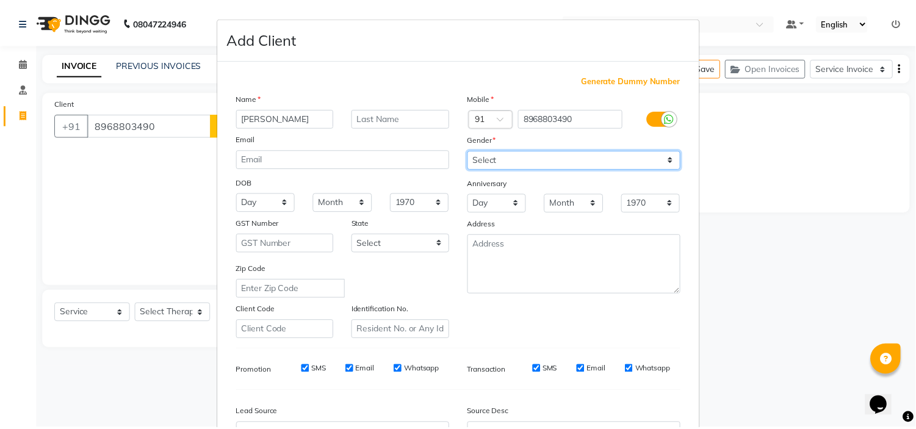
scroll to position [135, 0]
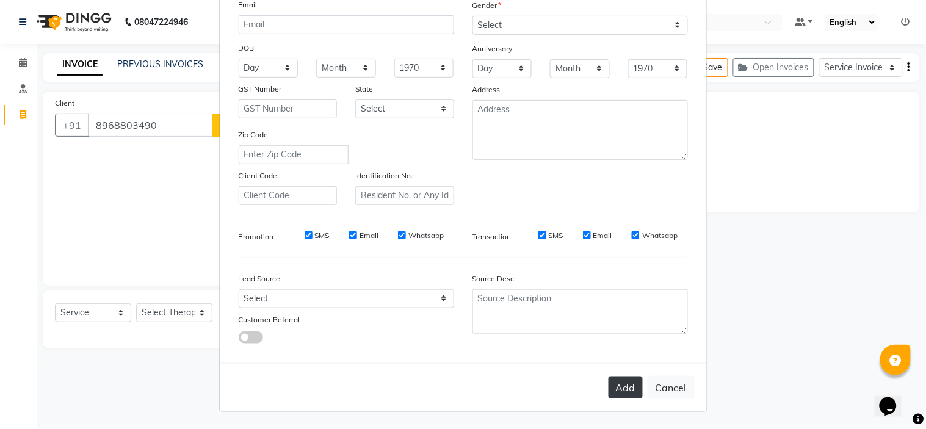
click at [609, 383] on button "Add" at bounding box center [626, 388] width 34 height 22
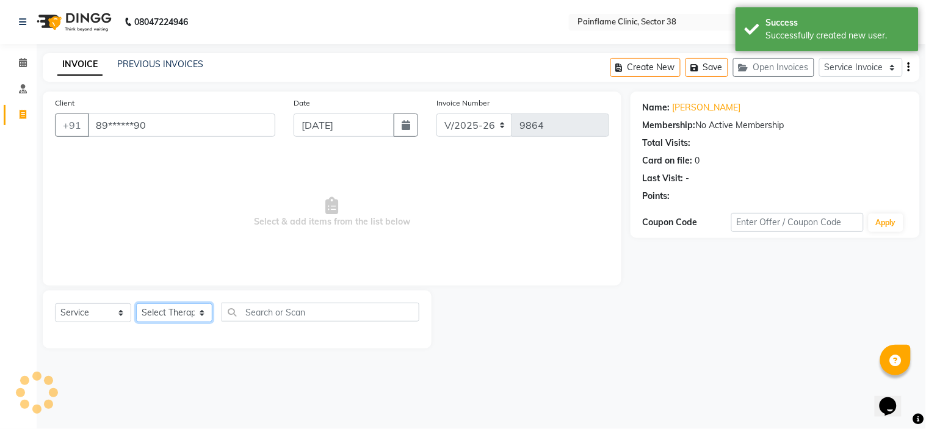
click at [166, 314] on select "Select Therapist [PERSON_NAME] Dr [PERSON_NAME] [PERSON_NAME] Dr [PERSON_NAME] …" at bounding box center [174, 312] width 76 height 19
click at [136, 304] on select "Select Therapist [PERSON_NAME] Dr [PERSON_NAME] [PERSON_NAME] Dr [PERSON_NAME] …" at bounding box center [174, 312] width 76 height 19
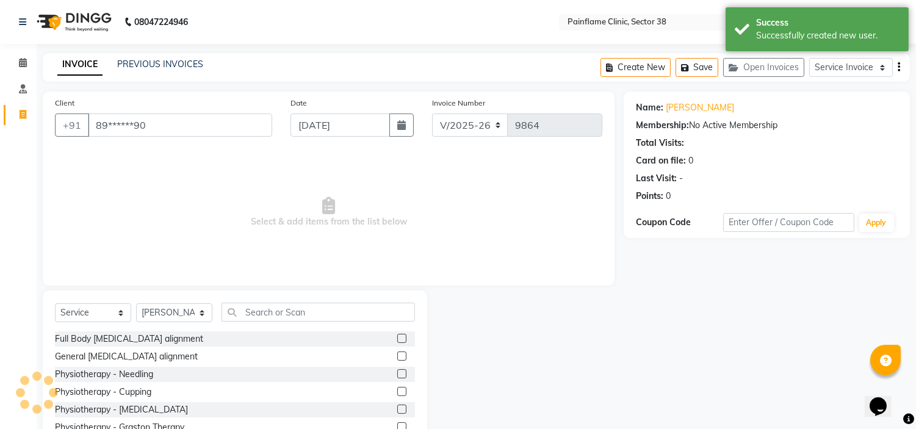
click at [397, 359] on label at bounding box center [401, 356] width 9 height 9
click at [397, 359] on input "checkbox" at bounding box center [401, 357] width 8 height 8
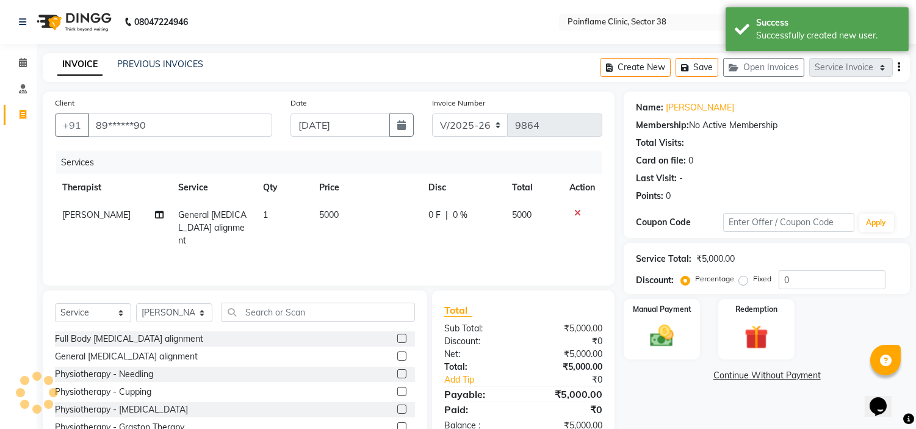
click at [327, 210] on span "5000" at bounding box center [329, 214] width 20 height 11
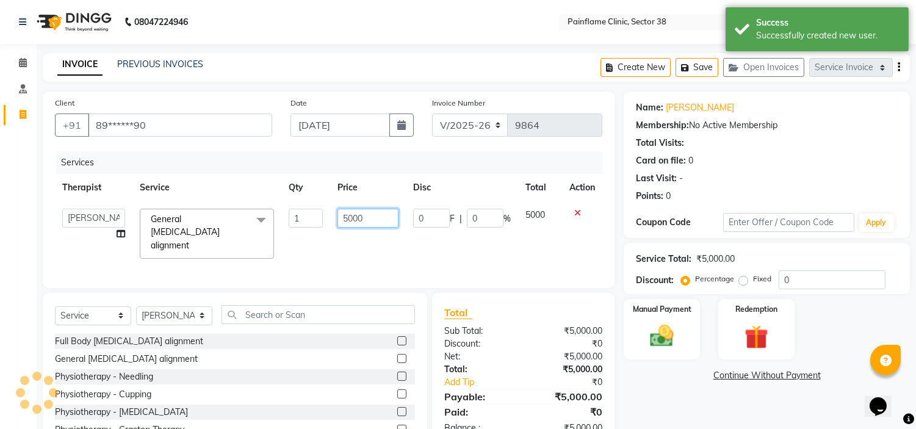
click at [338, 212] on input "5000" at bounding box center [368, 218] width 61 height 19
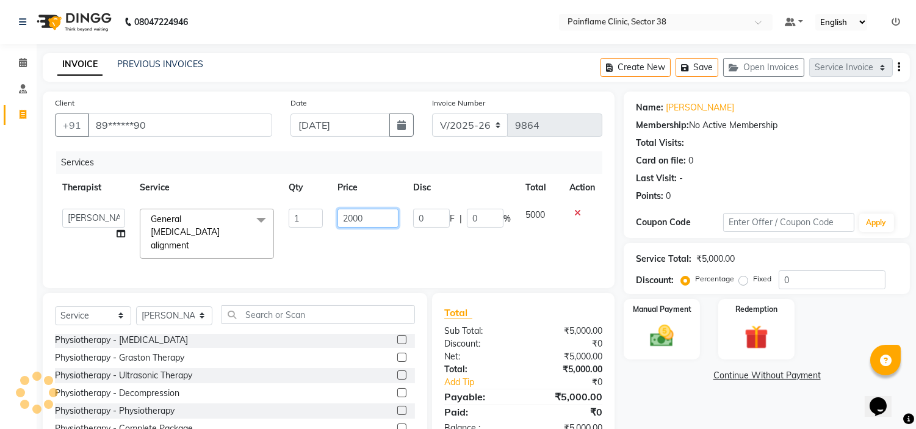
scroll to position [59, 0]
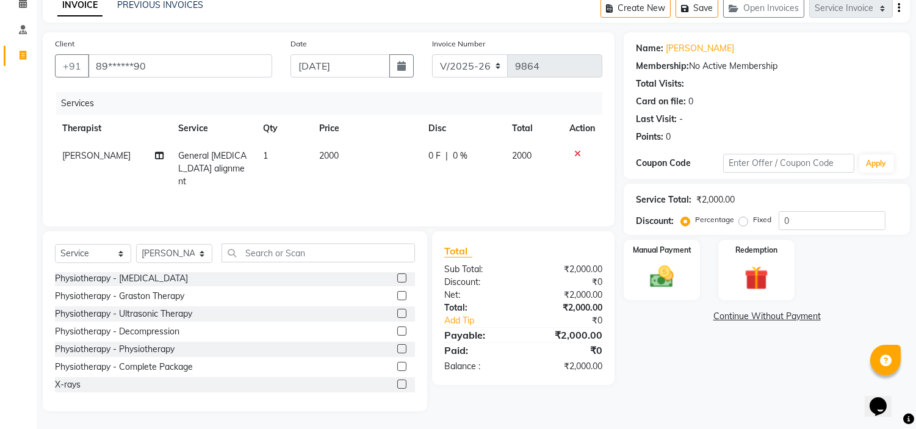
click at [397, 383] on label at bounding box center [401, 384] width 9 height 9
click at [397, 383] on input "checkbox" at bounding box center [401, 385] width 8 height 8
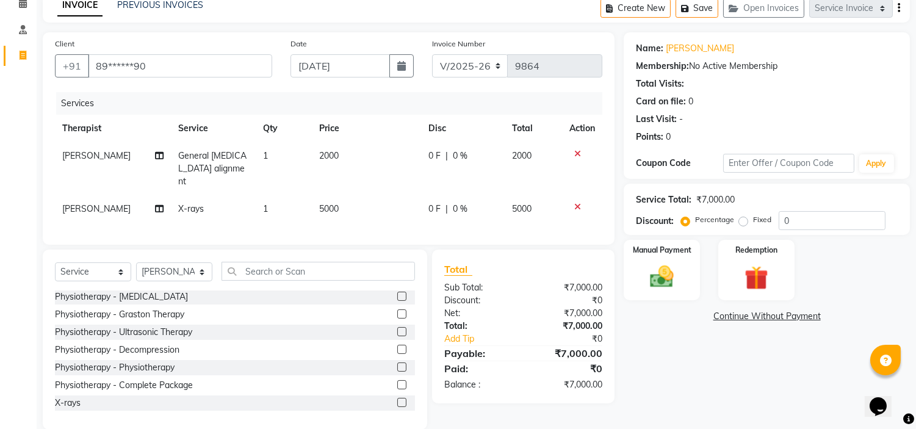
click at [327, 203] on span "5000" at bounding box center [329, 208] width 20 height 11
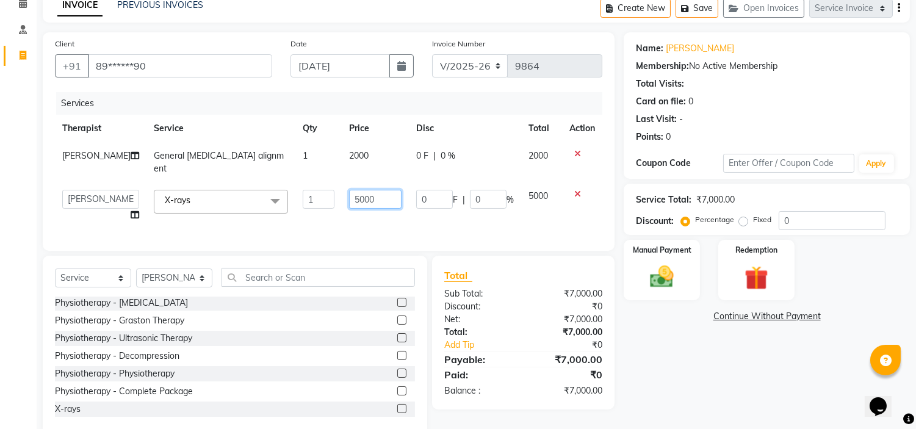
click at [358, 190] on input "5000" at bounding box center [375, 199] width 53 height 19
click at [353, 190] on input "5000" at bounding box center [375, 199] width 53 height 19
click at [753, 217] on label "Fixed" at bounding box center [762, 219] width 18 height 11
click at [743, 217] on input "Fixed" at bounding box center [746, 220] width 9 height 9
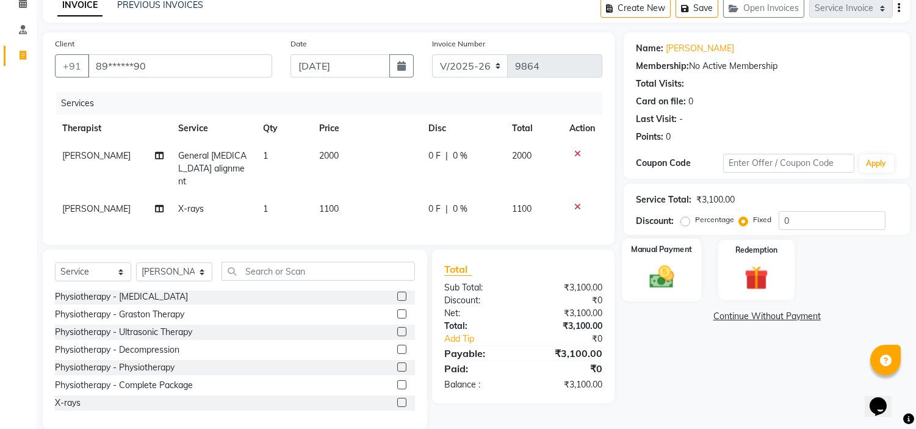
click at [672, 259] on div "Manual Payment" at bounding box center [662, 270] width 79 height 62
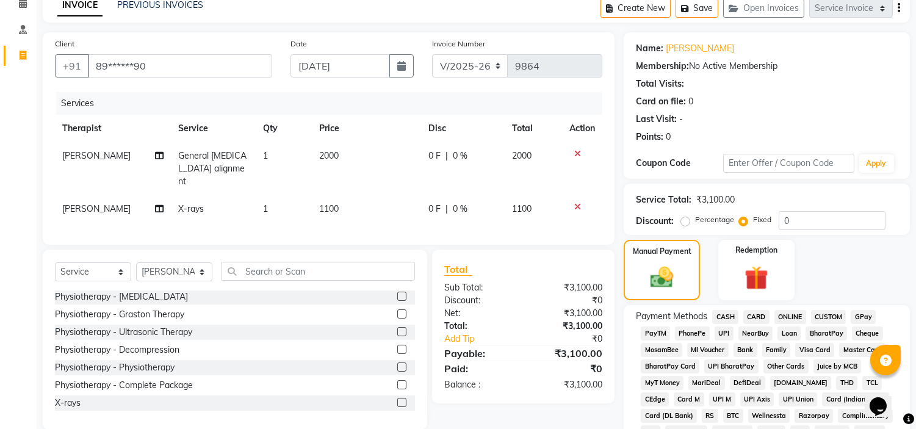
click at [720, 333] on span "UPI" at bounding box center [724, 334] width 19 height 14
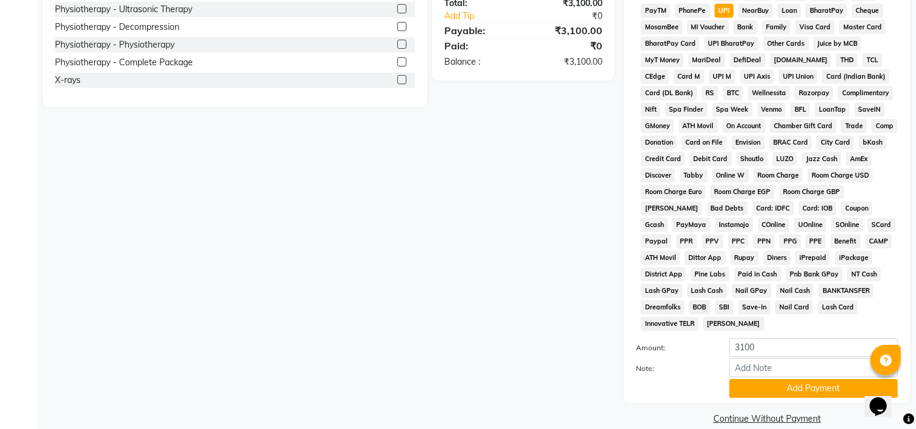
scroll to position [402, 0]
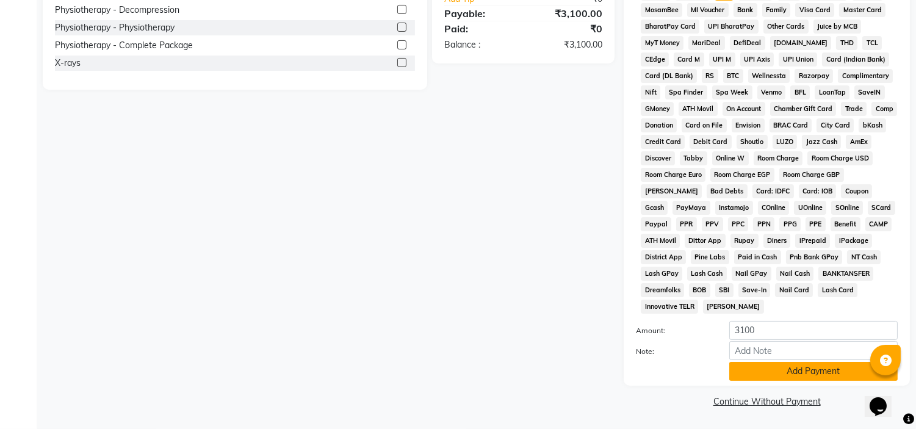
click at [758, 365] on button "Add Payment" at bounding box center [814, 371] width 169 height 19
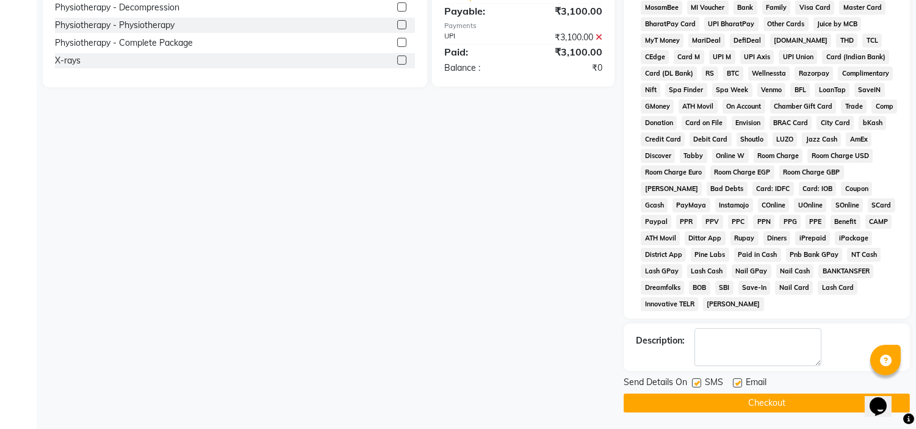
click at [738, 386] on label at bounding box center [737, 383] width 9 height 9
click at [738, 386] on input "checkbox" at bounding box center [737, 384] width 8 height 8
click at [697, 386] on label at bounding box center [696, 383] width 9 height 9
click at [697, 386] on input "checkbox" at bounding box center [696, 384] width 8 height 8
click at [692, 413] on button "Checkout" at bounding box center [767, 403] width 286 height 19
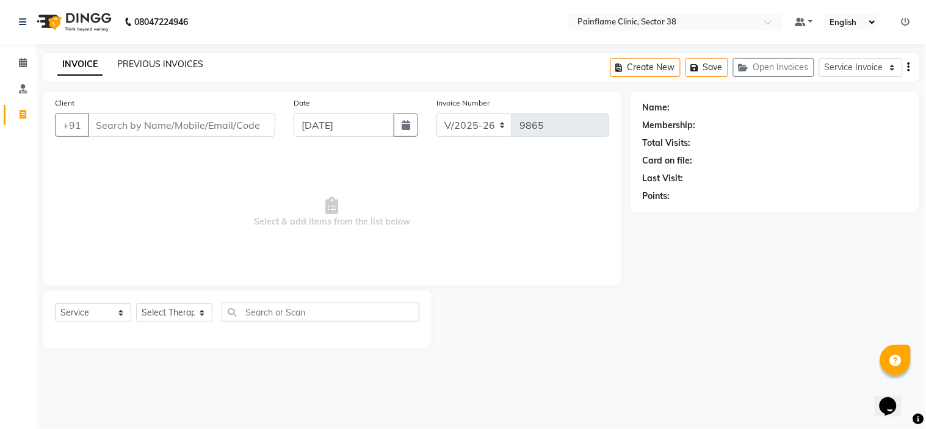
click at [168, 59] on link "PREVIOUS INVOICES" at bounding box center [160, 64] width 86 height 11
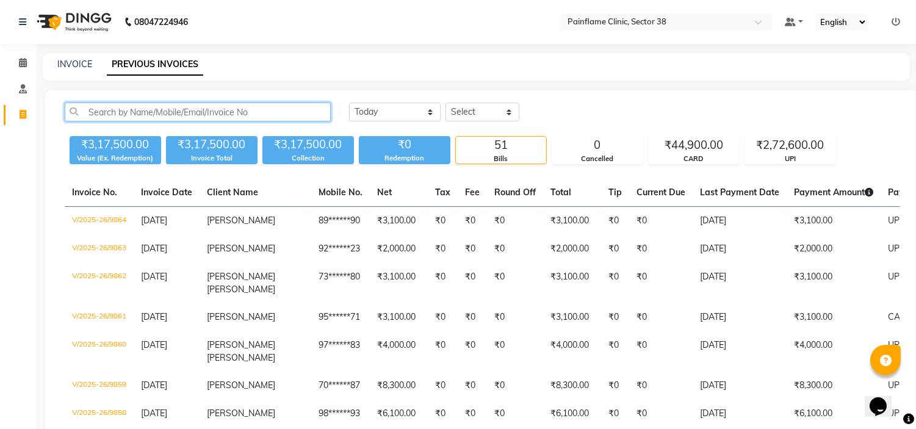
click at [182, 114] on input "text" at bounding box center [198, 112] width 266 height 19
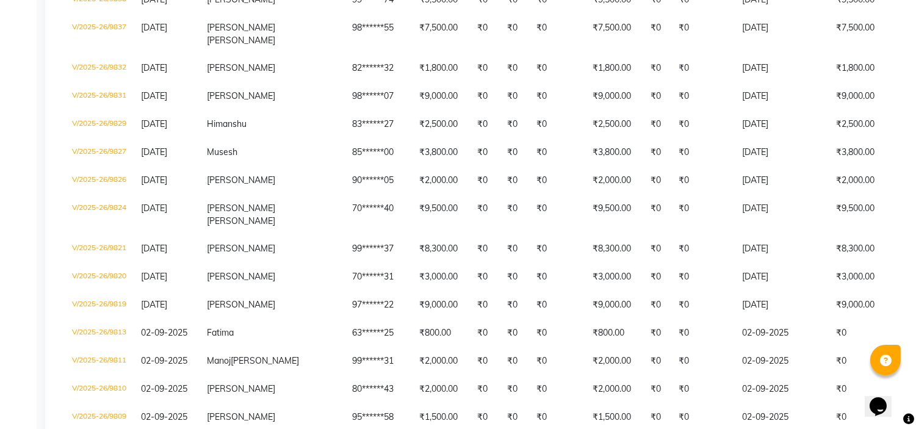
scroll to position [485, 0]
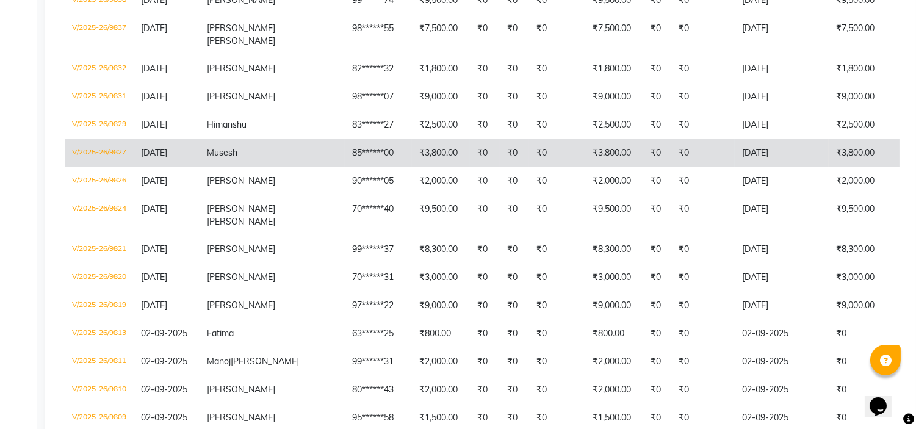
click at [345, 167] on td "85******00" at bounding box center [378, 153] width 67 height 28
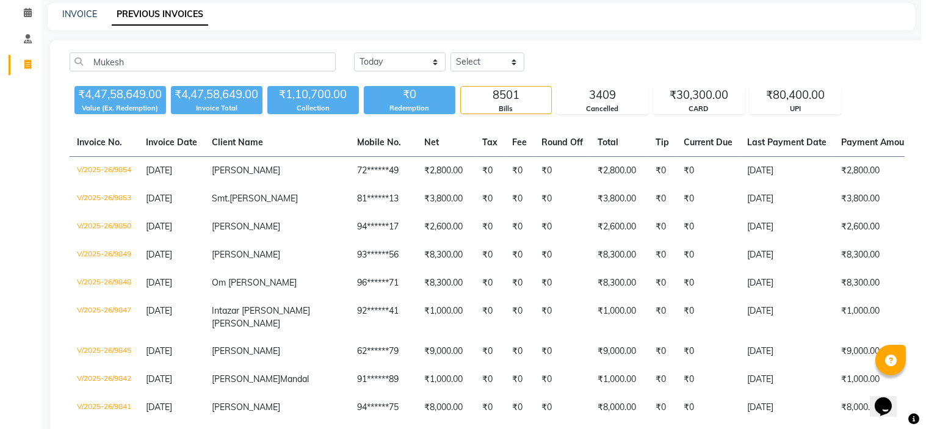
scroll to position [0, 0]
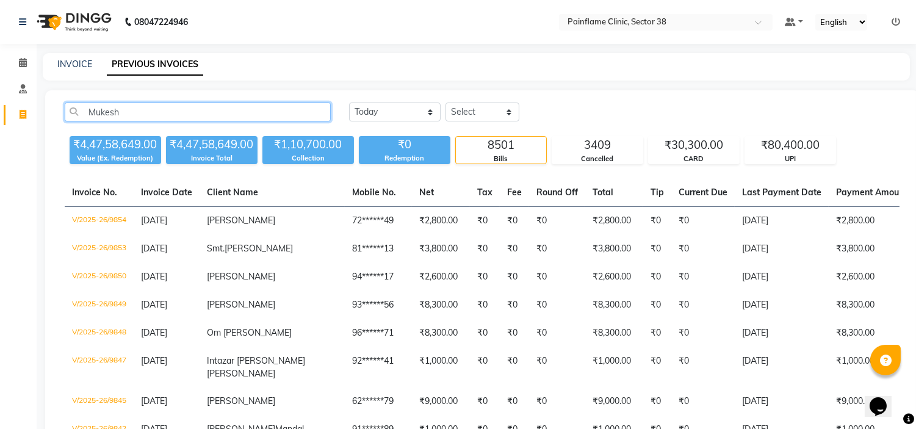
click at [178, 111] on input "Mukesh" at bounding box center [198, 112] width 266 height 19
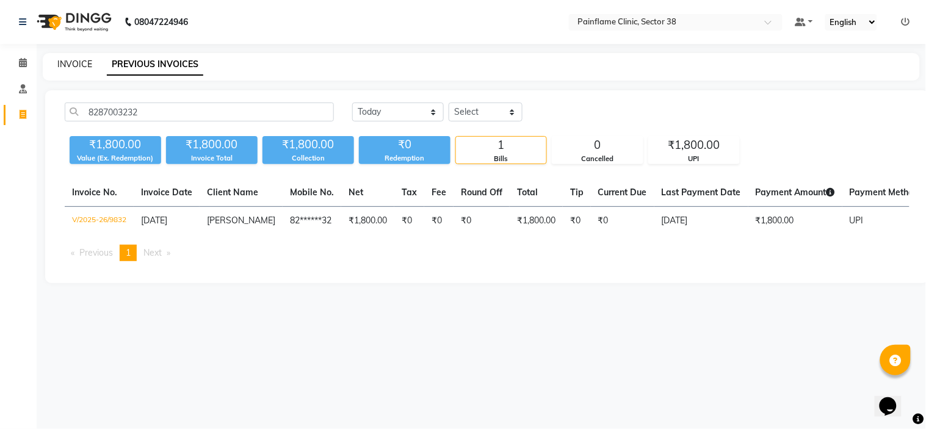
click at [70, 60] on link "INVOICE" at bounding box center [74, 64] width 35 height 11
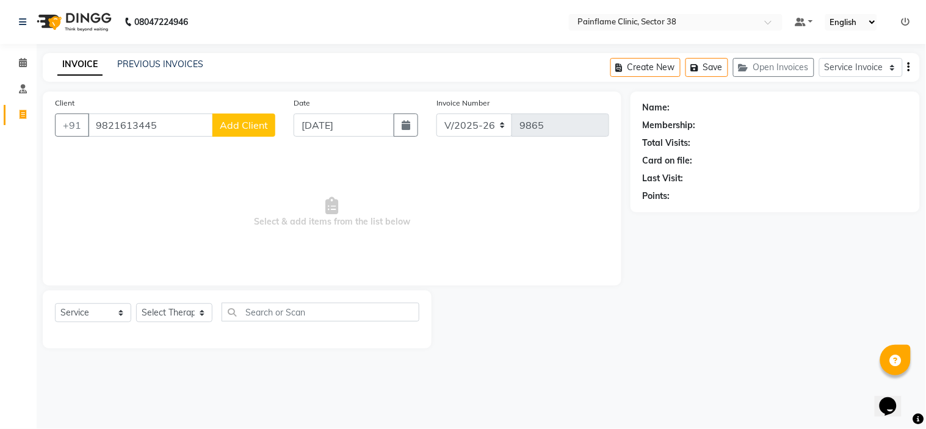
click at [259, 118] on button "Add Client" at bounding box center [243, 125] width 63 height 23
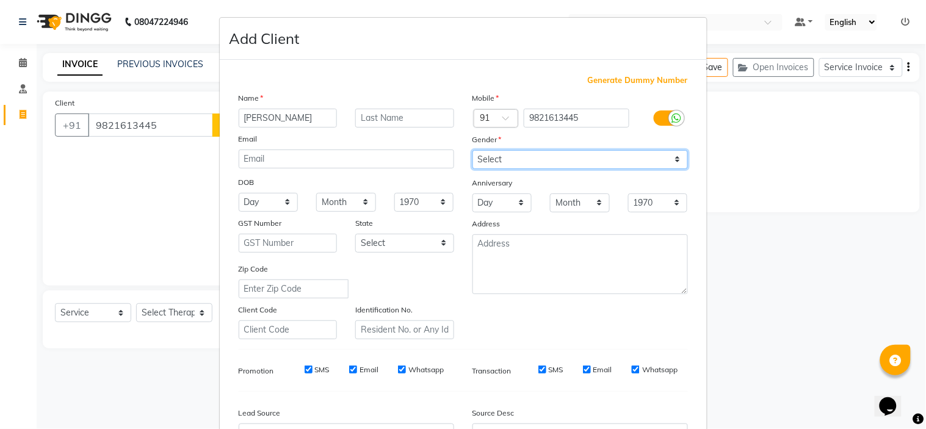
click at [477, 162] on select "Select [DEMOGRAPHIC_DATA] [DEMOGRAPHIC_DATA] Other Prefer Not To Say" at bounding box center [581, 159] width 216 height 19
click at [473, 150] on select "Select [DEMOGRAPHIC_DATA] [DEMOGRAPHIC_DATA] Other Prefer Not To Say" at bounding box center [581, 159] width 216 height 19
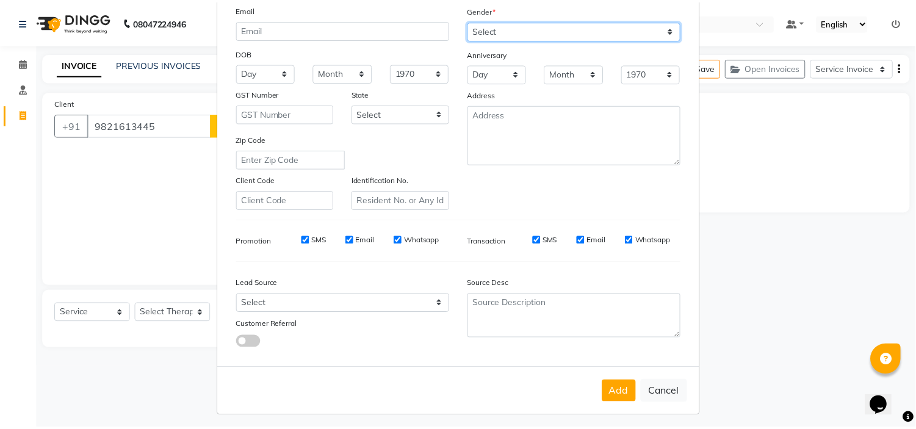
scroll to position [135, 0]
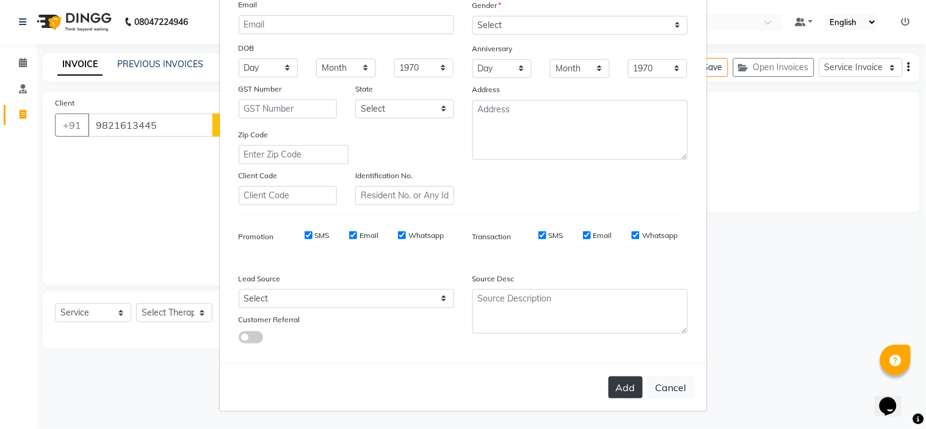
click at [611, 394] on button "Add" at bounding box center [626, 388] width 34 height 22
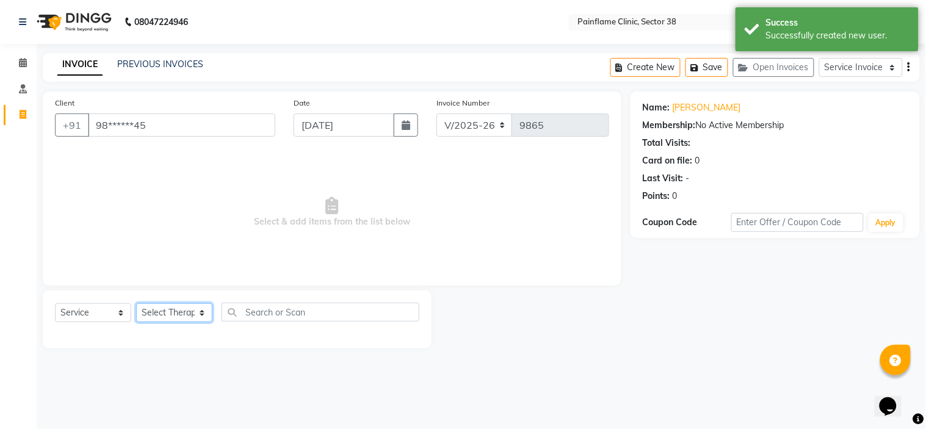
click at [195, 317] on select "Select Therapist [PERSON_NAME] Dr [PERSON_NAME] [PERSON_NAME] Dr [PERSON_NAME] …" at bounding box center [174, 312] width 76 height 19
click at [136, 304] on select "Select Therapist [PERSON_NAME] Dr [PERSON_NAME] [PERSON_NAME] Dr [PERSON_NAME] …" at bounding box center [174, 312] width 76 height 19
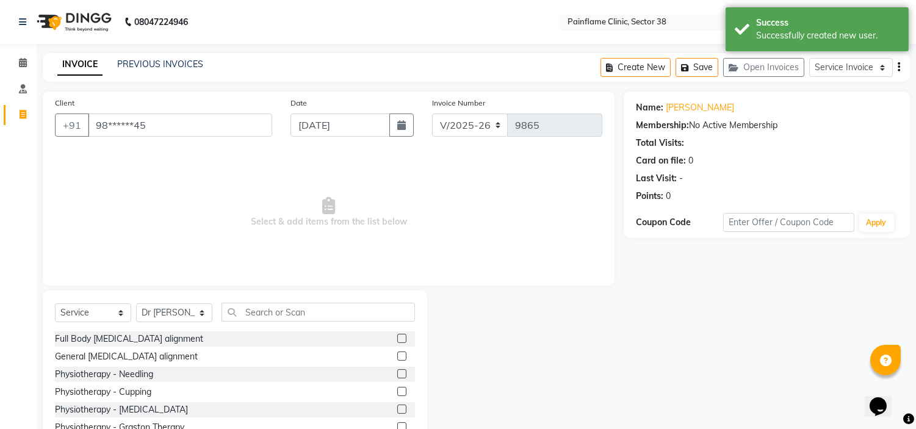
click at [397, 358] on label at bounding box center [401, 356] width 9 height 9
click at [397, 358] on input "checkbox" at bounding box center [401, 357] width 8 height 8
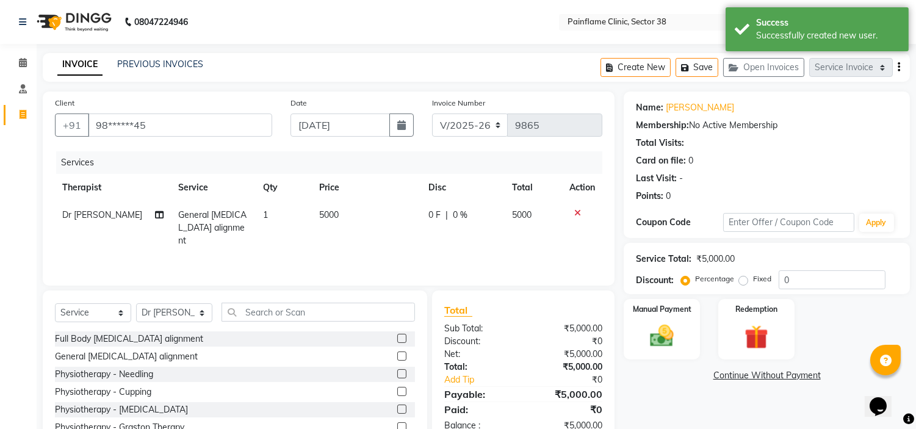
click at [326, 216] on span "5000" at bounding box center [329, 214] width 20 height 11
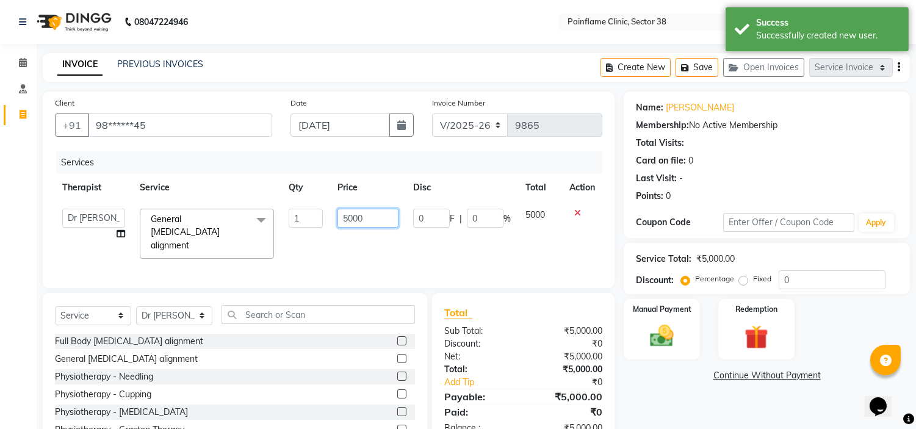
click at [341, 212] on input "5000" at bounding box center [368, 218] width 61 height 19
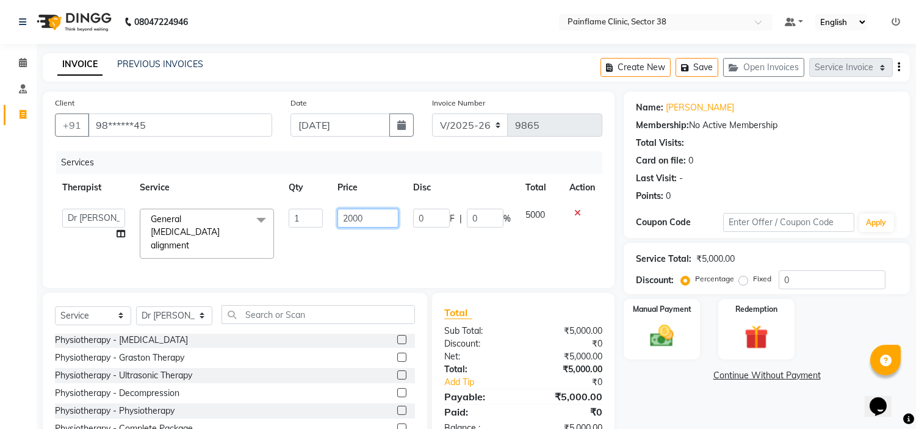
scroll to position [59, 0]
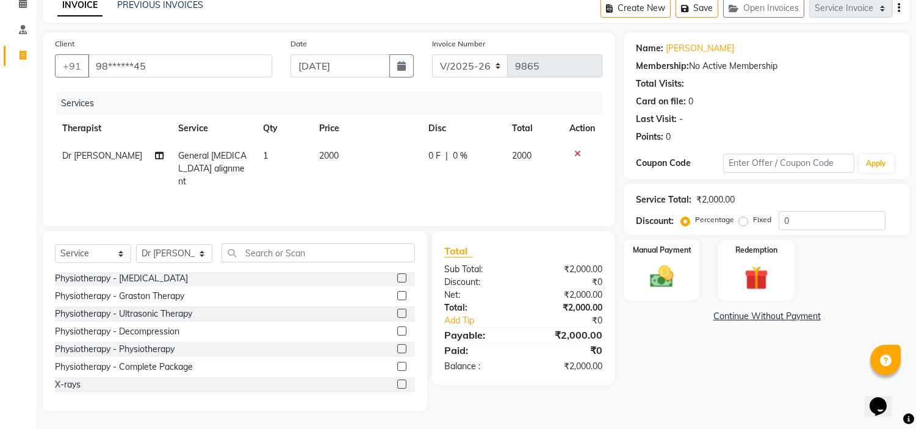
click at [397, 377] on div at bounding box center [406, 384] width 18 height 15
click at [397, 386] on label at bounding box center [401, 384] width 9 height 9
click at [397, 386] on input "checkbox" at bounding box center [401, 385] width 8 height 8
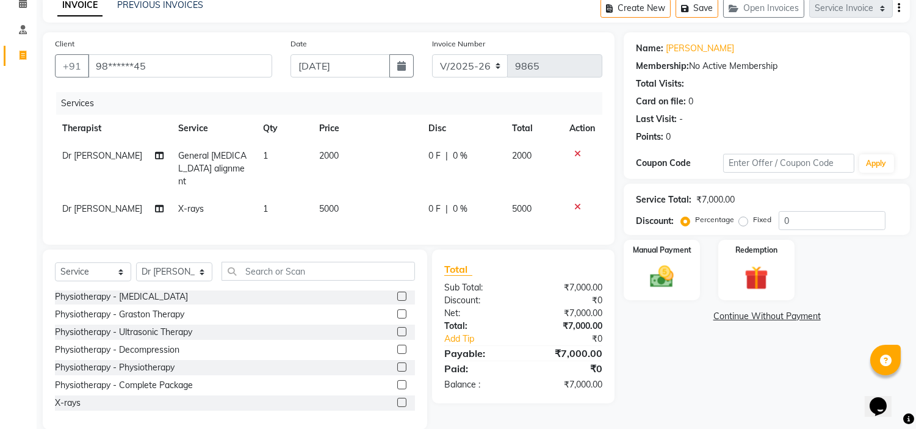
click at [330, 201] on td "5000" at bounding box center [366, 208] width 109 height 27
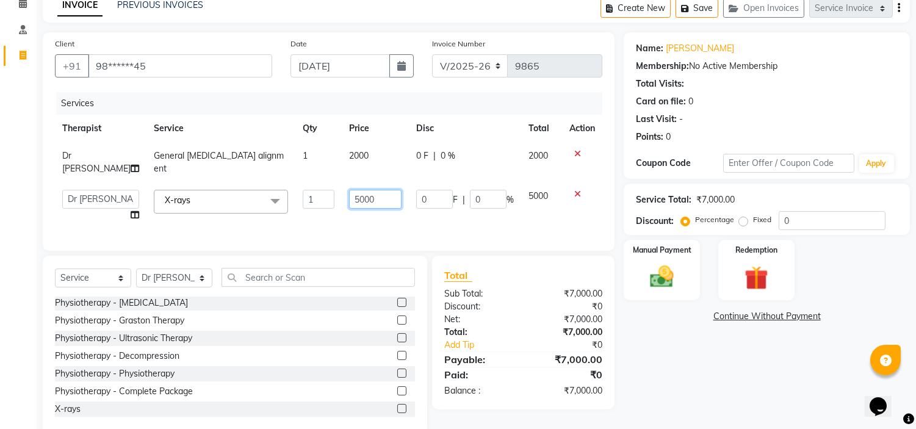
click at [356, 190] on input "5000" at bounding box center [375, 199] width 53 height 19
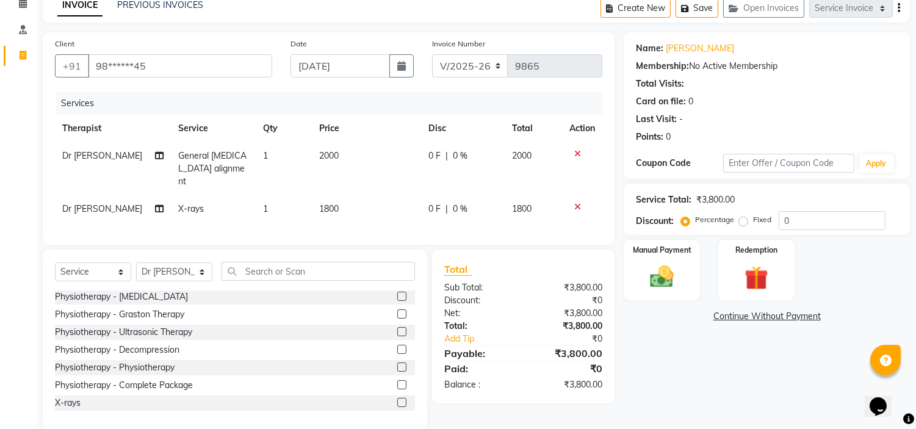
click at [753, 219] on label "Fixed" at bounding box center [762, 219] width 18 height 11
click at [742, 219] on input "Fixed" at bounding box center [746, 220] width 9 height 9
click at [670, 269] on img at bounding box center [662, 277] width 40 height 29
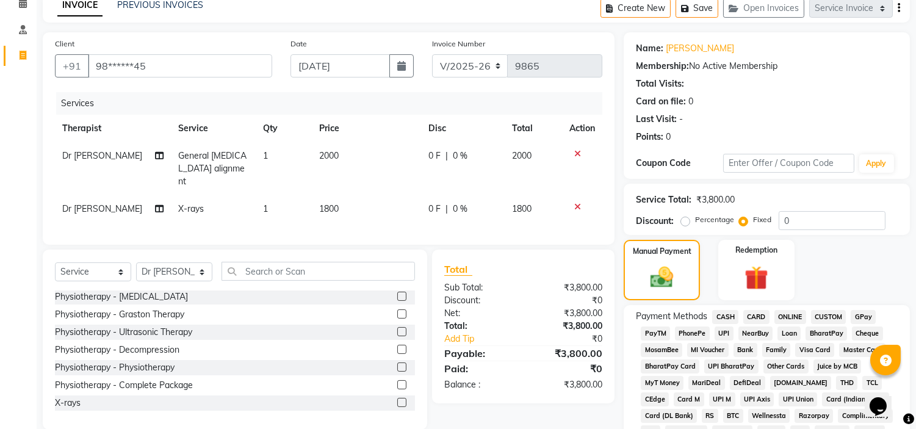
click at [722, 336] on span "UPI" at bounding box center [724, 334] width 19 height 14
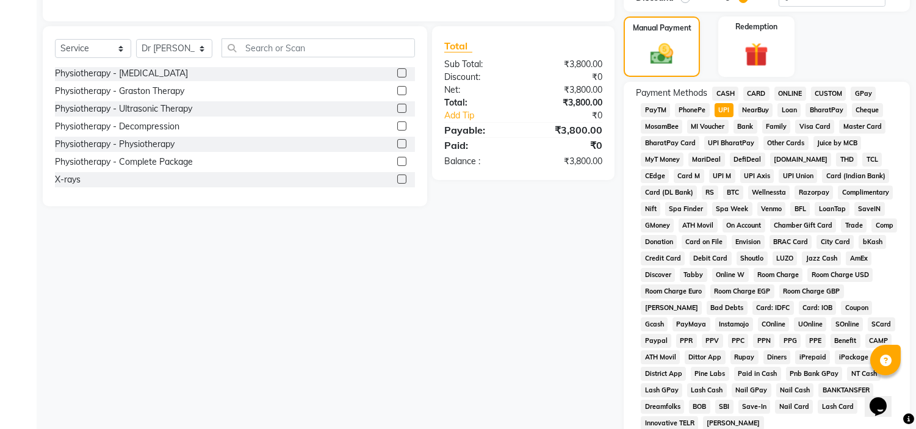
scroll to position [402, 0]
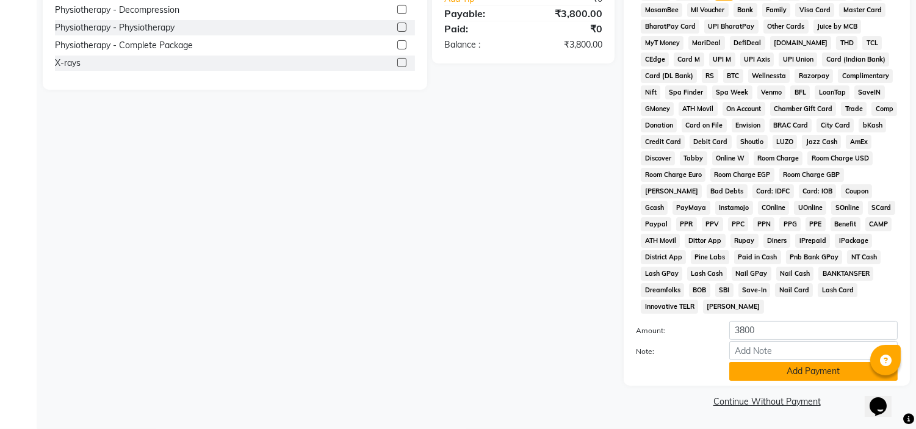
click at [747, 375] on button "Add Payment" at bounding box center [814, 371] width 169 height 19
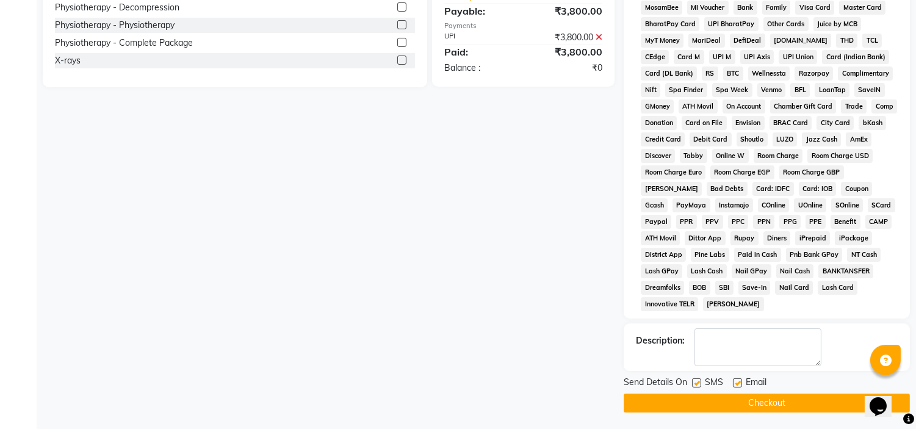
click at [739, 385] on label at bounding box center [737, 383] width 9 height 9
click at [739, 385] on input "checkbox" at bounding box center [737, 384] width 8 height 8
click at [698, 386] on label at bounding box center [696, 383] width 9 height 9
click at [698, 386] on input "checkbox" at bounding box center [696, 384] width 8 height 8
click at [699, 405] on button "Checkout" at bounding box center [767, 403] width 286 height 19
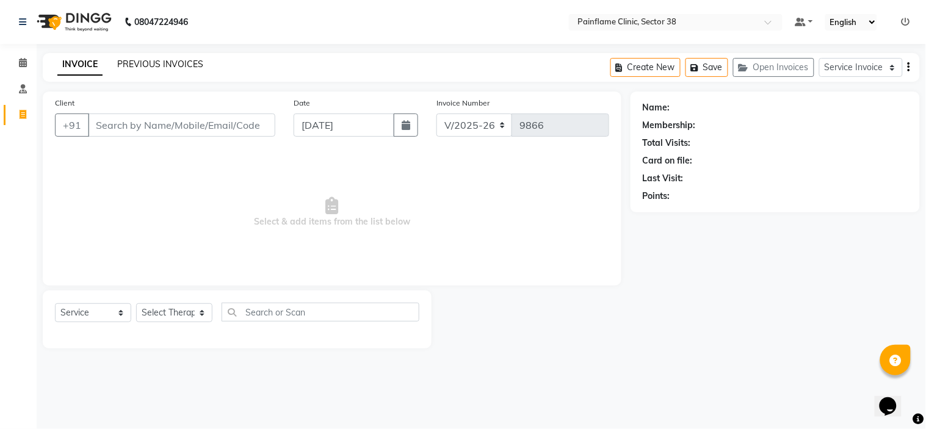
click at [123, 64] on link "PREVIOUS INVOICES" at bounding box center [160, 64] width 86 height 11
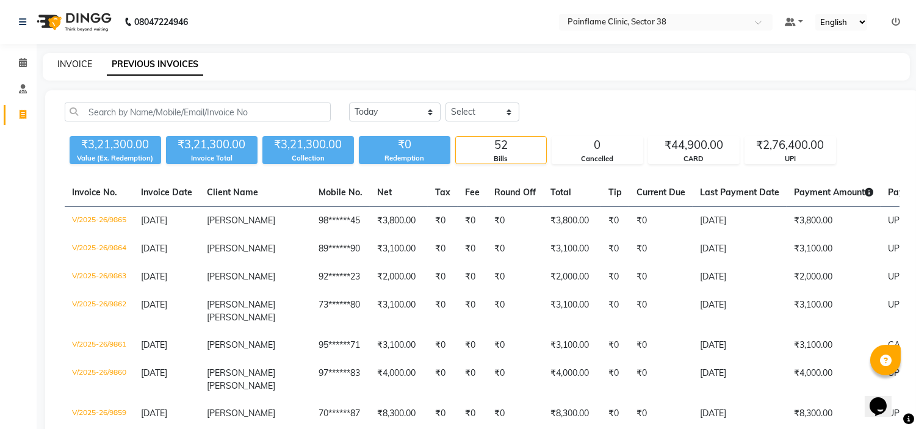
click at [81, 62] on link "INVOICE" at bounding box center [74, 64] width 35 height 11
